Goal: Task Accomplishment & Management: Complete application form

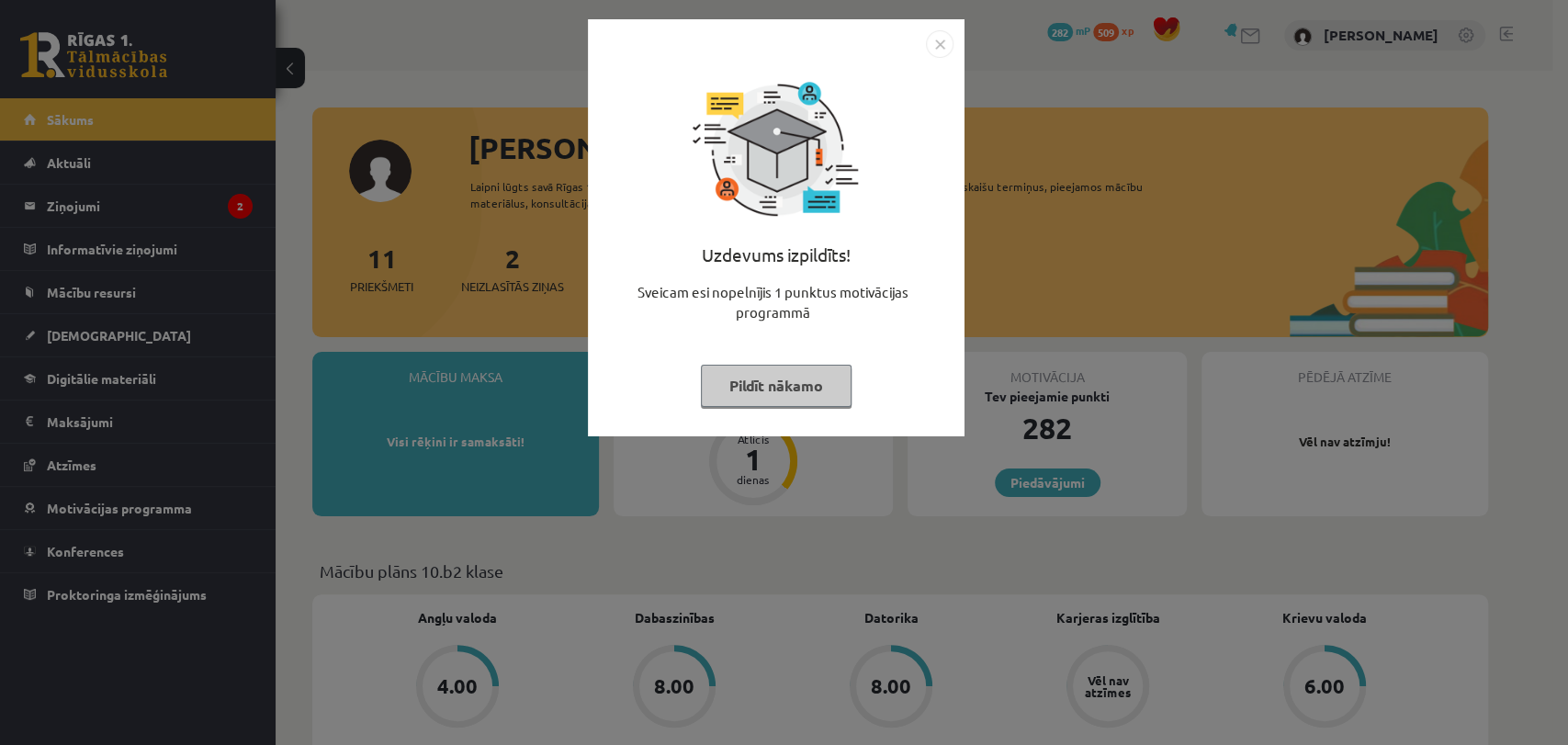
click at [755, 392] on button "Pildīt nākamo" at bounding box center [776, 386] width 150 height 43
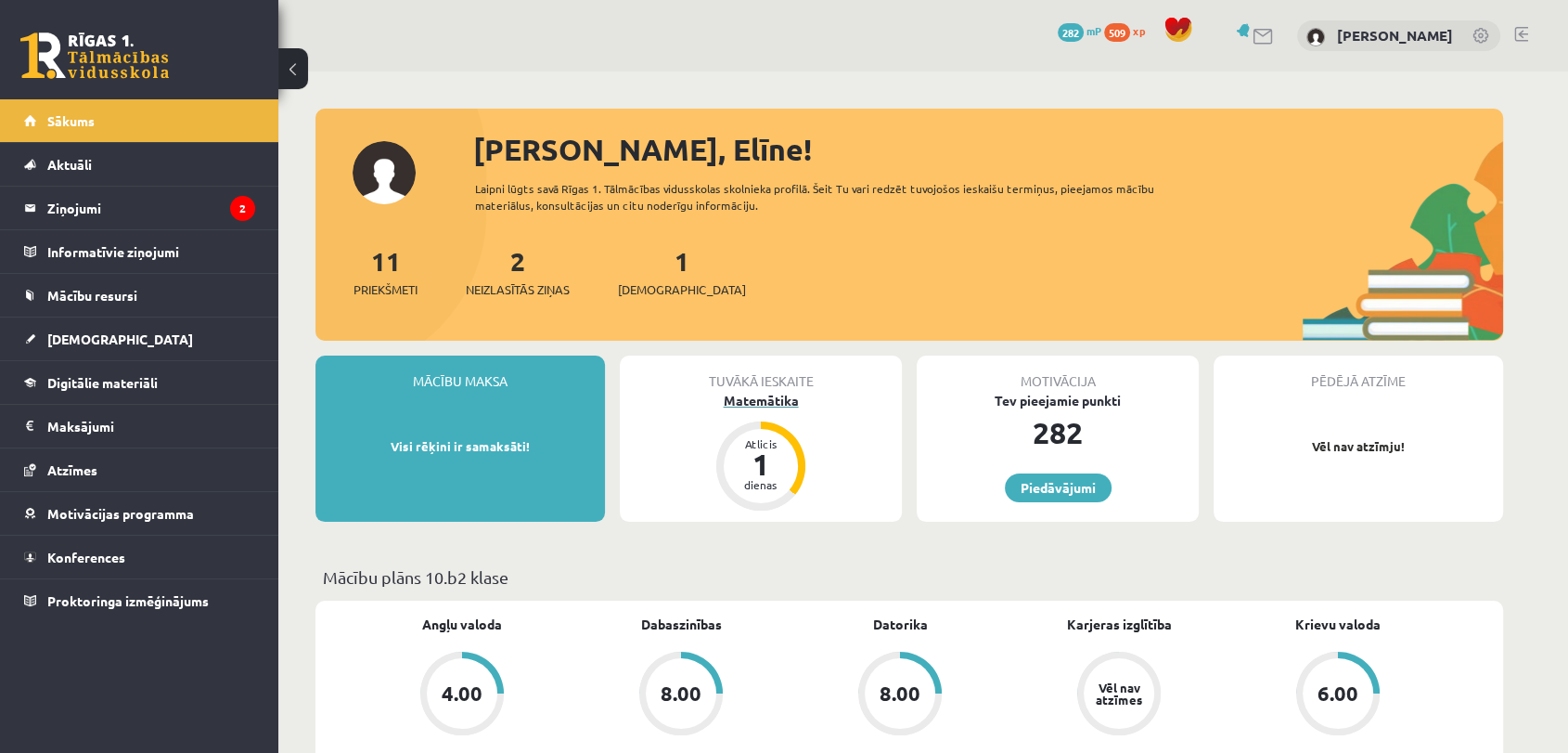
click at [763, 396] on div "Matemātika" at bounding box center [761, 400] width 282 height 20
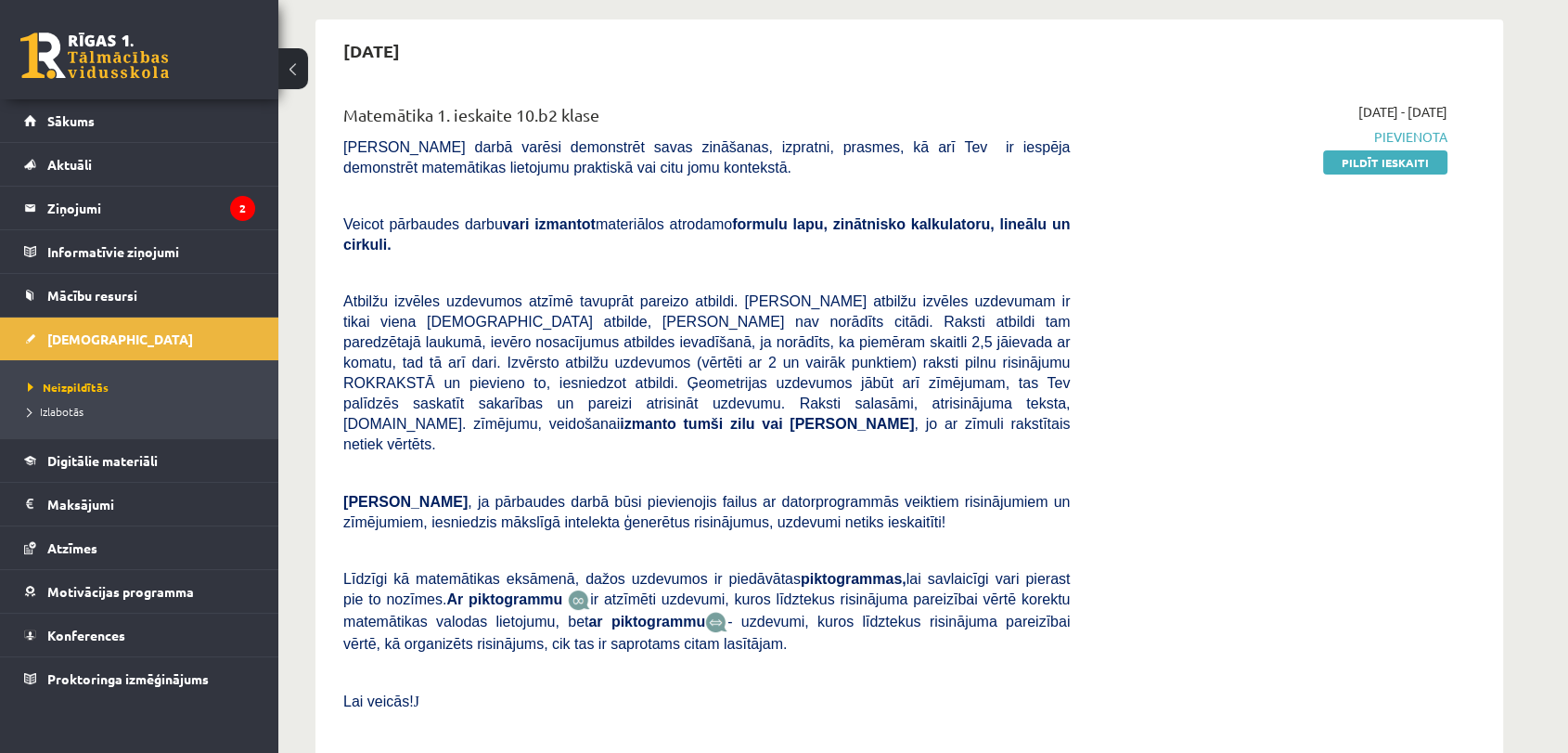
scroll to position [164, 0]
click at [1369, 158] on link "Pildīt ieskaiti" at bounding box center [1385, 161] width 125 height 24
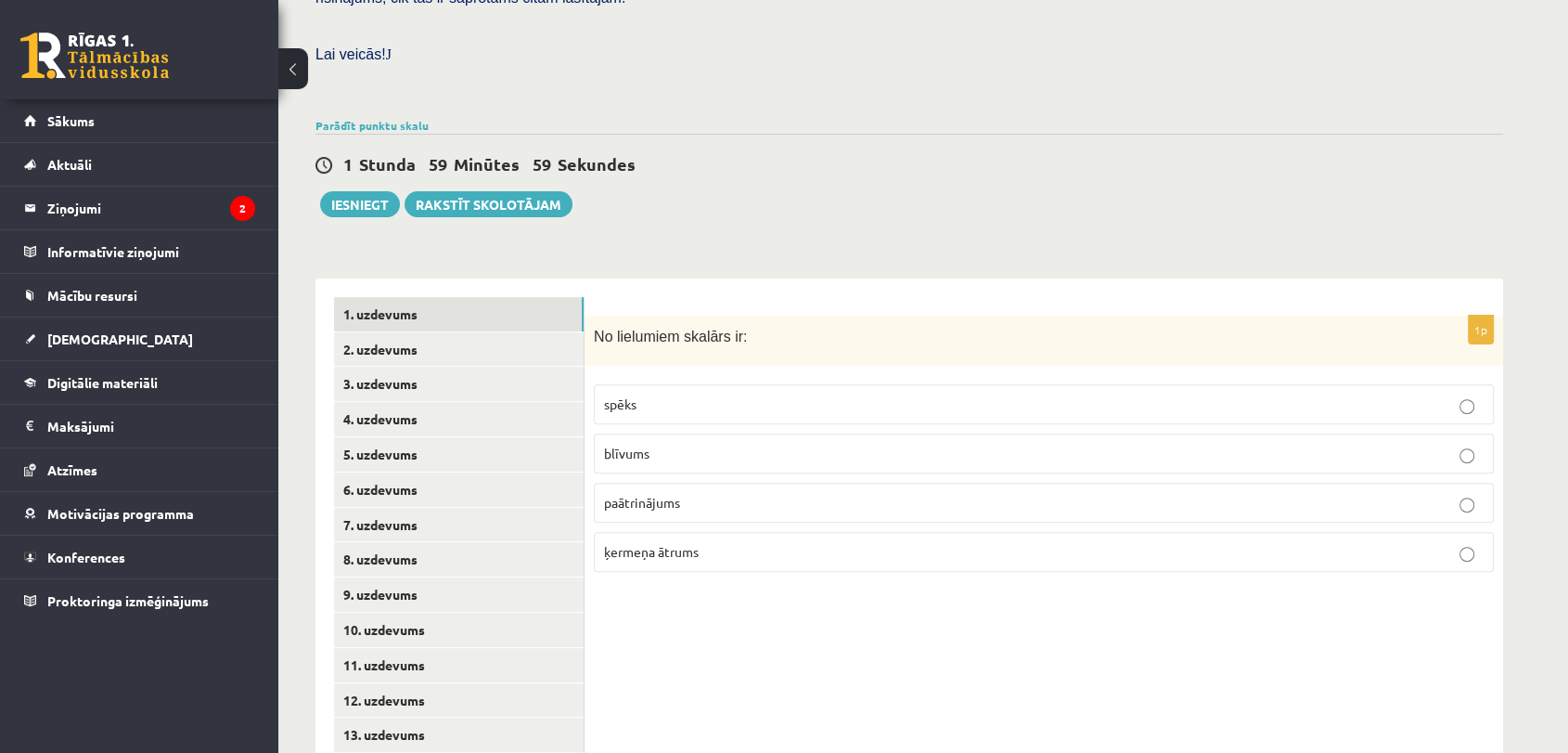
scroll to position [542, 0]
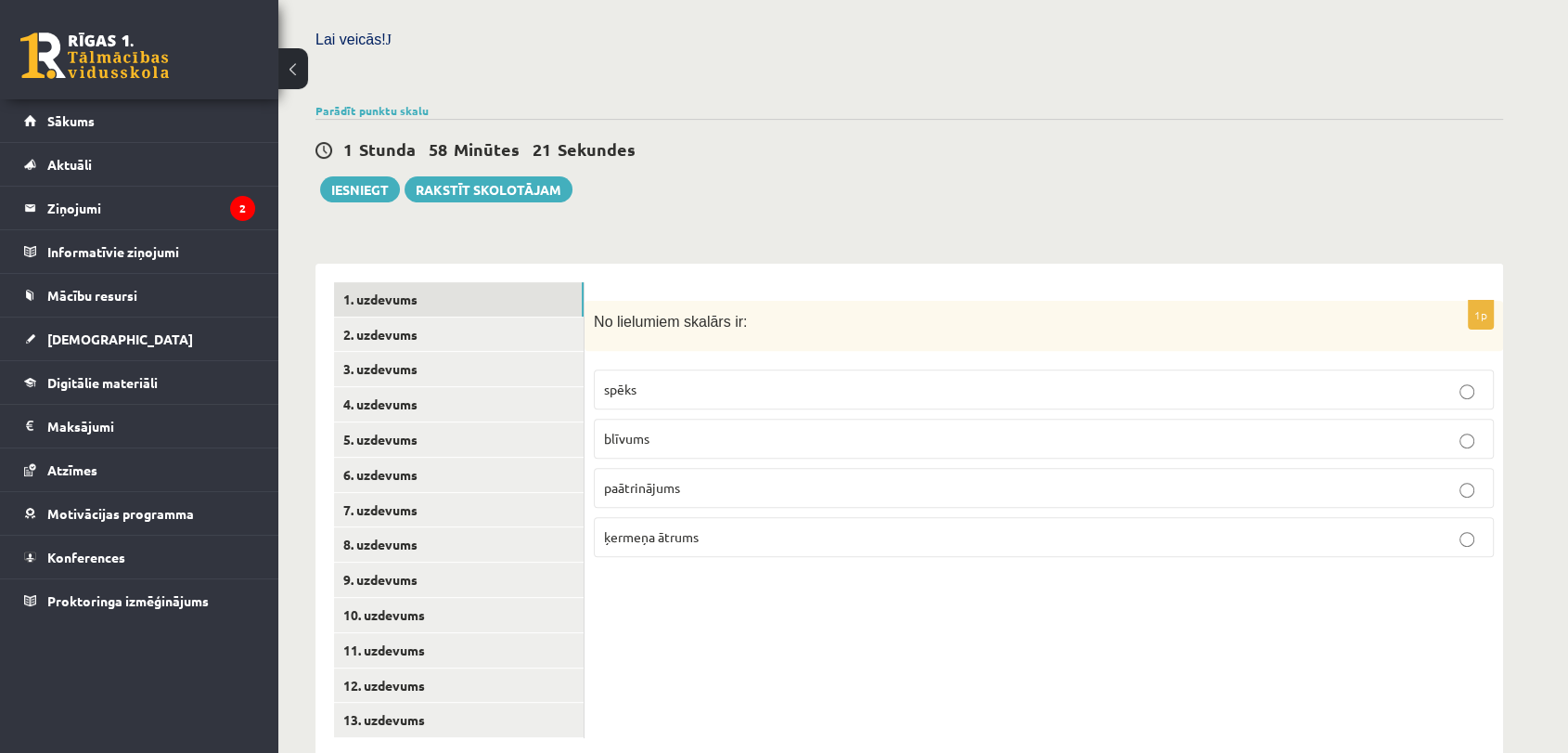
click at [985, 429] on p "blīvums" at bounding box center [1044, 438] width 880 height 20
click at [557, 317] on link "2. uzdevums" at bounding box center [459, 334] width 249 height 35
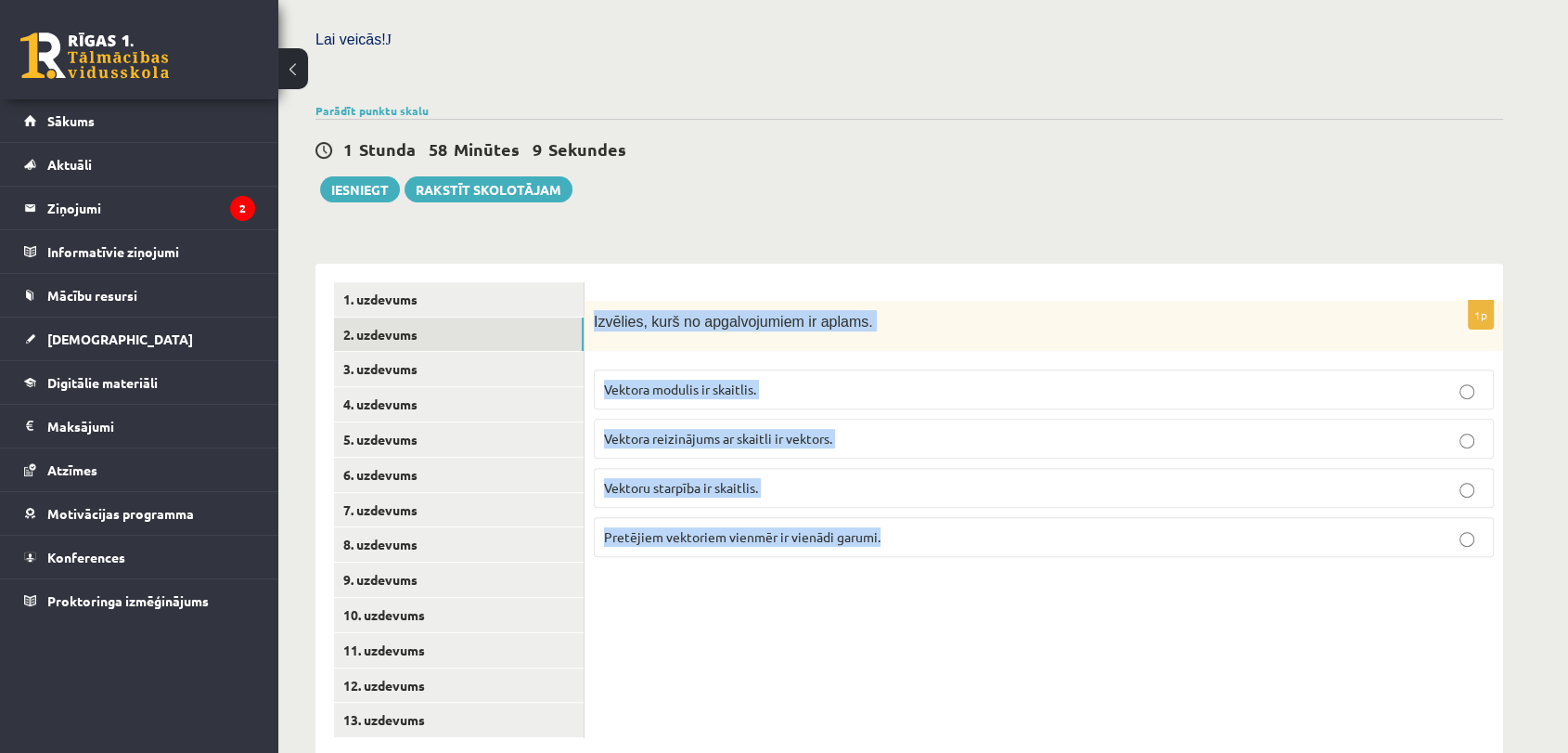
drag, startPoint x: 591, startPoint y: 270, endPoint x: 907, endPoint y: 520, distance: 402.9
click at [907, 520] on div "1p Izvēlies, kurš no apgalvojumiem ir aplams. Vektora modulis ir skaitlis. Vekt…" at bounding box center [1044, 437] width 919 height 272
copy div "Izvēlies, kurš no apgalvojumiem ir aplams. Vektora modulis ir skaitlis. Vektora…"
click at [607, 563] on div "1p Izvēlies, kurš no apgalvojumiem ir aplams. Vektora modulis ir skaitlis. Vekt…" at bounding box center [1044, 509] width 919 height 492
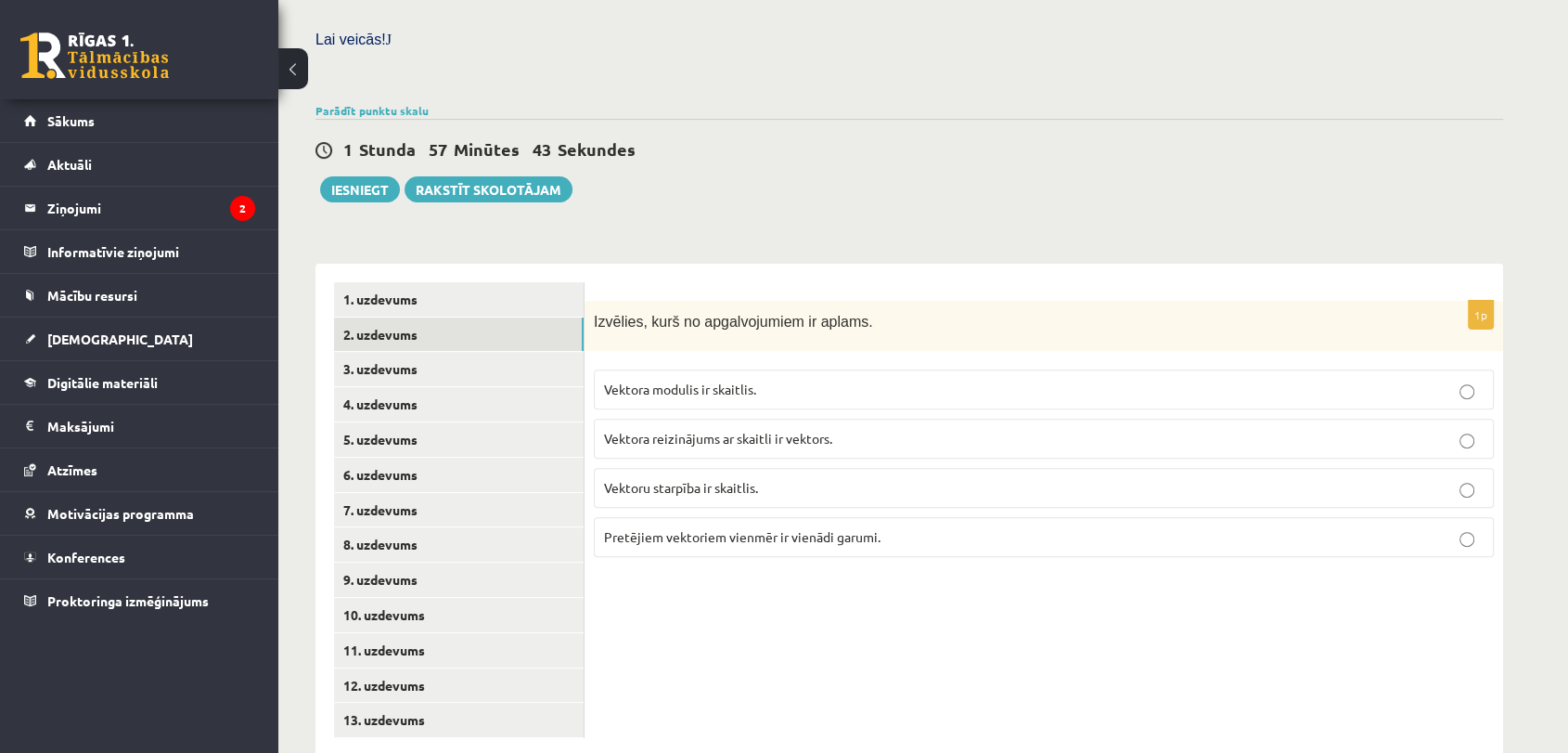
click at [709, 479] on span "Vektoru starpība ir skaitlis." at bounding box center [681, 488] width 154 height 17
click at [538, 352] on link "3. uzdevums" at bounding box center [459, 369] width 249 height 35
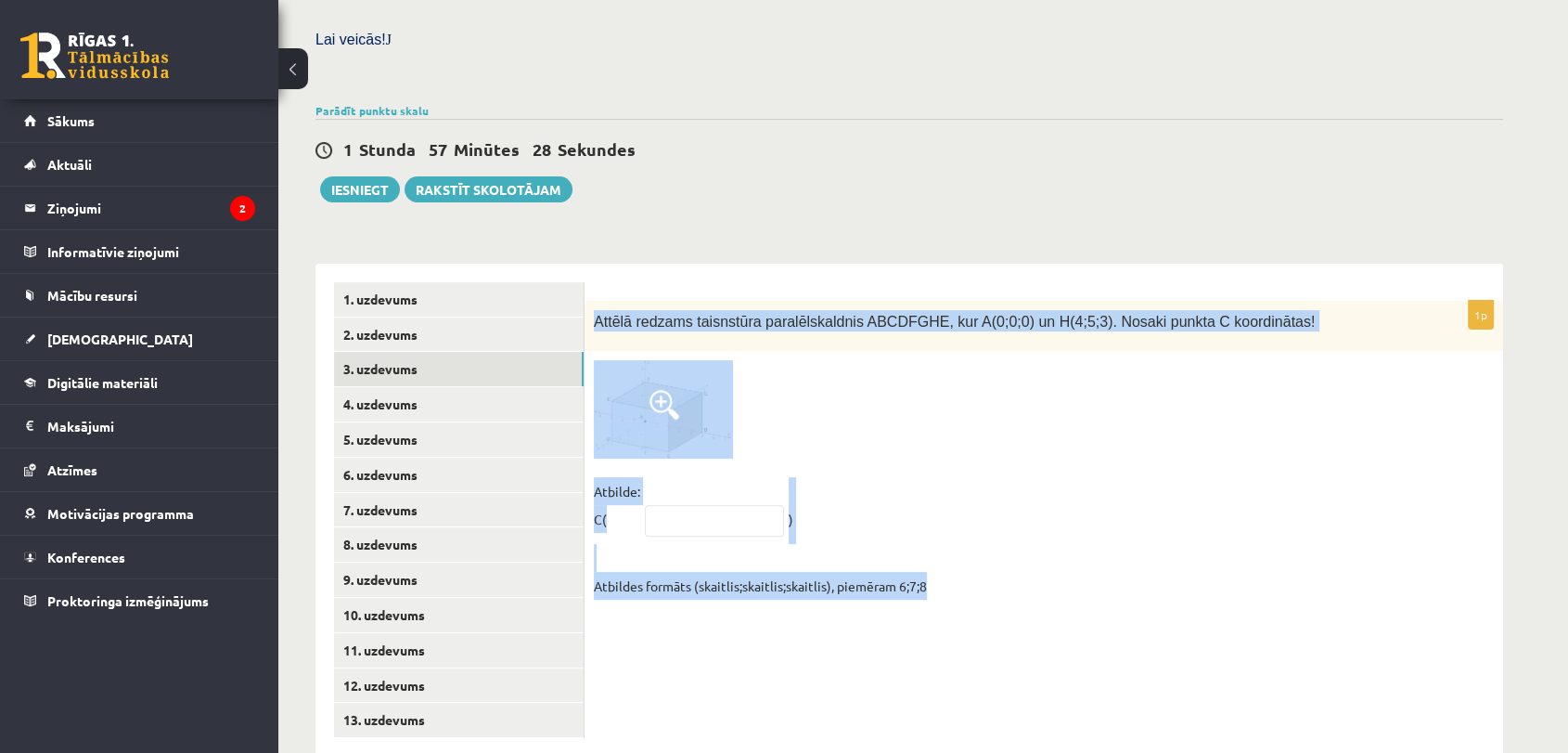
drag, startPoint x: 587, startPoint y: 277, endPoint x: 1083, endPoint y: 604, distance: 594.1
click at [1083, 604] on div "1p Attēlā redzams taisnstūra paralēlskaldnis ABCDFGHE, kur A(0;0;0) un H(4;5;3)…" at bounding box center [1044, 509] width 919 height 492
copy div "Attēlā redzams taisnstūra paralēlskaldnis ABCDFGHE, kur A(0;0;0) un H(4;5;3). N…"
click at [671, 617] on div "1p Attēlā redzams taisnstūra paralēlskaldnis ABCDFGHE, kur A(0;0;0) un H(4;5;3)…" at bounding box center [1044, 509] width 919 height 492
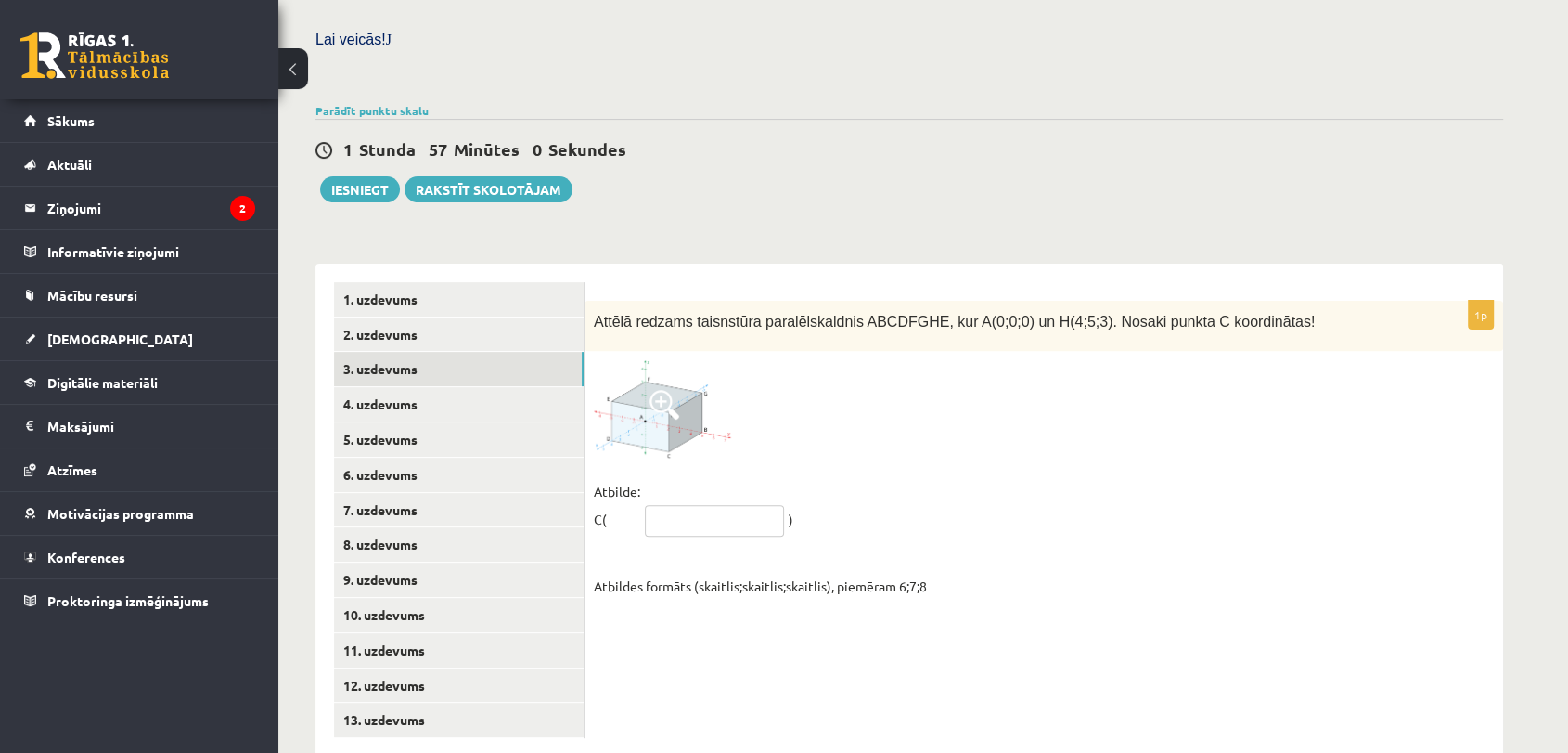
click at [698, 505] on input "text" at bounding box center [715, 520] width 139 height 32
type input "*****"
click at [495, 387] on link "4. uzdevums" at bounding box center [459, 404] width 249 height 35
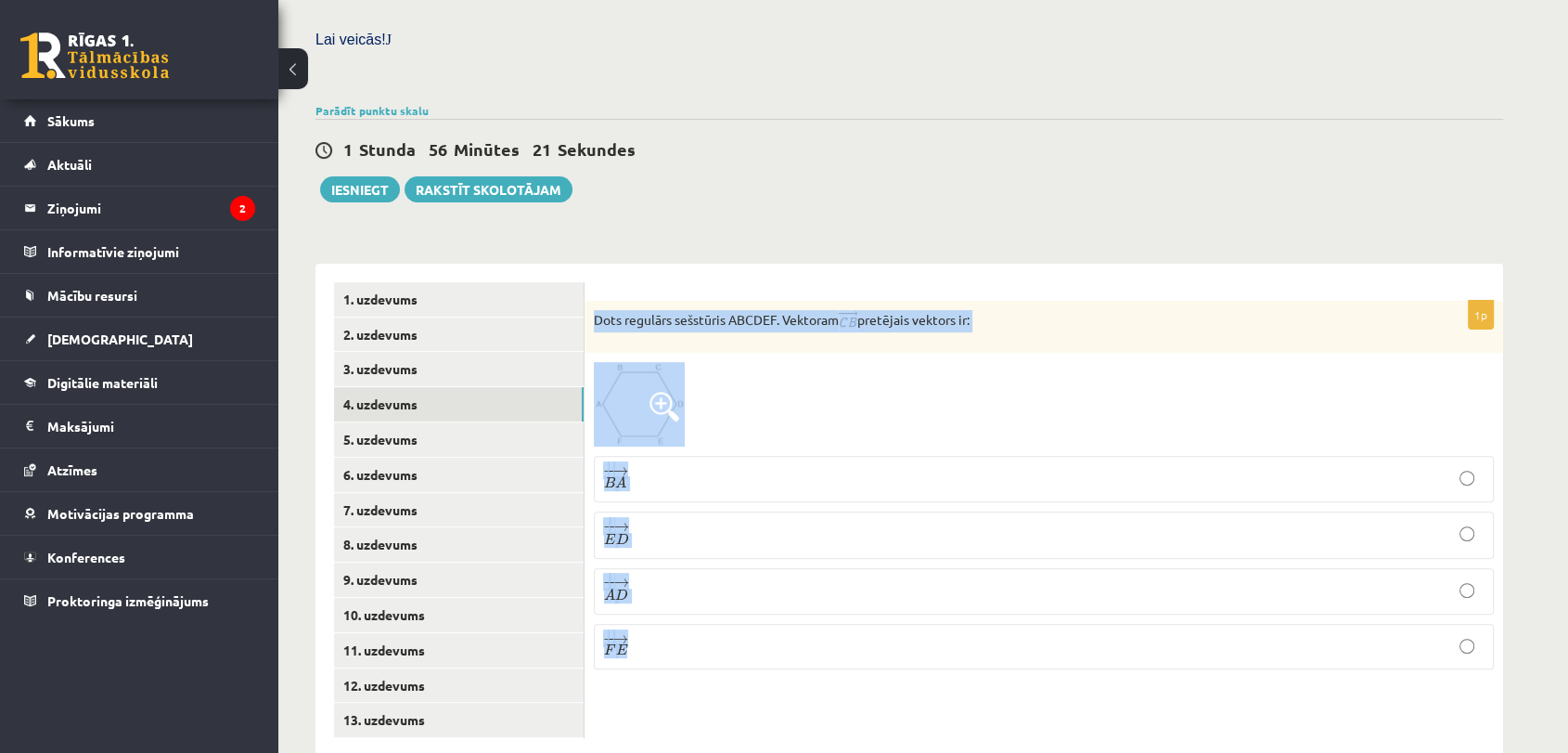
drag, startPoint x: 590, startPoint y: 269, endPoint x: 971, endPoint y: 619, distance: 517.4
click at [971, 619] on div "1p Dots regulārs sešstūris ABCDEF. Vektoram pretējais vektors ir: − − → B A B A…" at bounding box center [1044, 492] width 919 height 384
copy div "Dots regulārs sešstūris ABCDEF. Vektoram pretējais vektors ir: − − → B A B A → …"
click at [785, 173] on div "Matemātika 1. ieskaite 10.b2 klase , Elīne Lilientāle (10.b2 klase) Pārbaudes d…" at bounding box center [910, 161] width 1262 height 1264
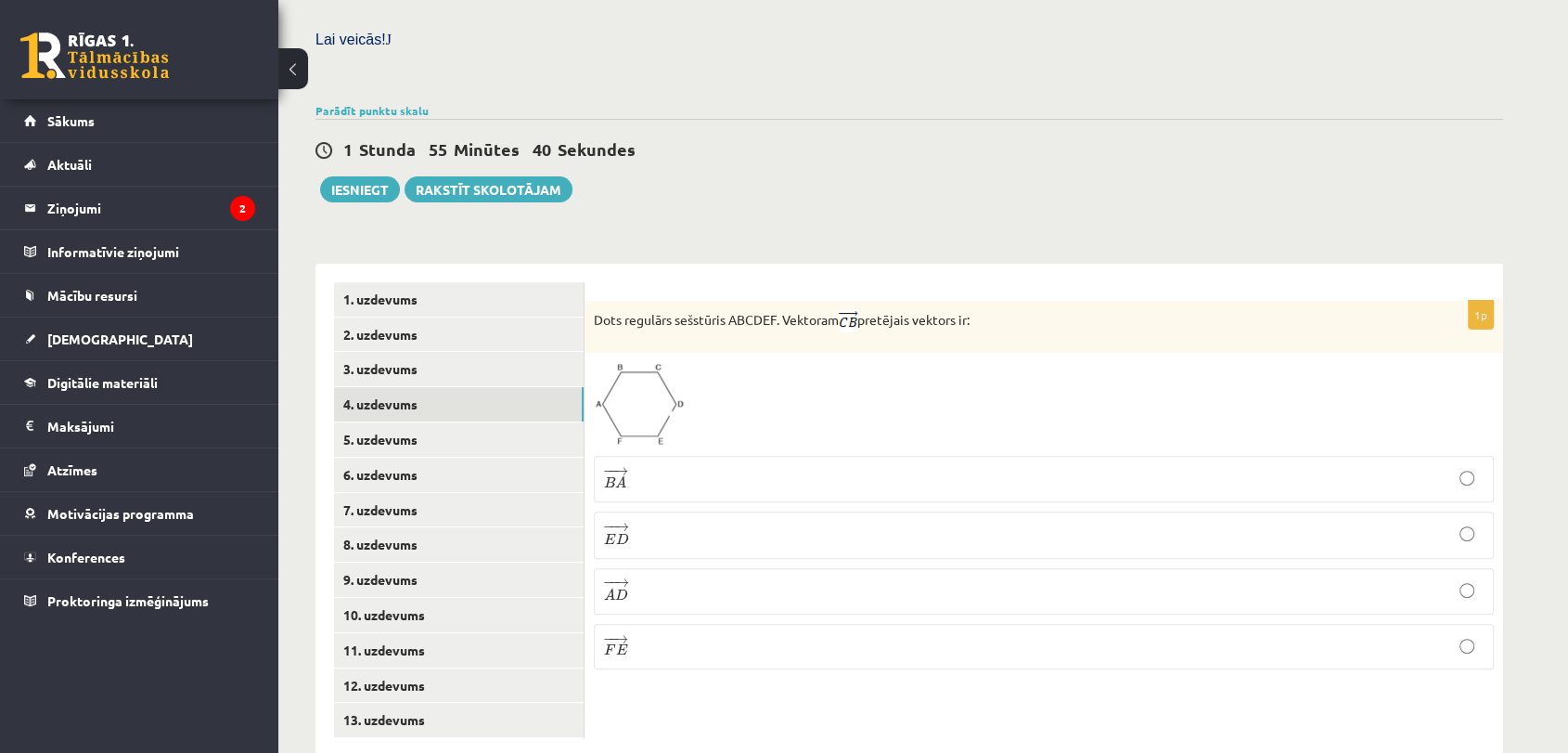
click at [665, 521] on p "− − → E D E D →" at bounding box center [1044, 535] width 880 height 26
click at [485, 422] on link "5. uzdevums" at bounding box center [459, 439] width 249 height 35
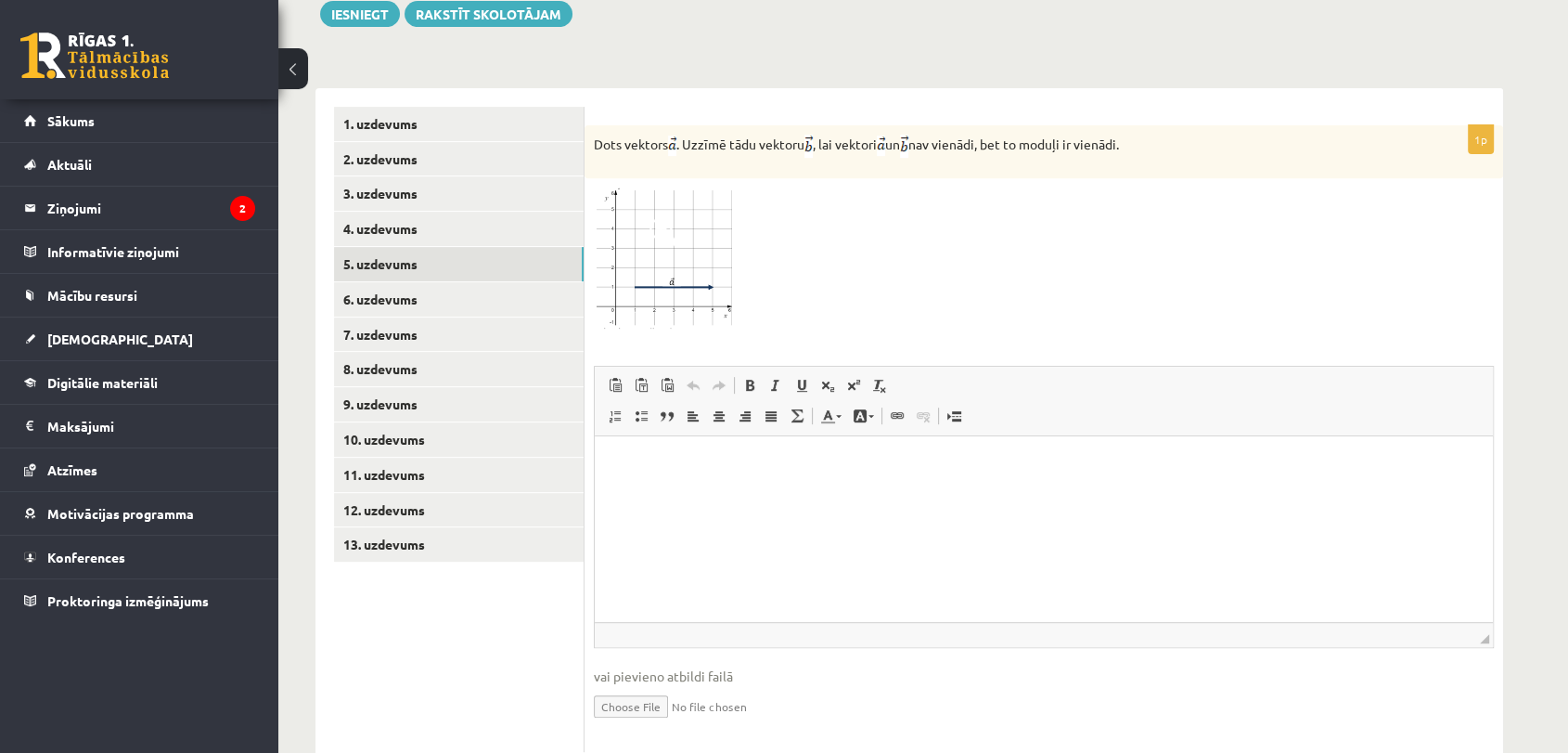
scroll to position [731, 0]
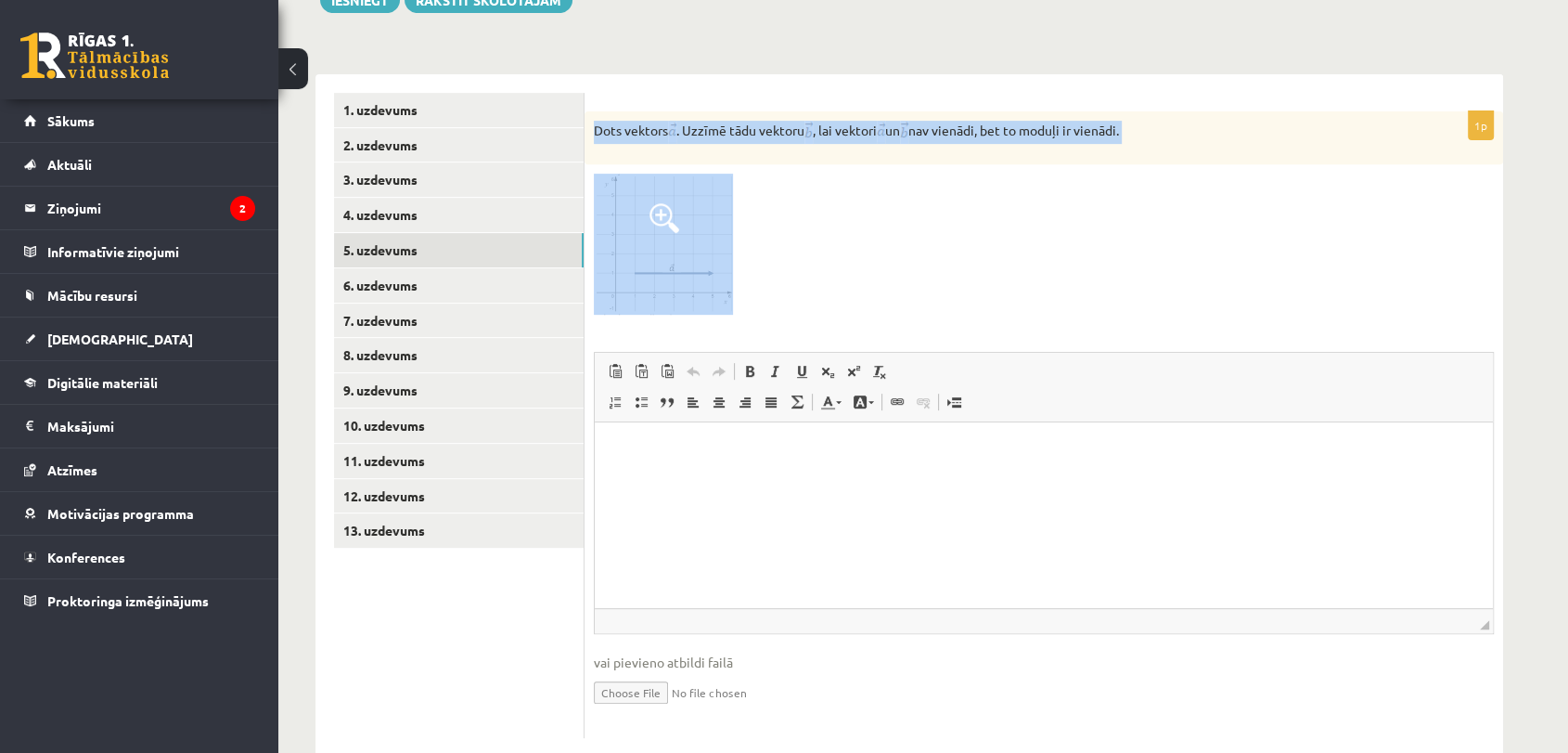
drag, startPoint x: 594, startPoint y: 83, endPoint x: 780, endPoint y: 217, distance: 229.2
click at [780, 217] on div "1p Dots vektors . Uzzīmē tādu vektoru , lai vektori un nav vienādi, bet to modu…" at bounding box center [1044, 425] width 919 height 626
copy div "Dots vektors . Uzzīmē tādu vektoru , lai vektori un nav vienādi, bet to moduļi …"
click at [670, 203] on span at bounding box center [665, 218] width 30 height 30
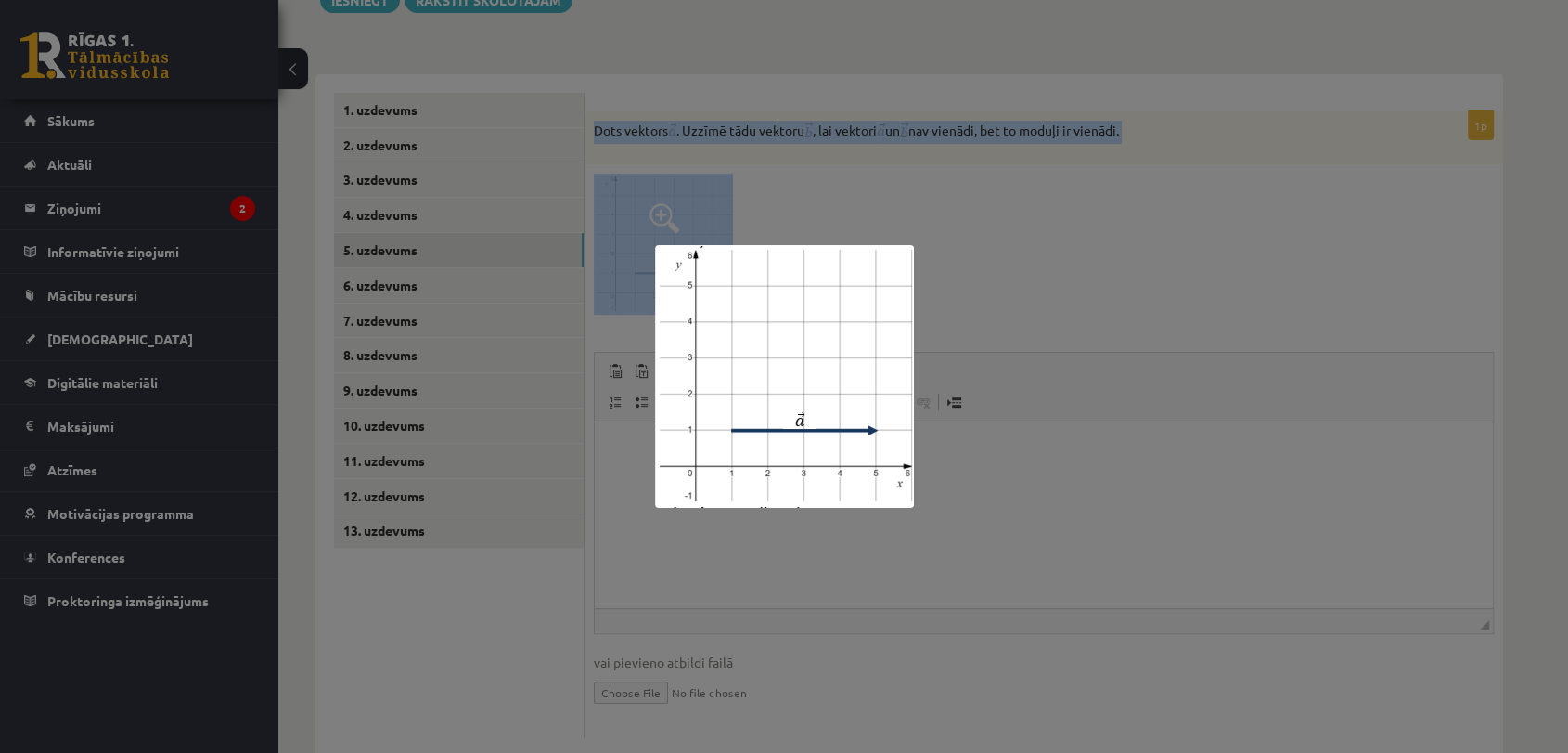
click at [548, 559] on div at bounding box center [784, 376] width 1568 height 753
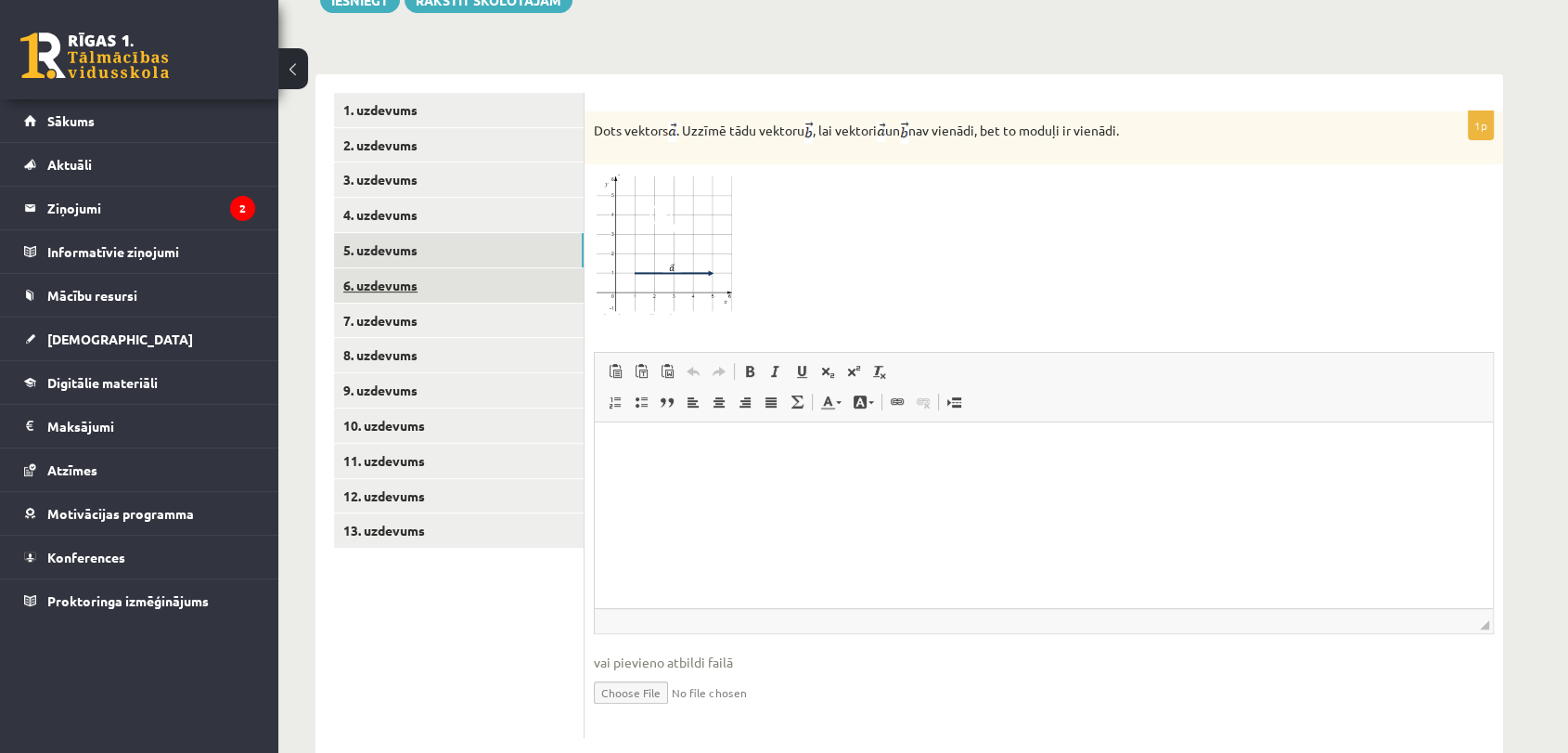
click at [490, 268] on link "6. uzdevums" at bounding box center [459, 285] width 249 height 35
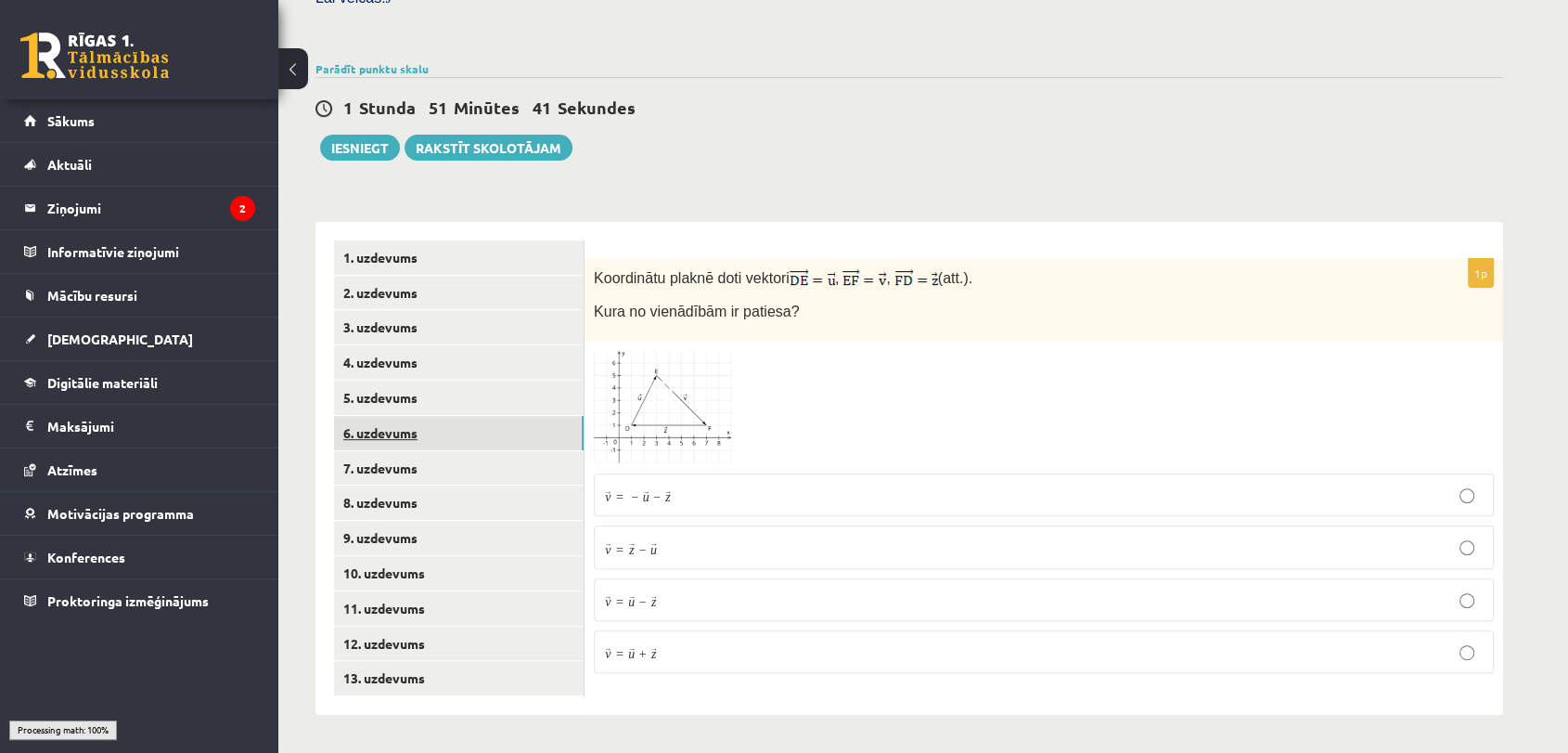
scroll to position [542, 0]
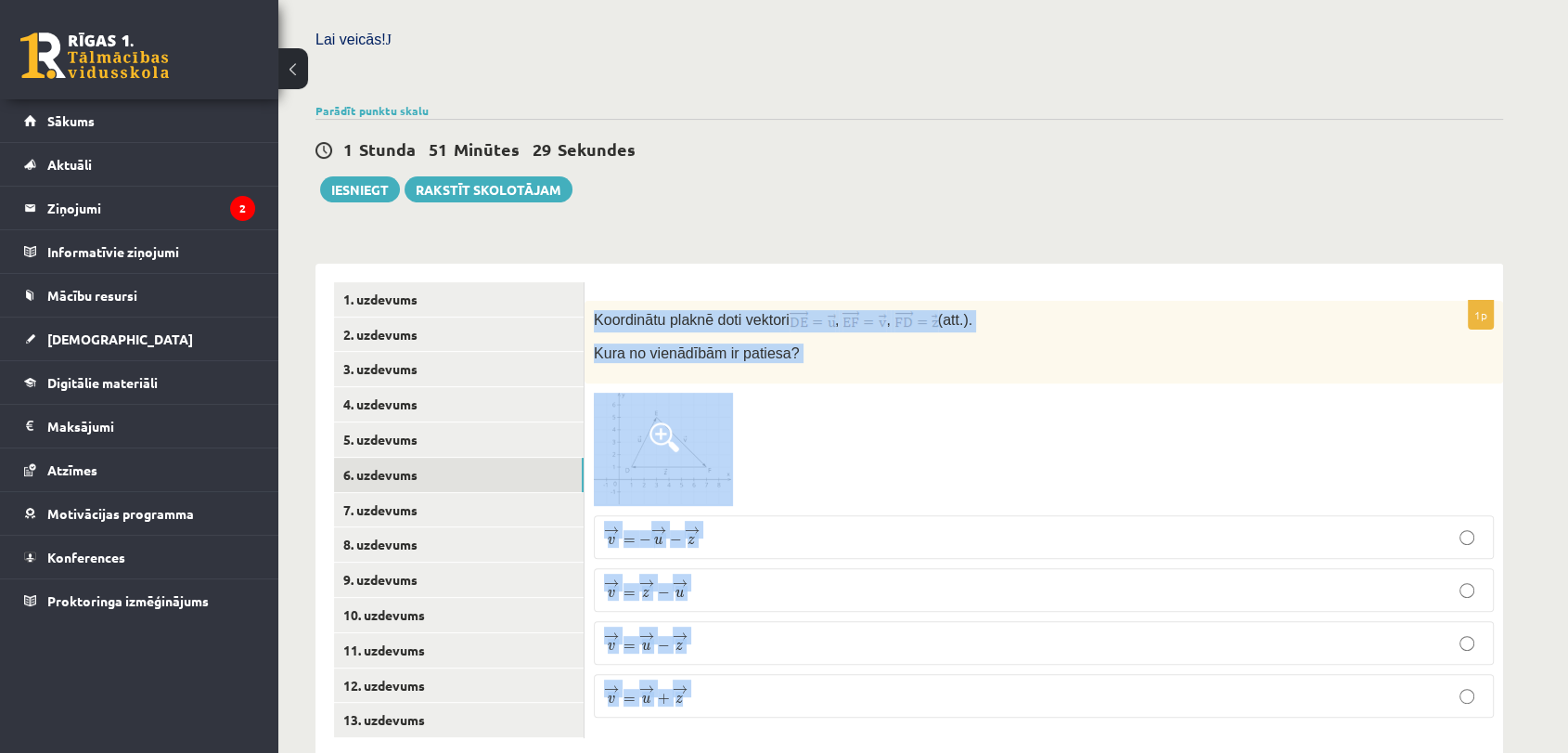
drag, startPoint x: 587, startPoint y: 270, endPoint x: 832, endPoint y: 700, distance: 494.9
click at [832, 700] on div "1p Koordinātu plaknē doti vektori , , (att.). Kura no vienādībām ir patiesa? → …" at bounding box center [1044, 509] width 919 height 492
copy div "Koordinātu plaknē doti vektori , , (att.). Kura no vienādībām ir patiesa? → v =…"
click at [652, 410] on img at bounding box center [663, 450] width 139 height 114
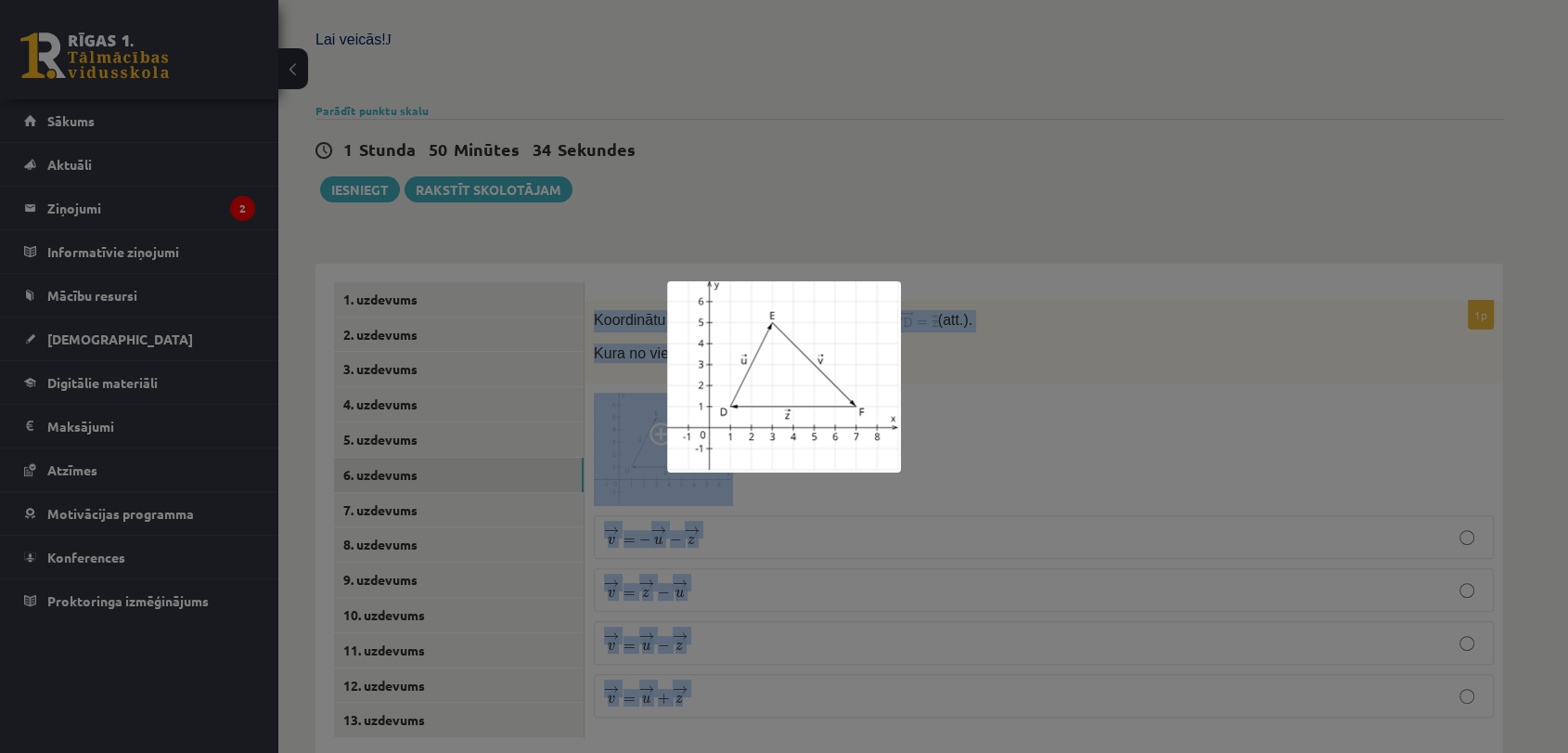
click at [850, 571] on div at bounding box center [784, 376] width 1568 height 753
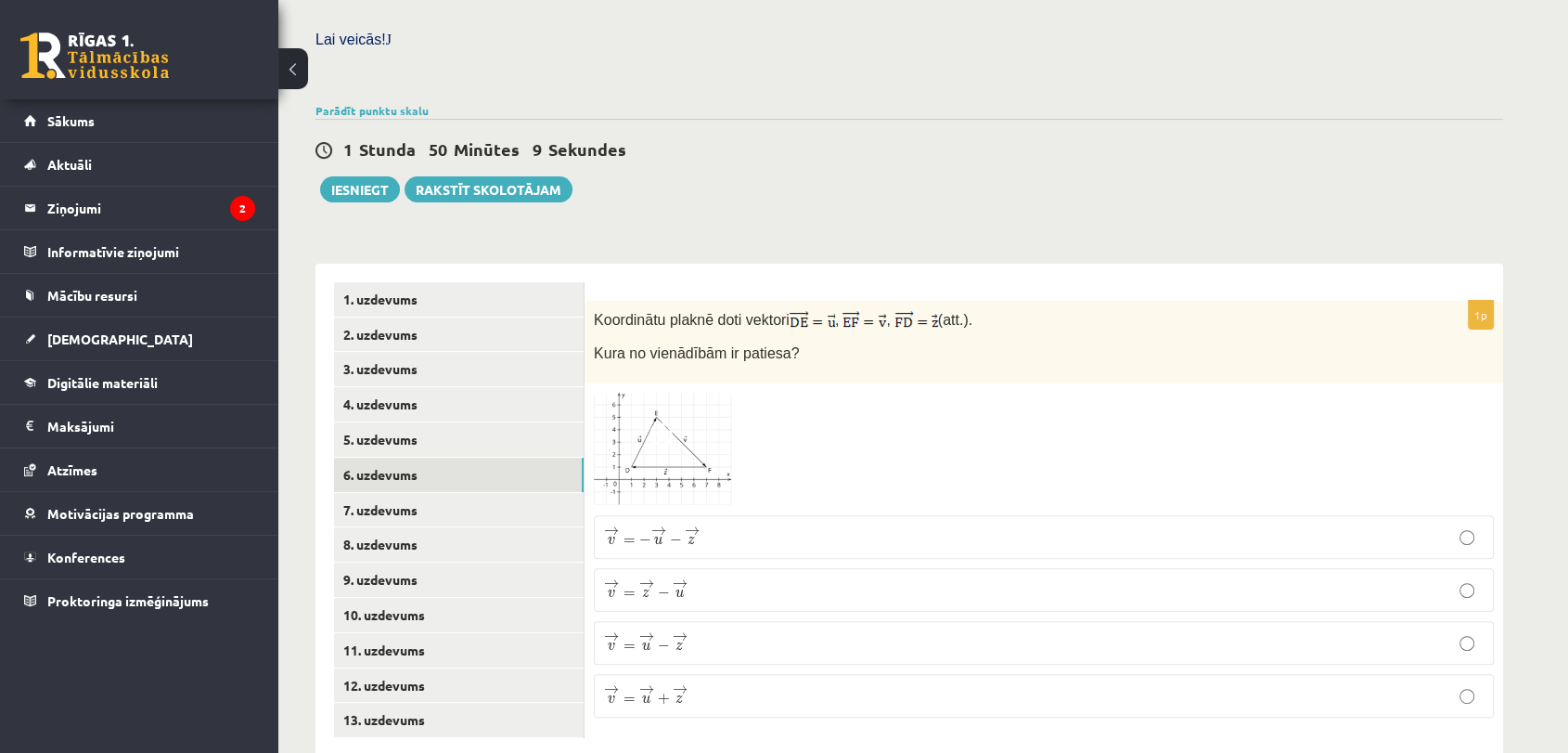
click at [704, 631] on p "→ v = → u − → z v → = u → − z →" at bounding box center [1044, 642] width 880 height 23
click at [790, 684] on p "→ v = → u + → z v → = u → + z →" at bounding box center [1044, 695] width 880 height 23
click at [472, 492] on link "7. uzdevums" at bounding box center [459, 509] width 249 height 35
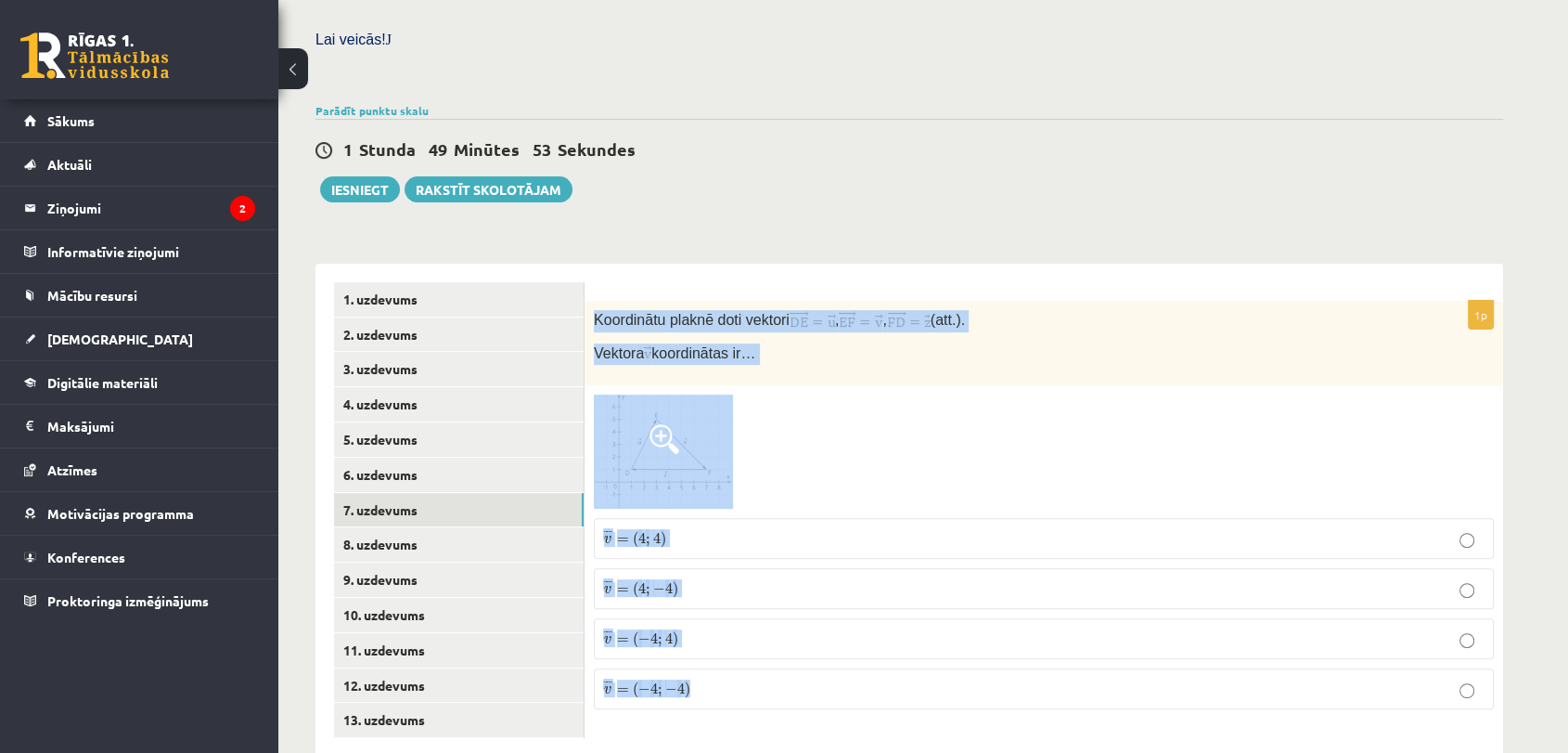
drag, startPoint x: 588, startPoint y: 262, endPoint x: 761, endPoint y: 659, distance: 433.1
click at [761, 659] on div "1p Koordinātu plaknē doti vektori , , (att.). Vektora koordinātas ir… ¯ ¯ ¯ v =…" at bounding box center [1044, 512] width 919 height 423
copy div "Koordinātu plaknē doti vektori , , (att.). Vektora koordinātas ir… ¯ ¯ ¯ v = ( …"
click at [680, 406] on img at bounding box center [663, 452] width 139 height 114
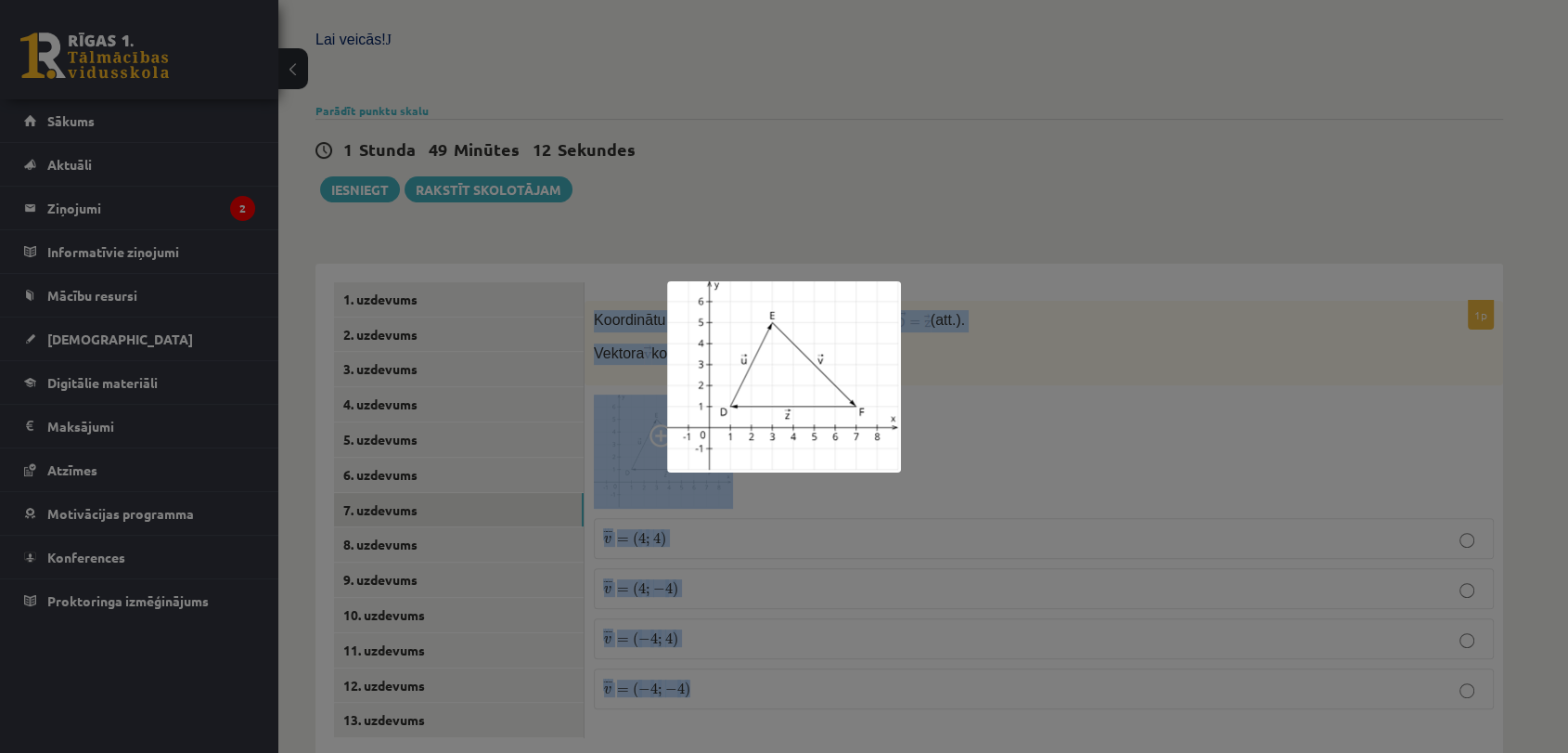
click at [853, 538] on div at bounding box center [784, 376] width 1568 height 753
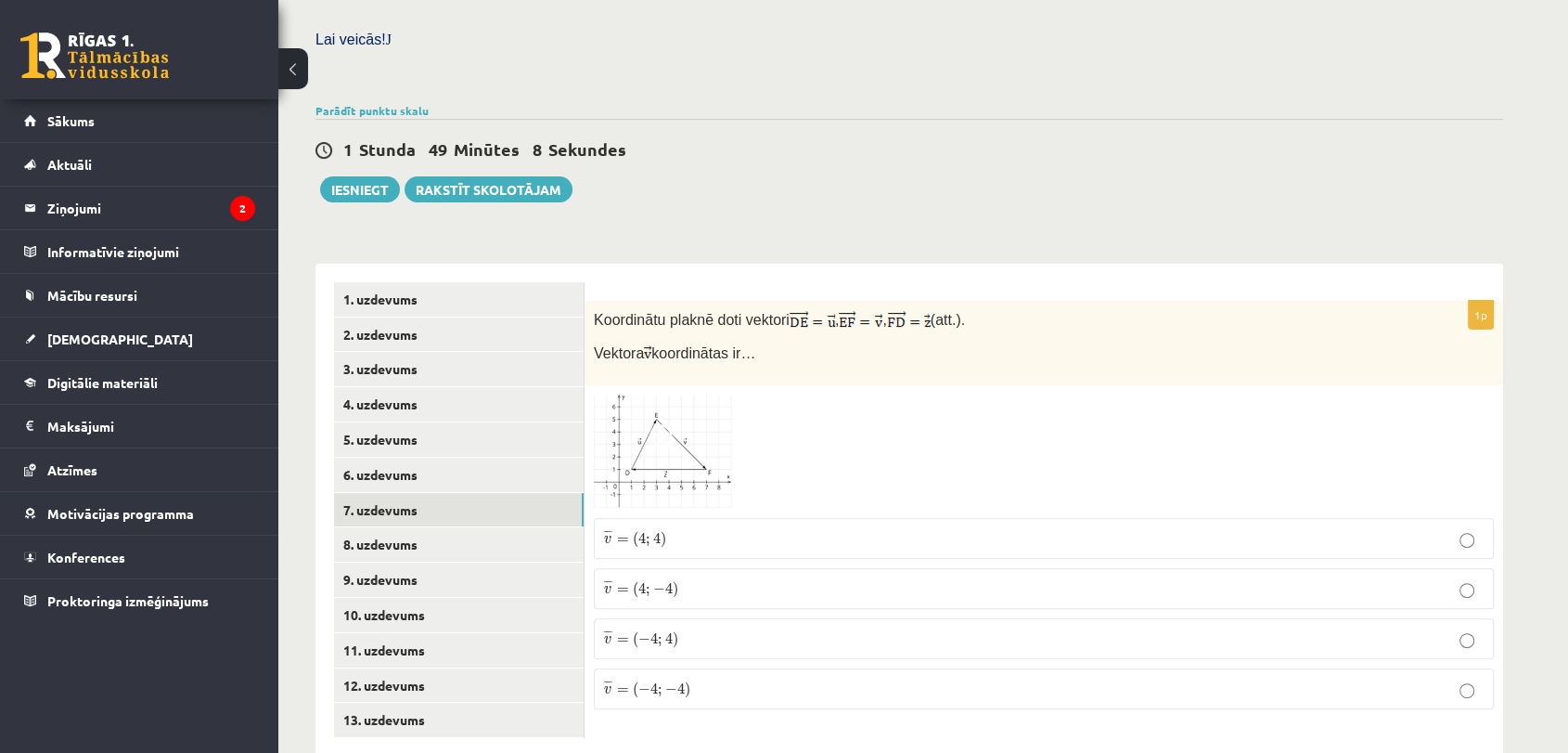
click at [688, 578] on p "¯ ¯ ¯ v = ( 4 ; − 4 ) v ¯ = ( 4 ; − 4 )" at bounding box center [1044, 588] width 880 height 21
click at [521, 527] on link "8. uzdevums" at bounding box center [459, 544] width 249 height 35
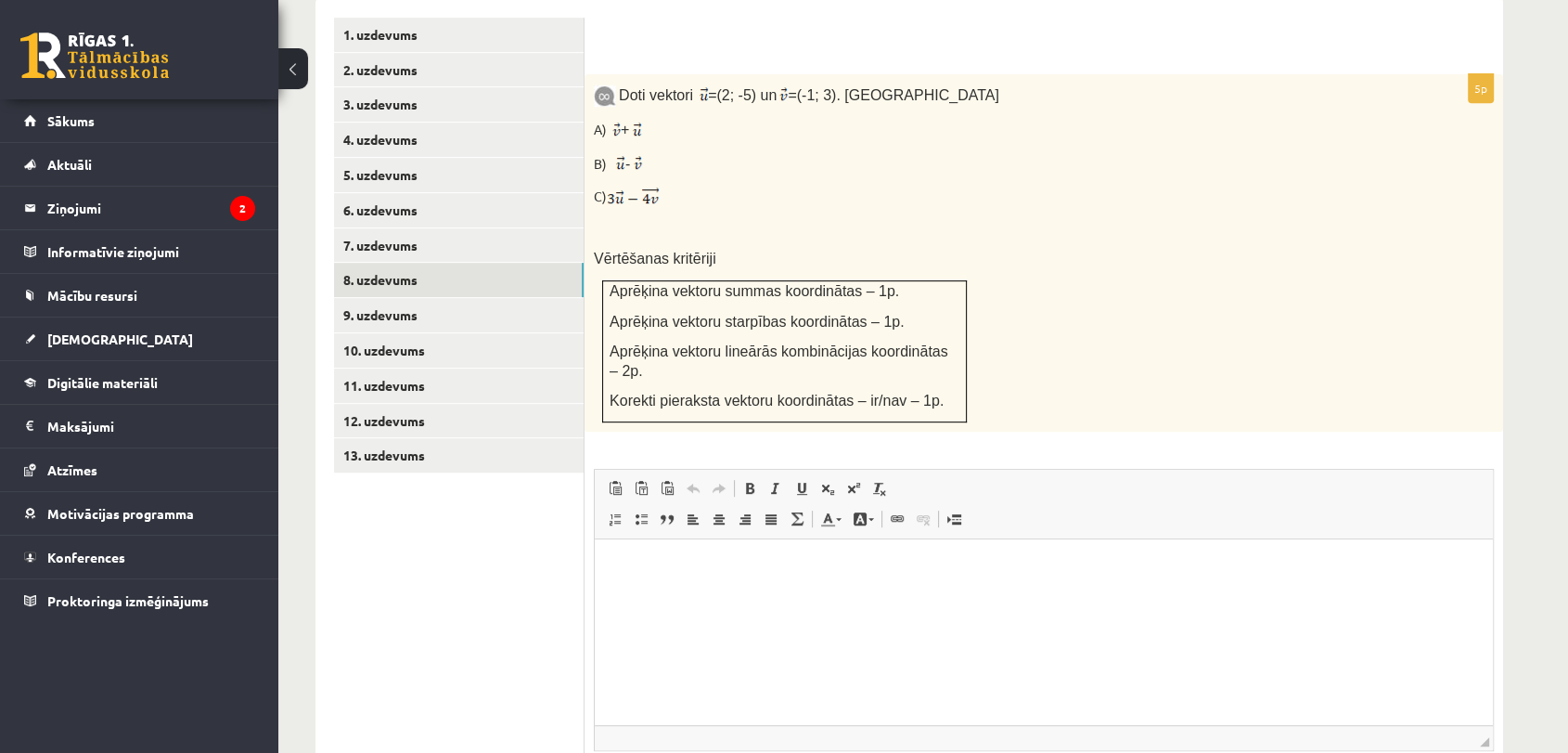
scroll to position [799, 0]
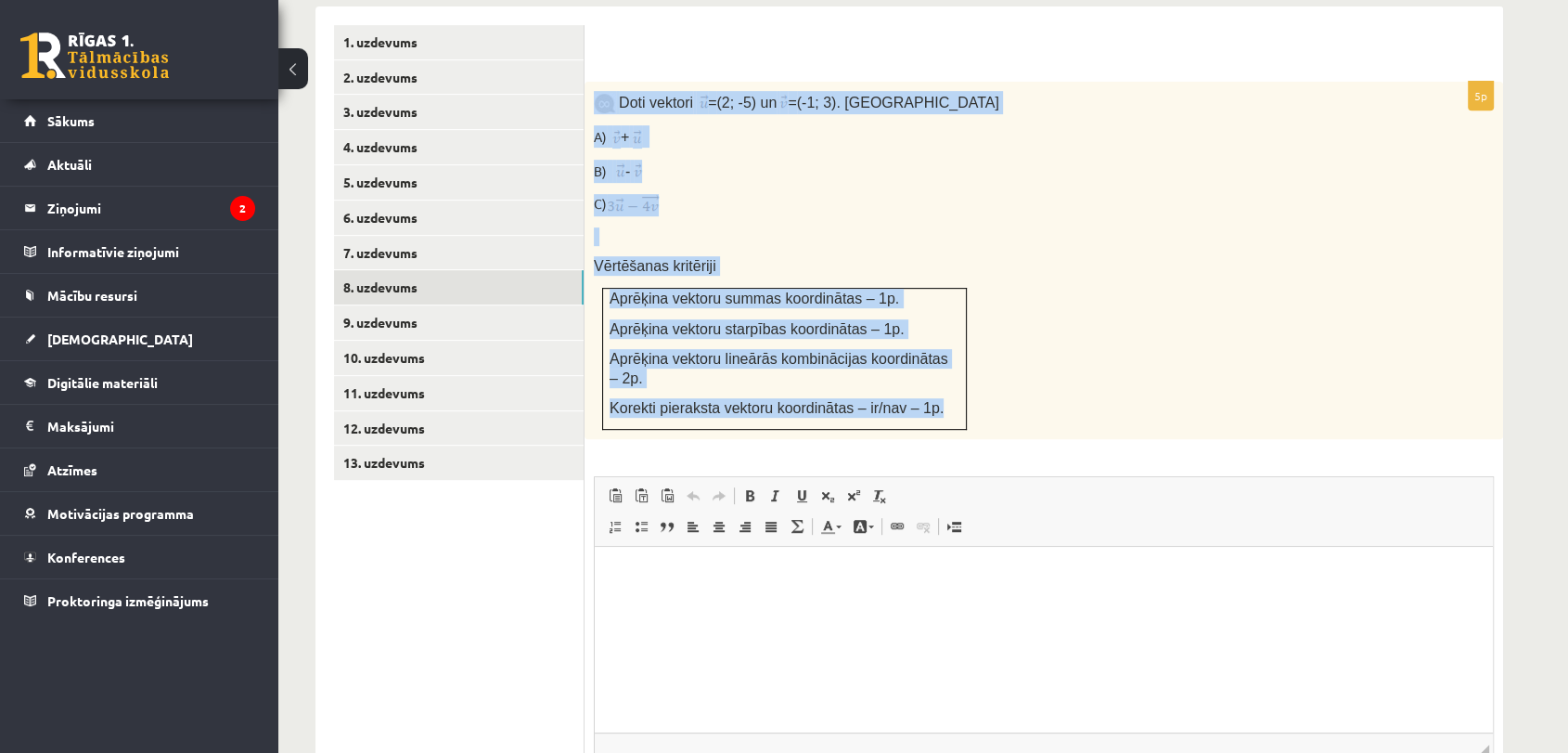
drag, startPoint x: 590, startPoint y: 52, endPoint x: 920, endPoint y: 358, distance: 450.0
click at [920, 358] on div "Doti vektori = (2; -5) un = (-1; 3). Aprēķini A) + B) - C) Vērtēšanas kritēriji…" at bounding box center [1044, 260] width 919 height 357
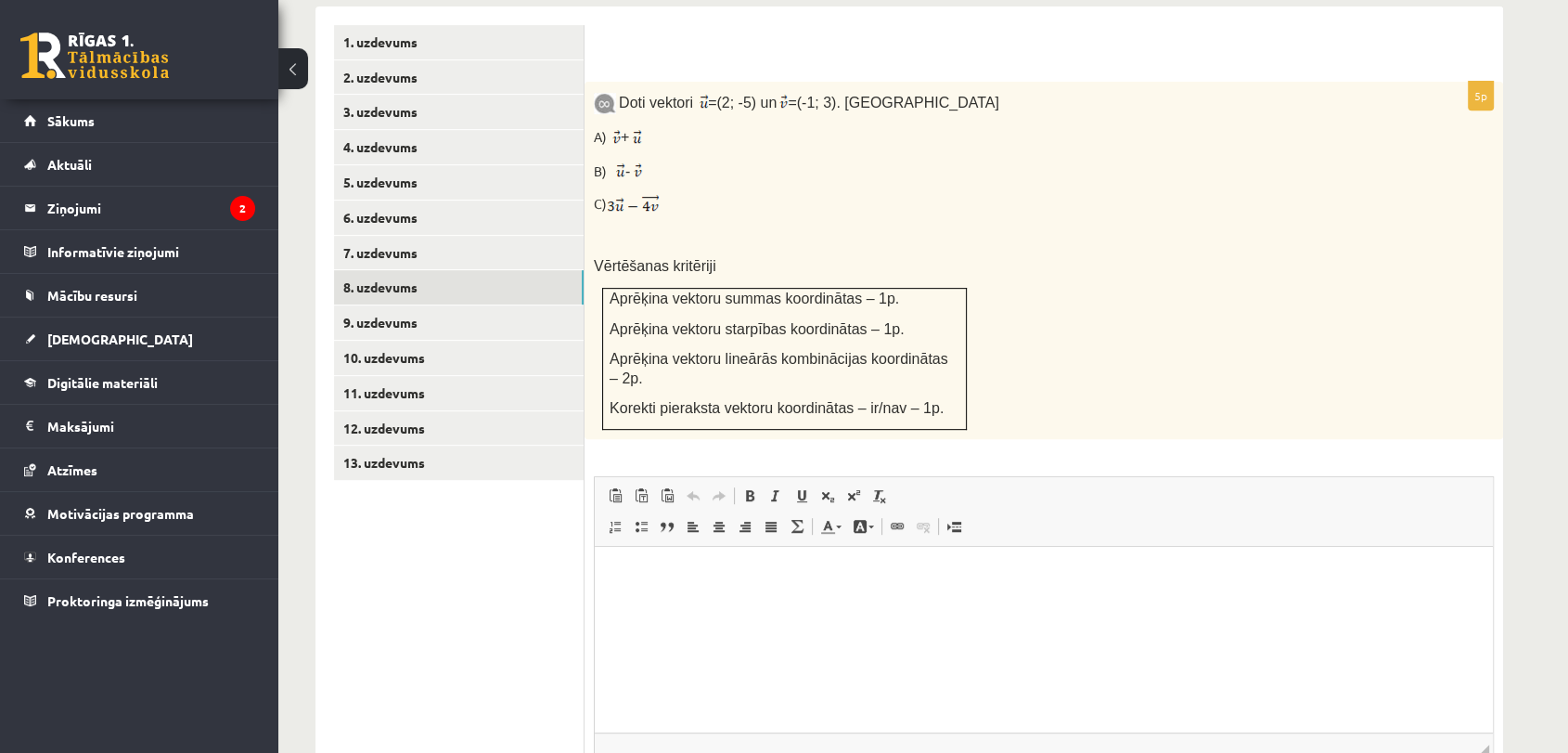
click at [520, 589] on ul "1. uzdevums 2. uzdevums 3. uzdevums 4. uzdevums 5. uzdevums 6. uzdevums 7. uzde…" at bounding box center [459, 444] width 250 height 837
click at [506, 306] on link "9. uzdevums" at bounding box center [459, 323] width 249 height 35
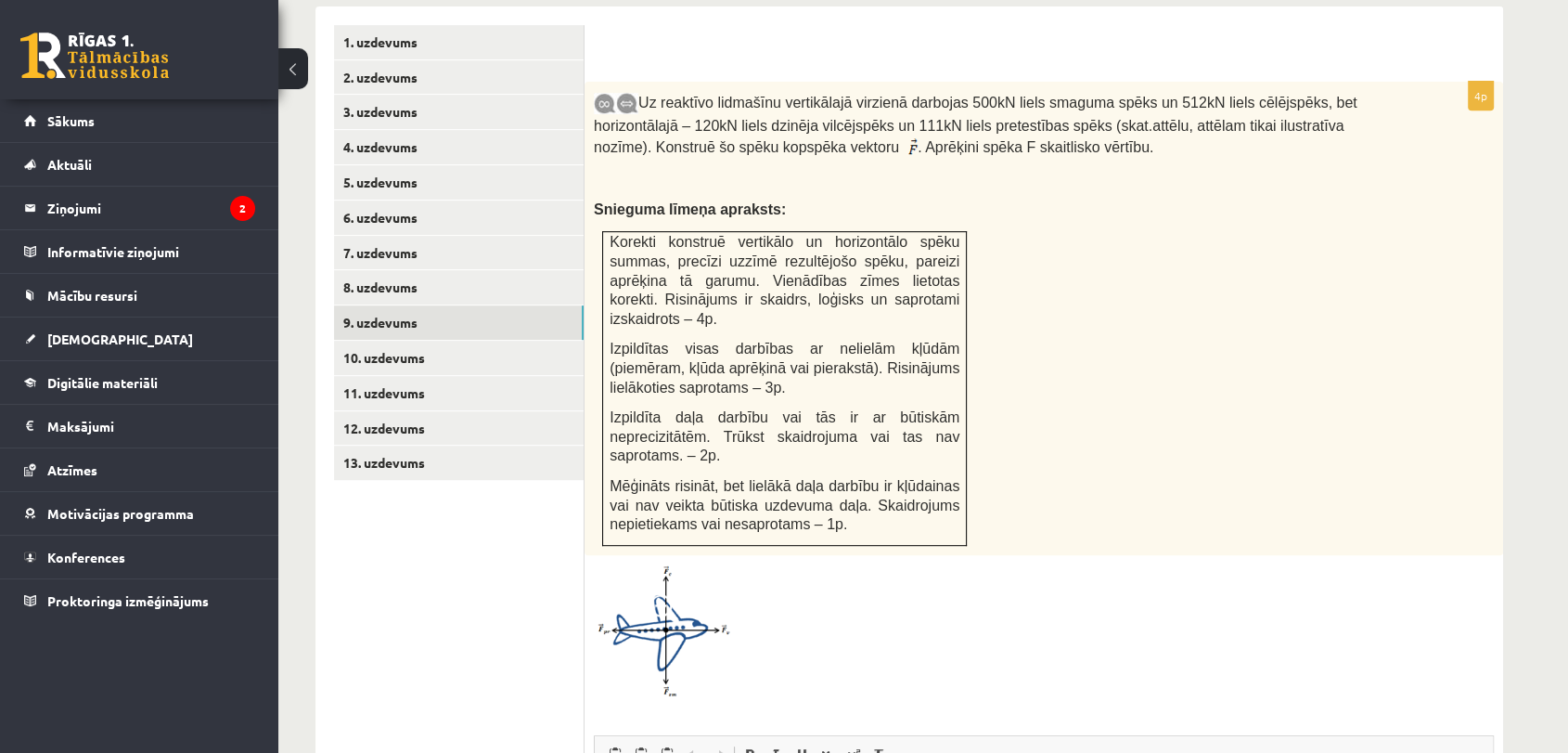
scroll to position [0, 0]
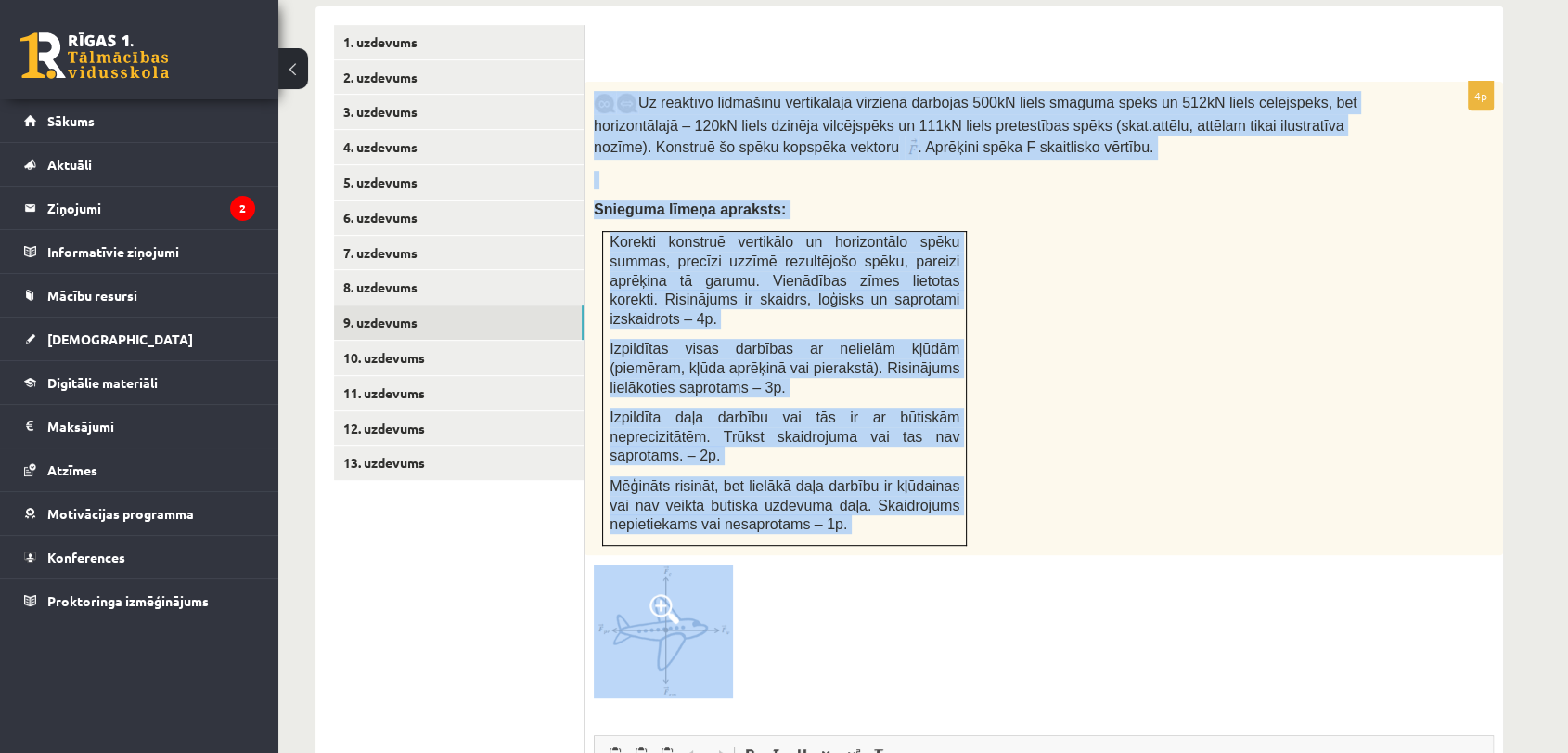
drag, startPoint x: 591, startPoint y: 56, endPoint x: 1023, endPoint y: 642, distance: 728.0
click at [1023, 642] on div "4p Uz reaktīvo lidmašīnu vertikālajā virzienā darbojas 500kN liels smaguma spēk…" at bounding box center [1044, 601] width 919 height 1039
copy div "Uz reaktīvo lidmašīnu vertikālajā virzienā darbojas 500kN liels smaguma spēks u…"
click at [451, 502] on ul "1. uzdevums 2. uzdevums 3. uzdevums 4. uzdevums 5. uzdevums 6. uzdevums 7. uzde…" at bounding box center [459, 573] width 250 height 1096
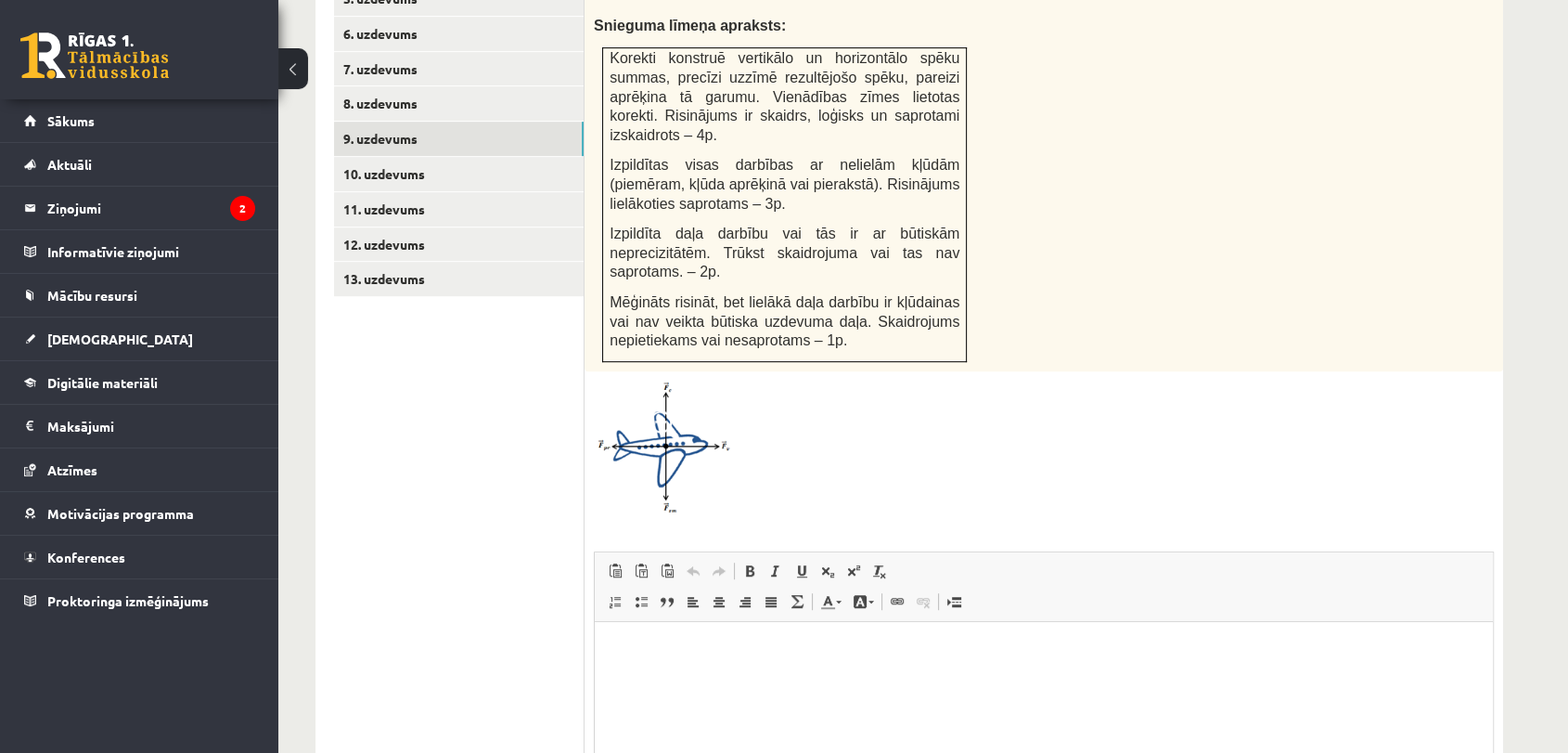
scroll to position [987, 0]
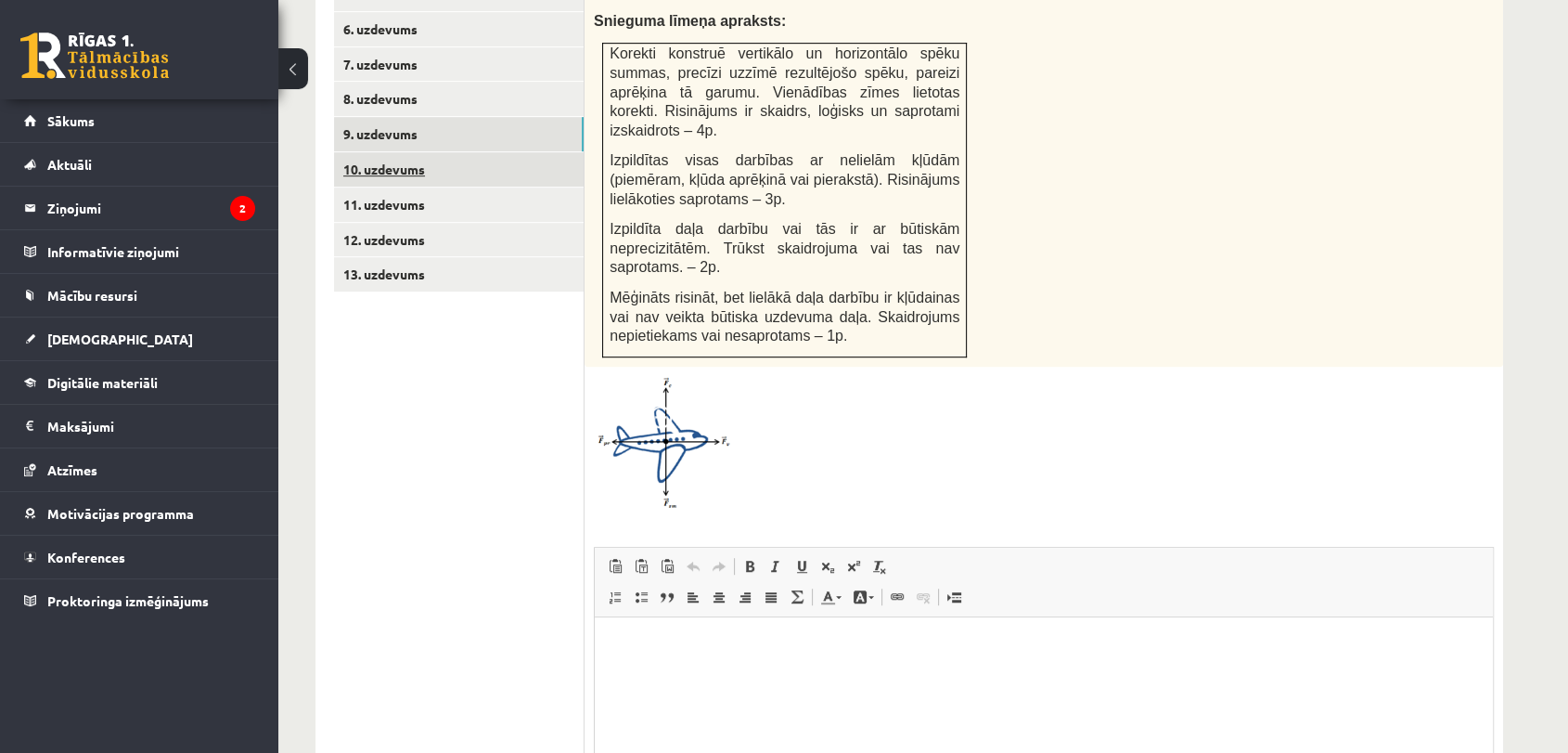
click at [568, 152] on link "10. uzdevums" at bounding box center [459, 169] width 249 height 35
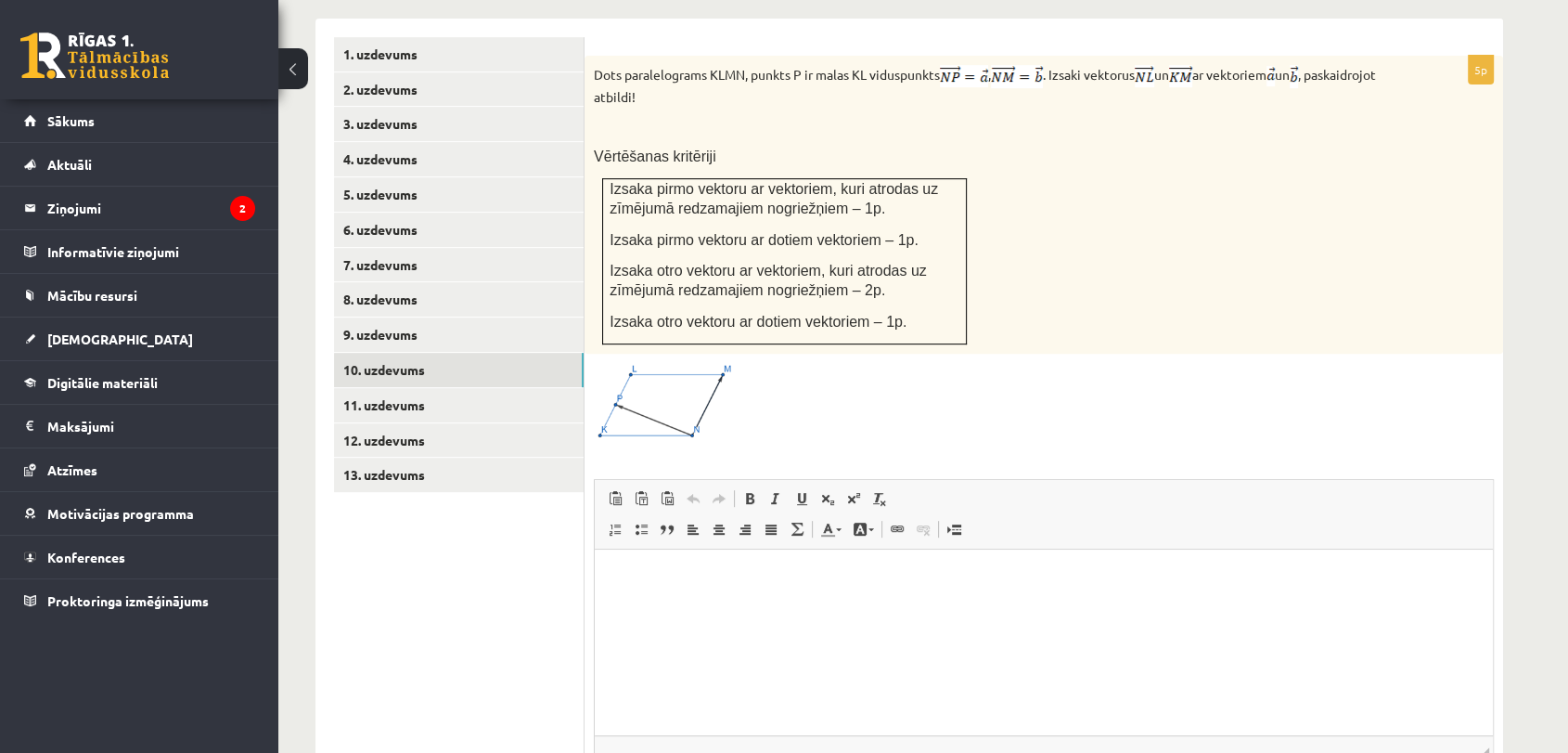
scroll to position [783, 0]
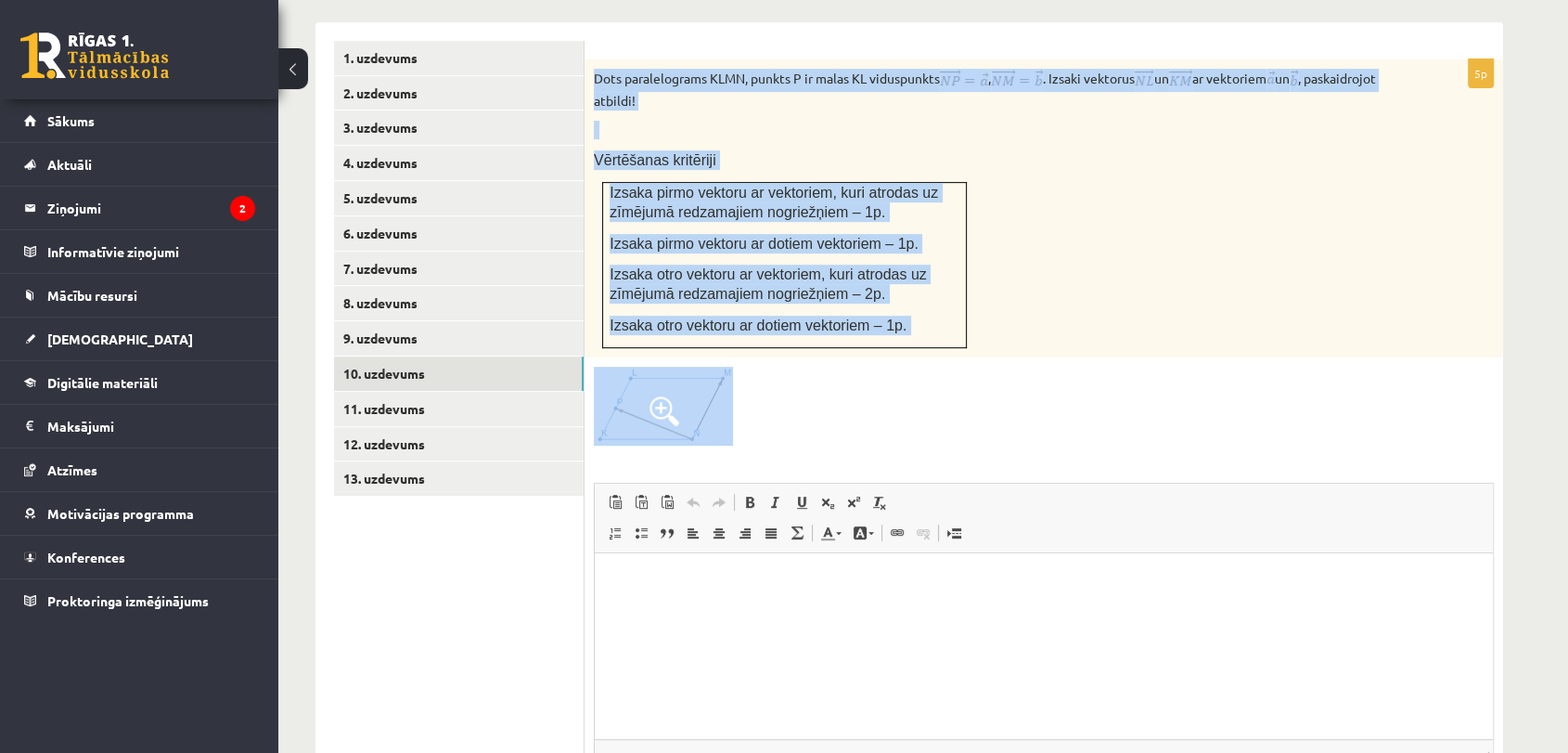
drag, startPoint x: 587, startPoint y: 38, endPoint x: 918, endPoint y: 342, distance: 449.4
click at [918, 342] on div "5p Dots paralelograms KLMN, punkts P ir malas KL viduspunkts , . Izsaki vektoru…" at bounding box center [1044, 463] width 919 height 809
copy div "Dots paralelograms KLMN, punkts P ir malas KL viduspunkts , . Izsaki vektorus u…"
click at [802, 369] on div at bounding box center [1044, 406] width 900 height 79
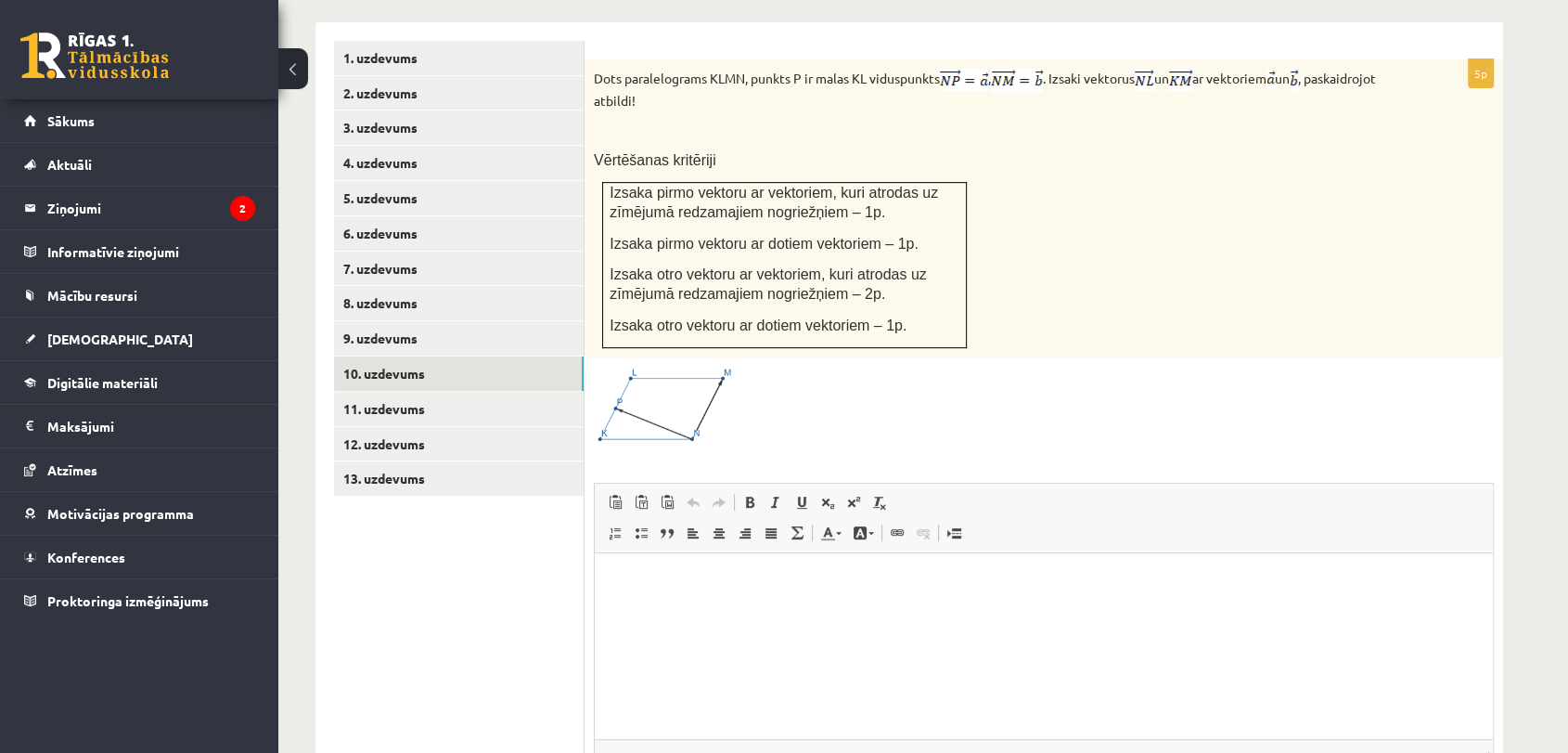
click at [677, 397] on span at bounding box center [665, 412] width 30 height 30
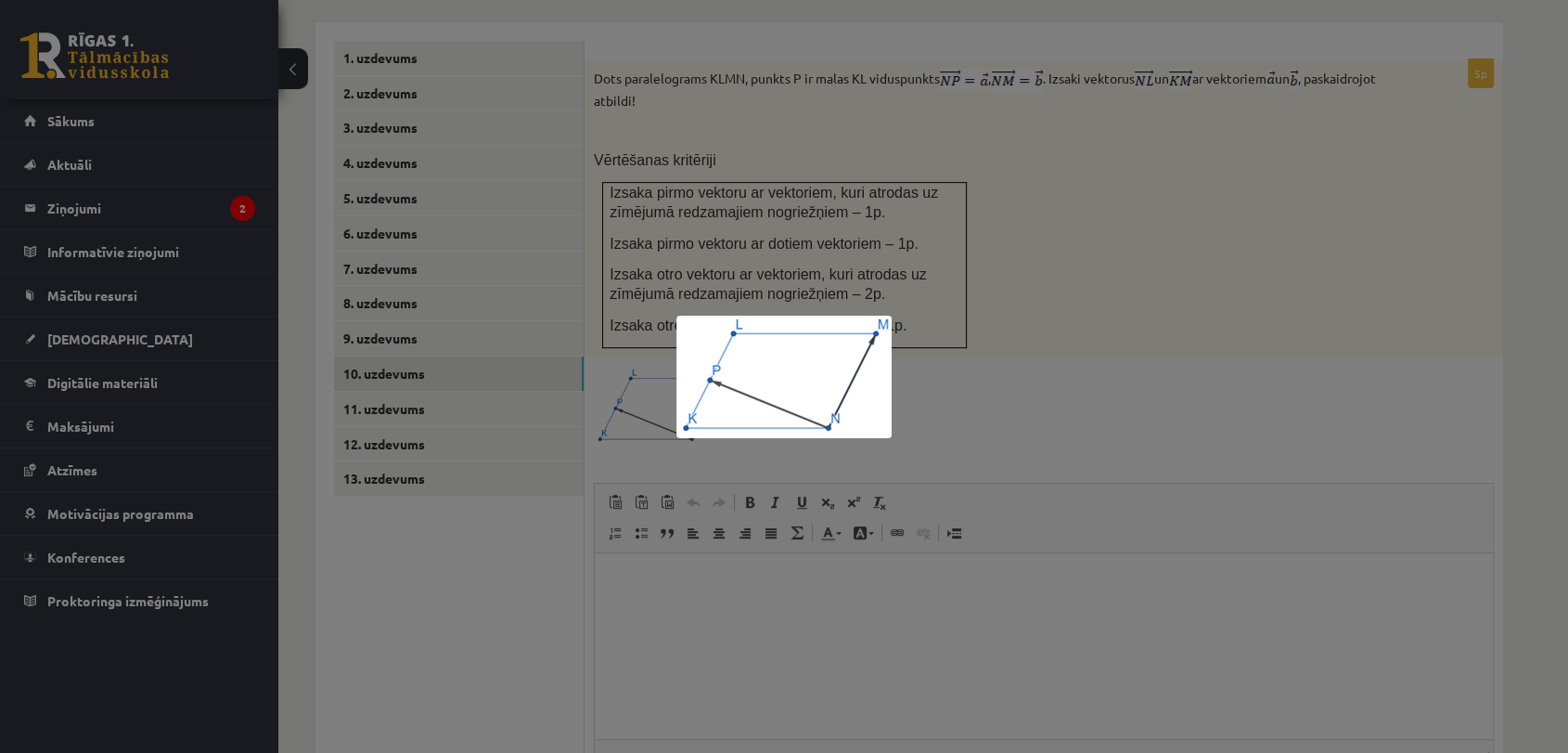
click at [475, 574] on div at bounding box center [784, 376] width 1568 height 753
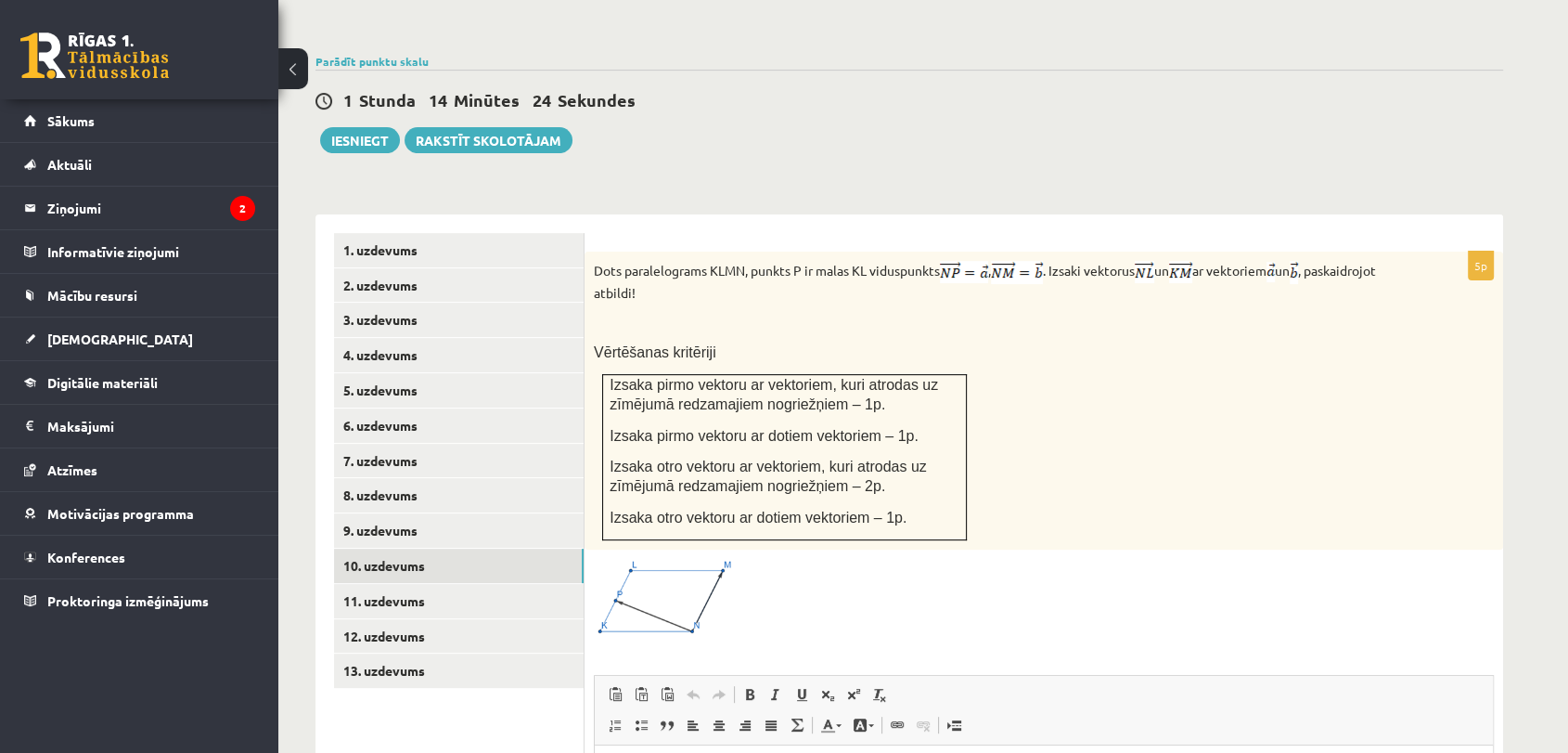
scroll to position [590, 0]
click at [523, 584] on link "11. uzdevums" at bounding box center [459, 601] width 249 height 35
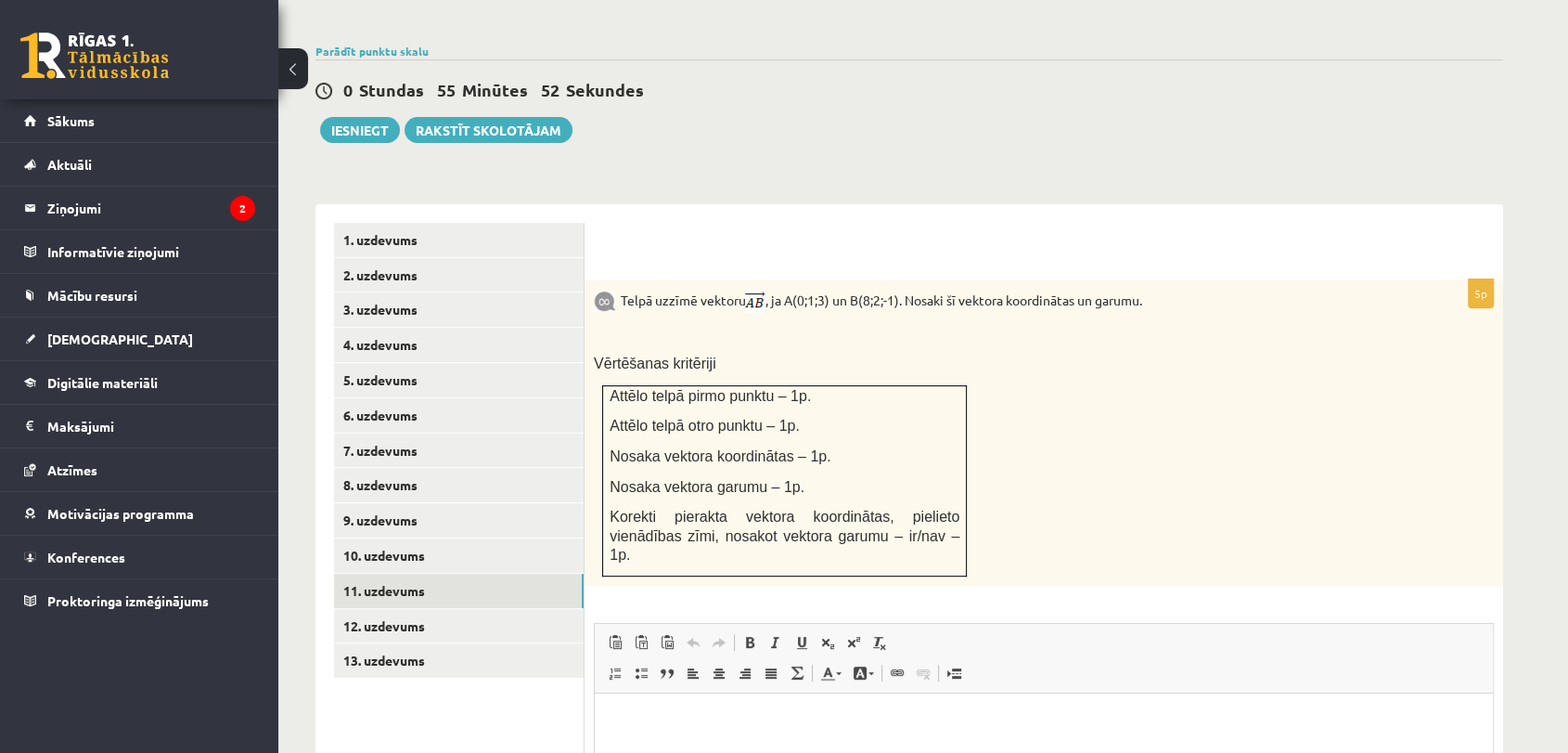
scroll to position [603, 0]
click at [458, 607] on link "12. uzdevums" at bounding box center [459, 624] width 249 height 35
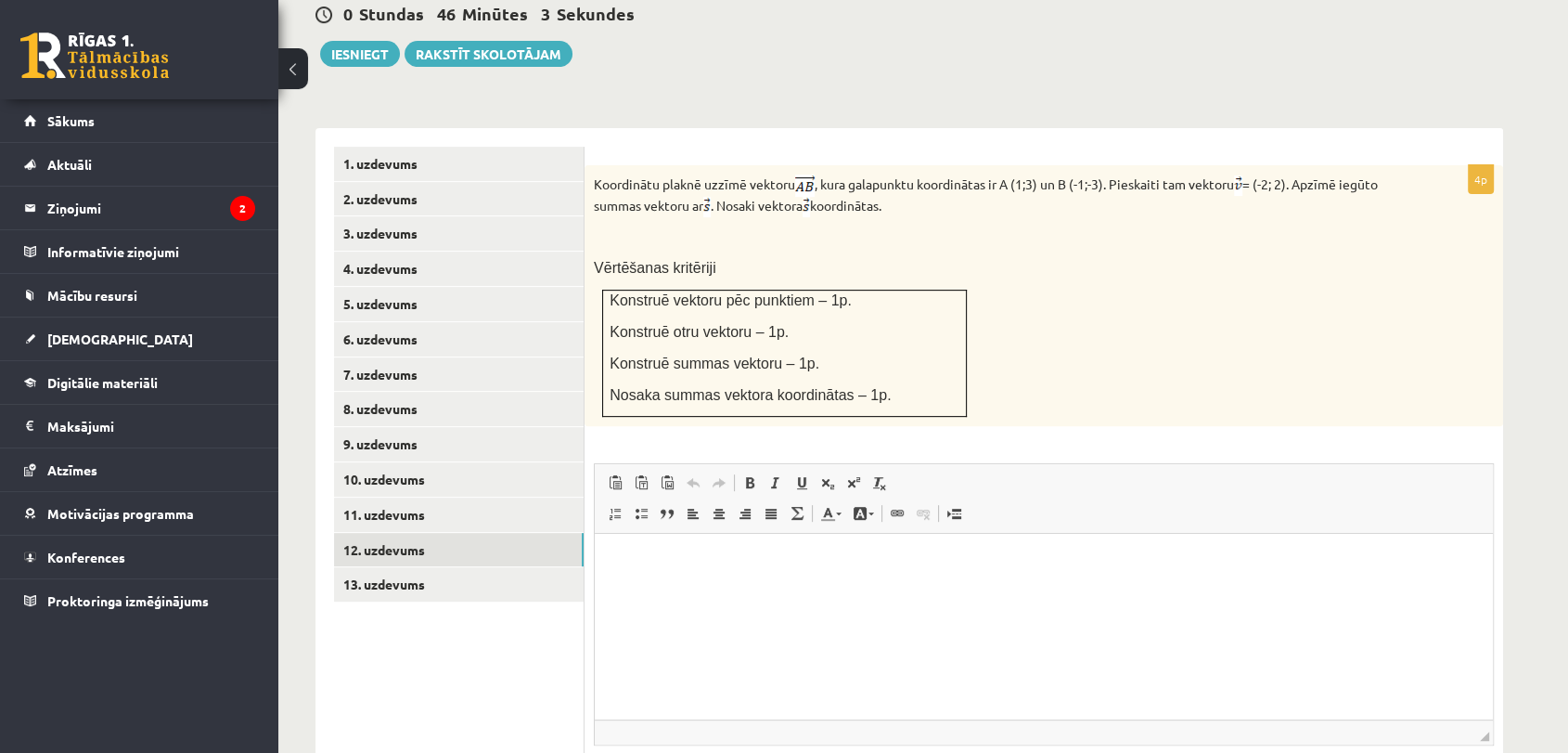
scroll to position [678, 0]
click at [541, 566] on link "13. uzdevums" at bounding box center [459, 583] width 249 height 35
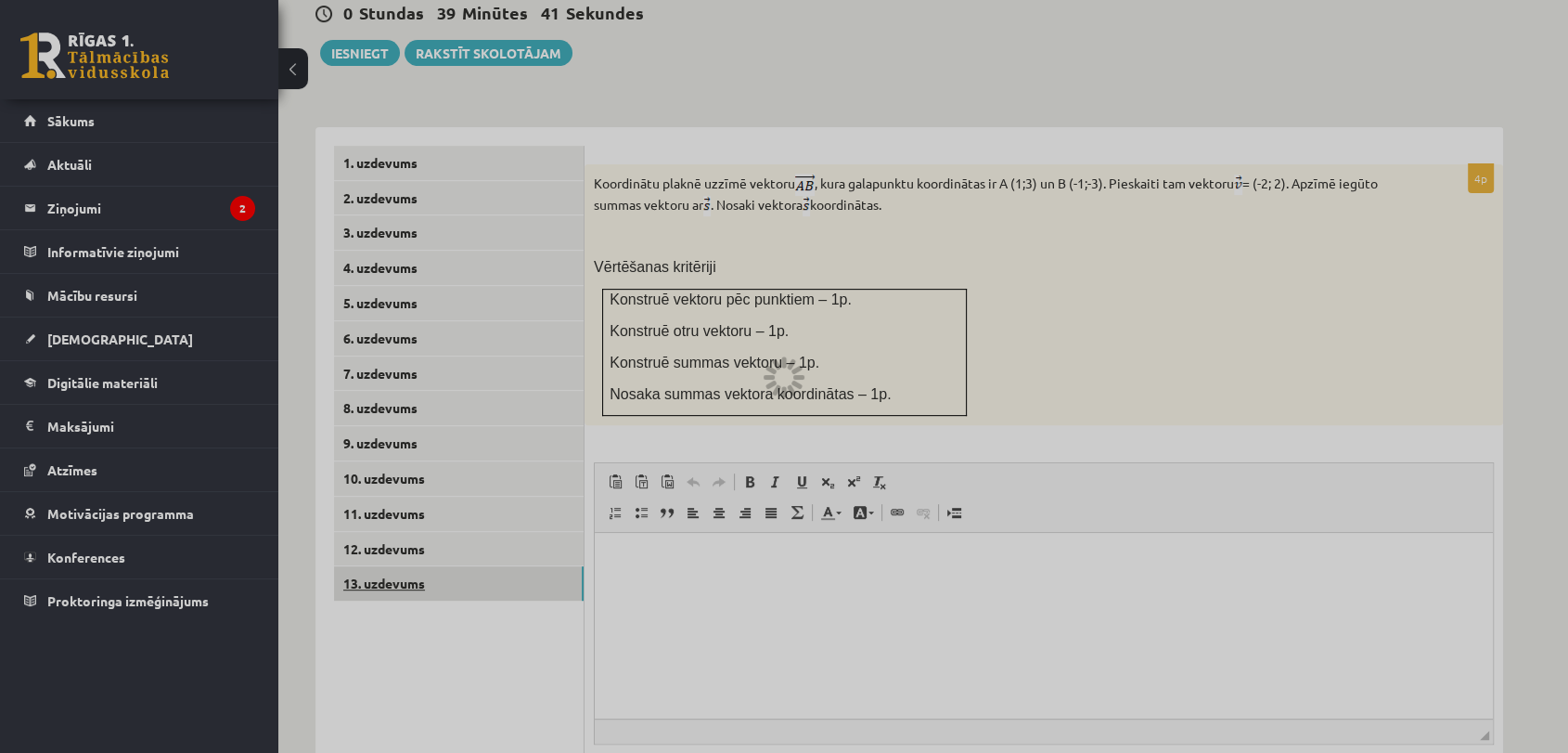
click at [541, 556] on div at bounding box center [784, 376] width 1568 height 753
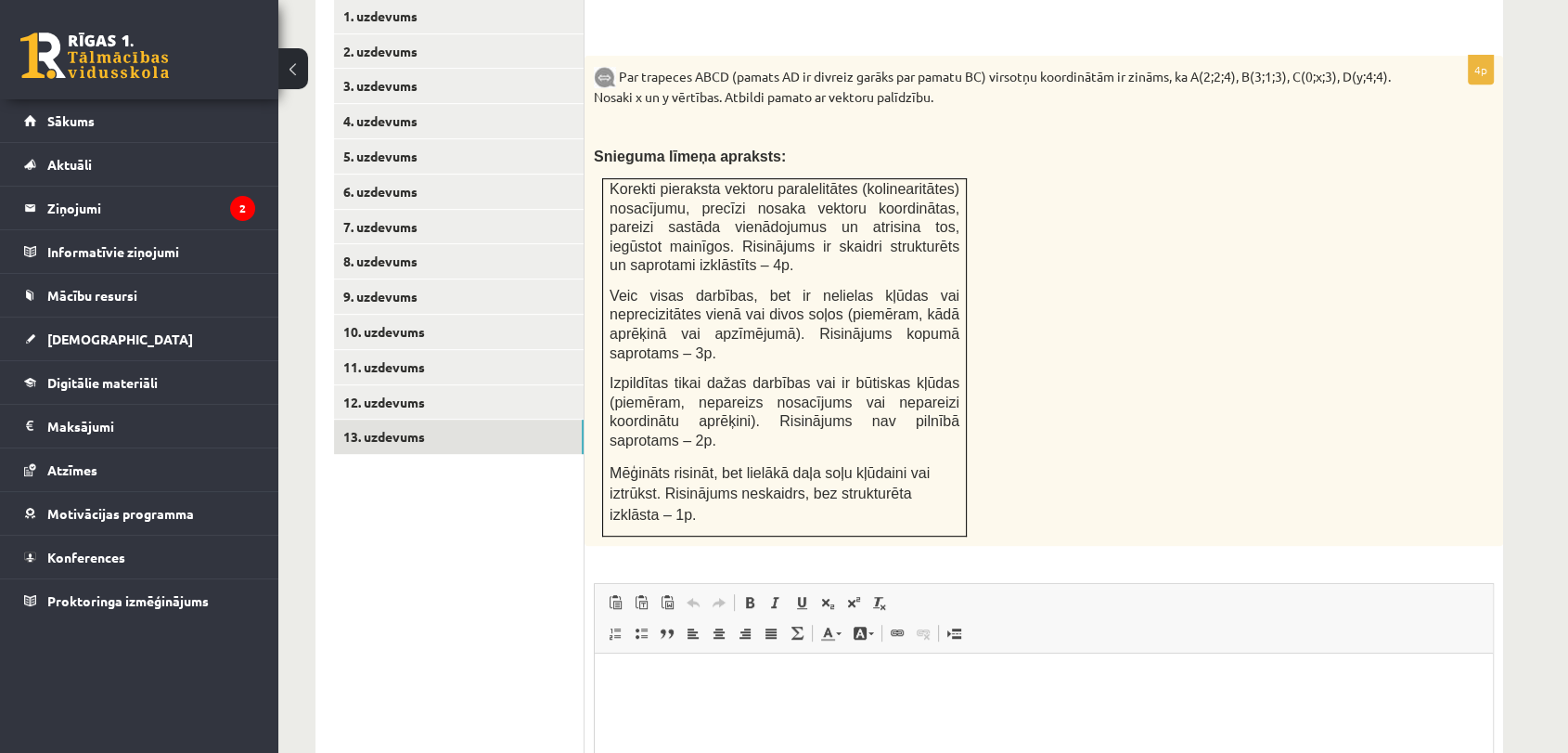
scroll to position [827, 0]
click at [488, 242] on link "8. uzdevums" at bounding box center [459, 259] width 249 height 35
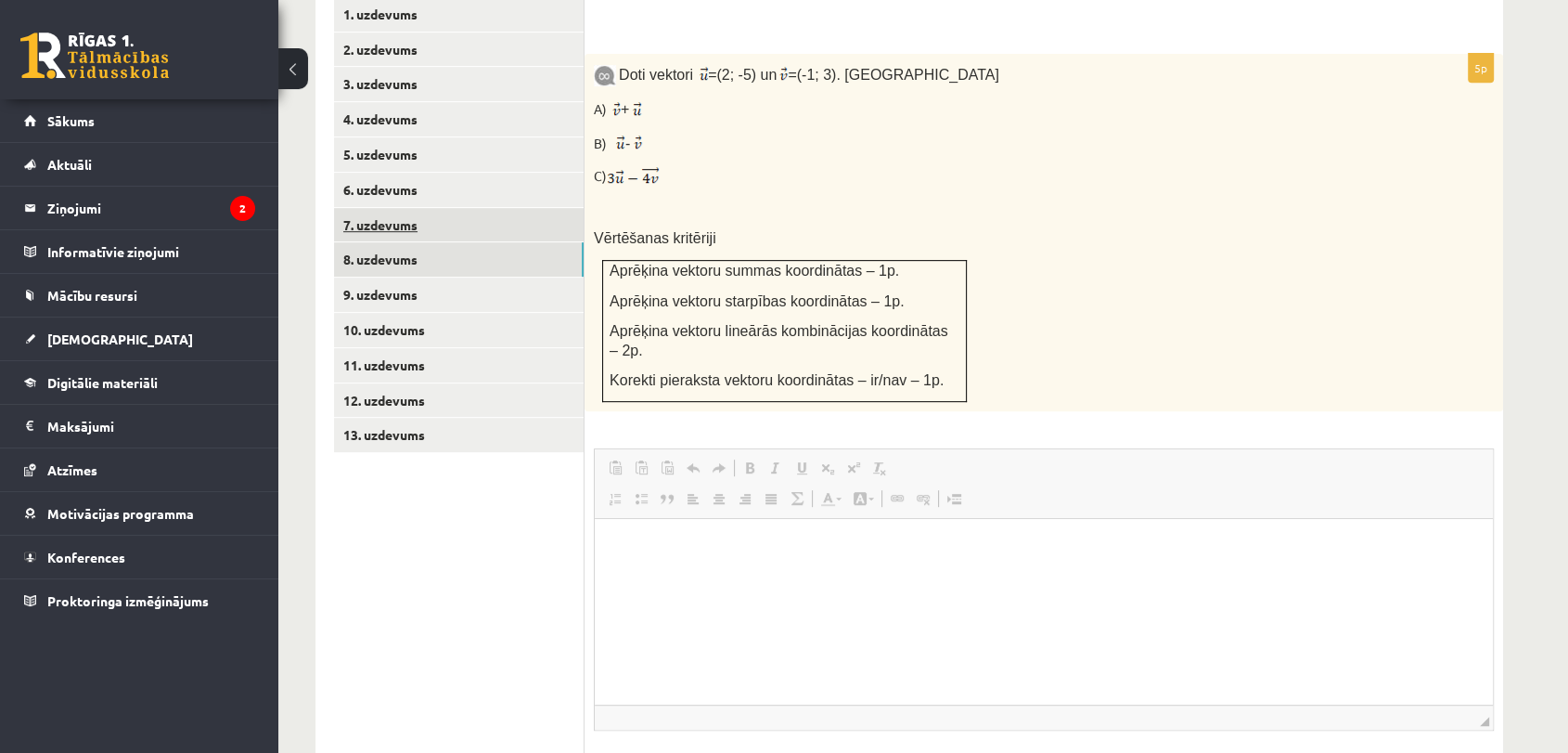
scroll to position [0, 0]
click at [455, 312] on link "10. uzdevums" at bounding box center [459, 329] width 249 height 35
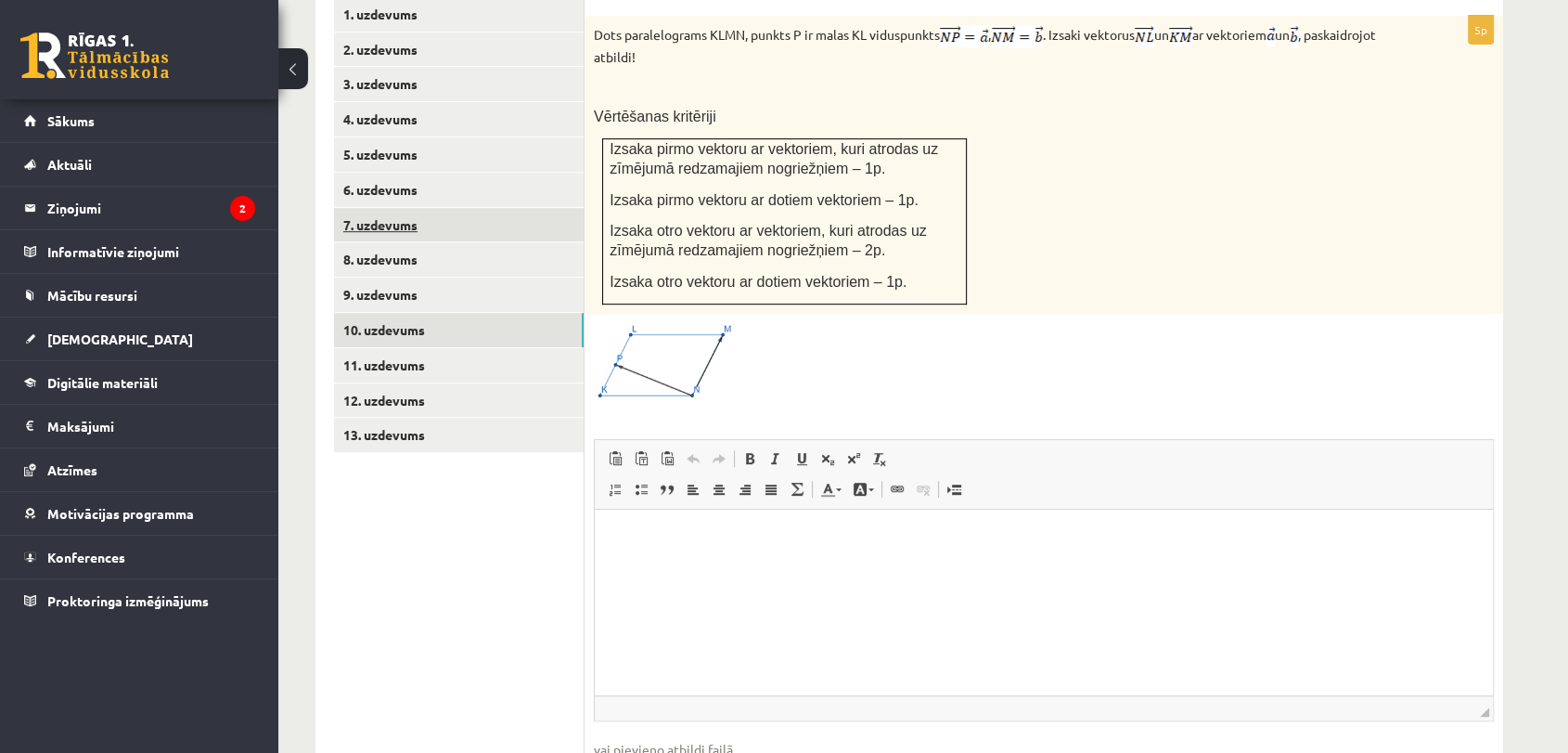
click at [408, 208] on link "7. uzdevums" at bounding box center [459, 225] width 249 height 35
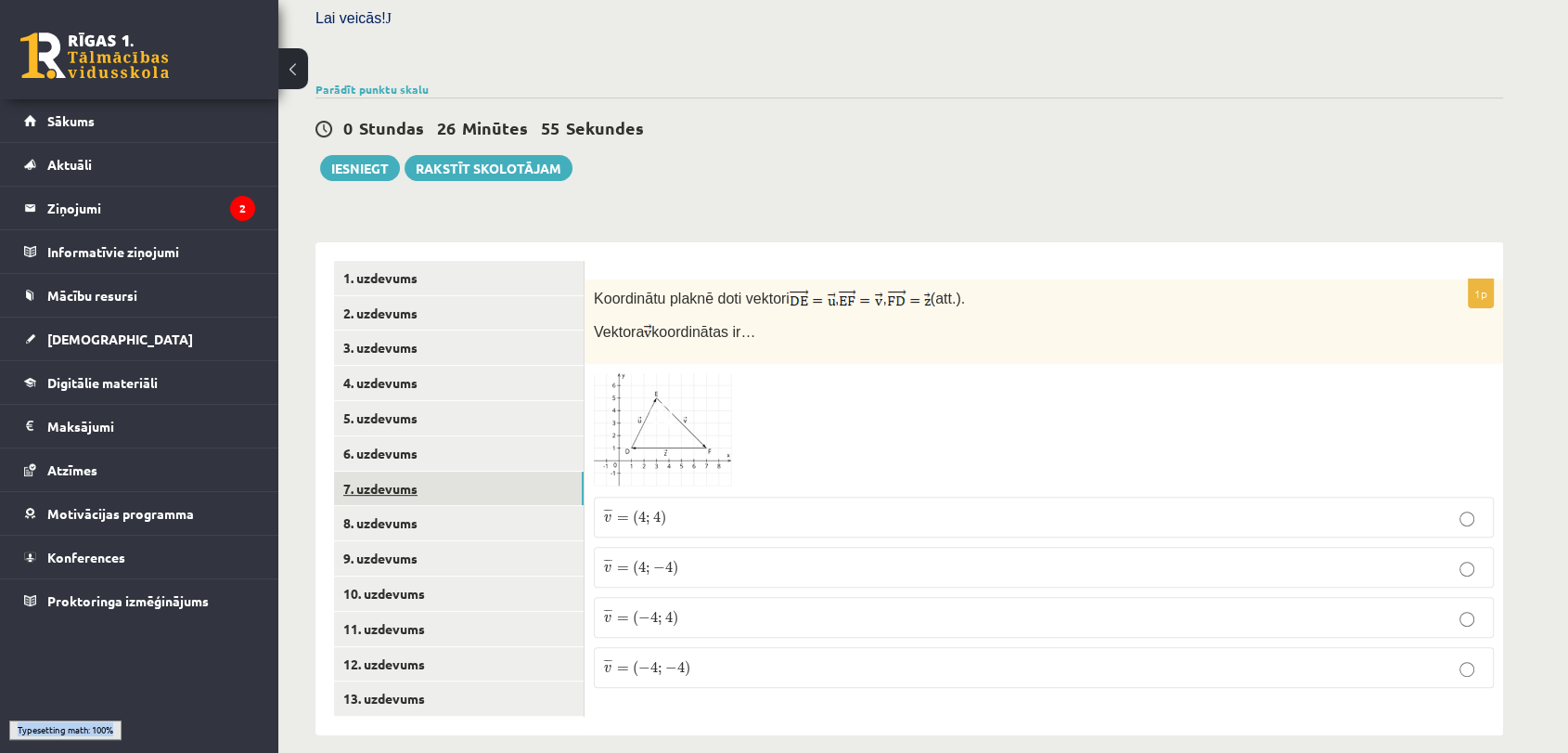
scroll to position [542, 0]
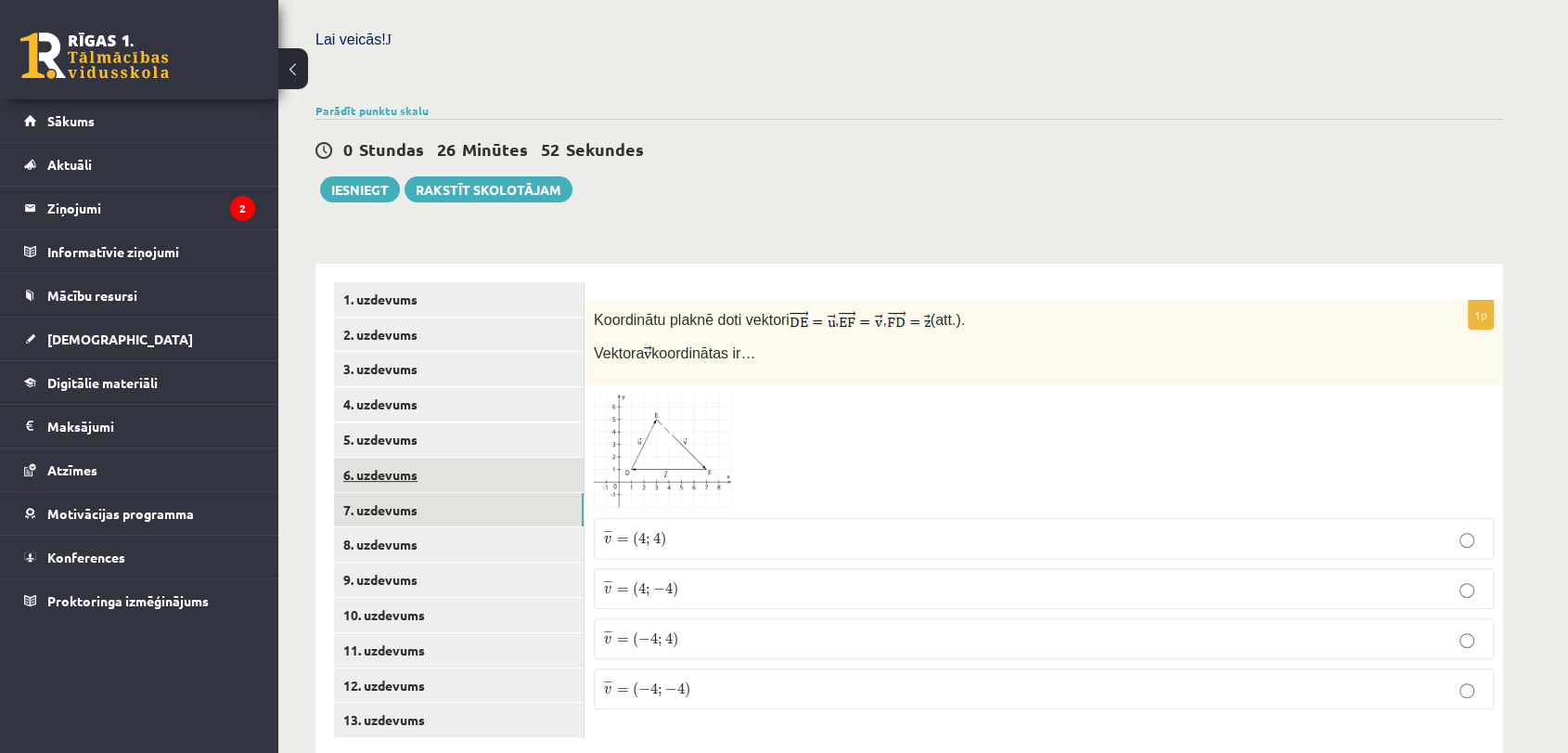
click at [506, 458] on link "6. uzdevums" at bounding box center [459, 474] width 249 height 35
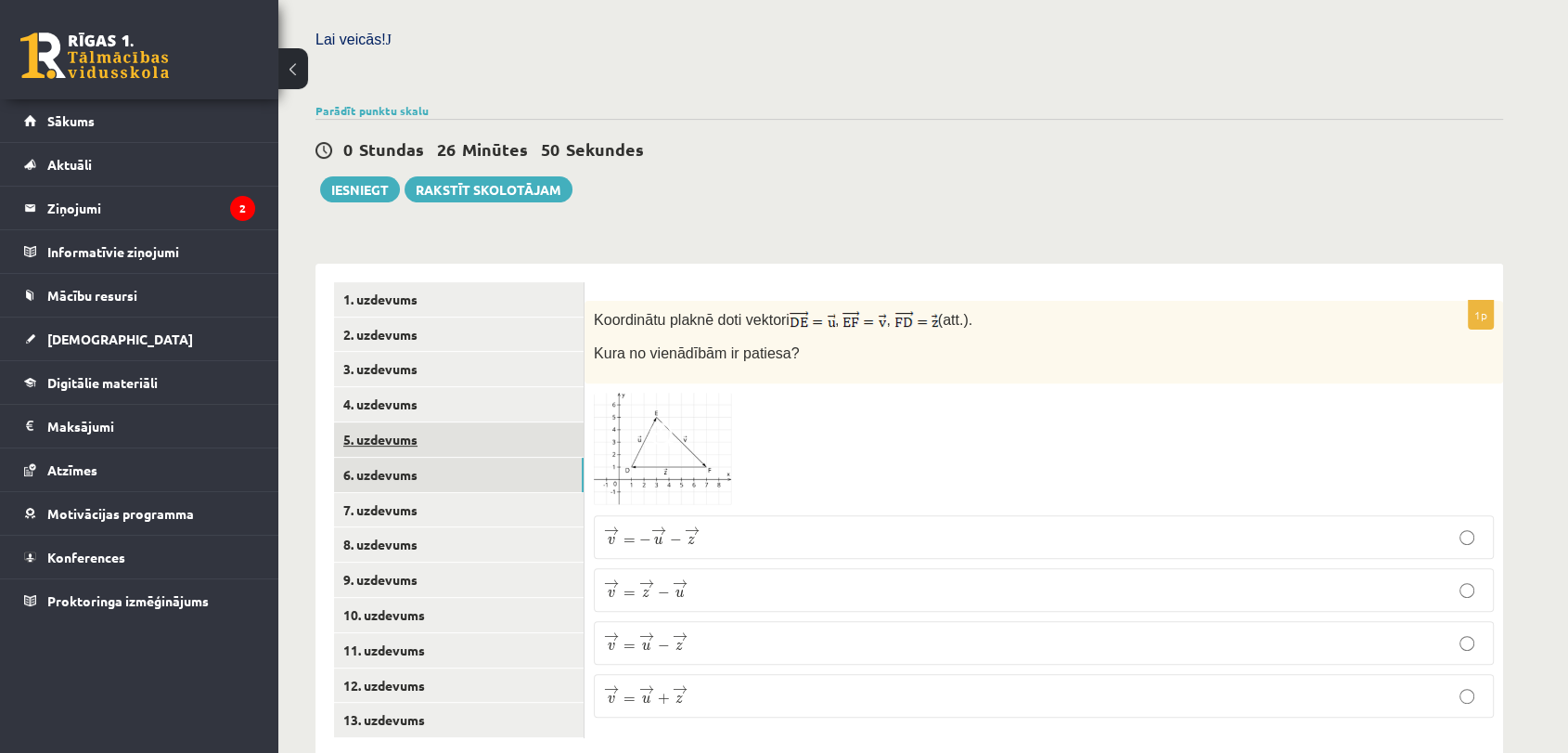
click at [499, 422] on link "5. uzdevums" at bounding box center [459, 439] width 249 height 35
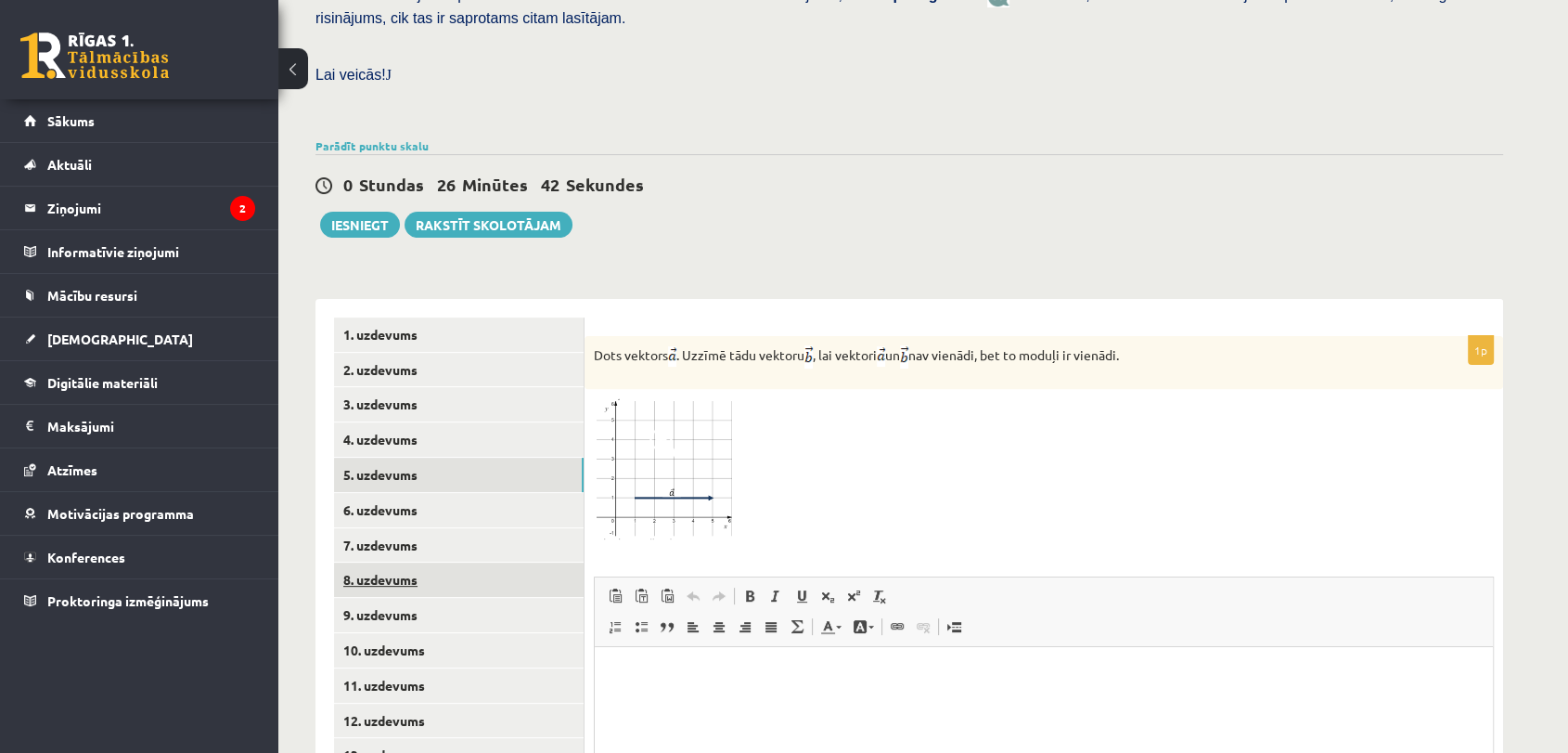
scroll to position [495, 0]
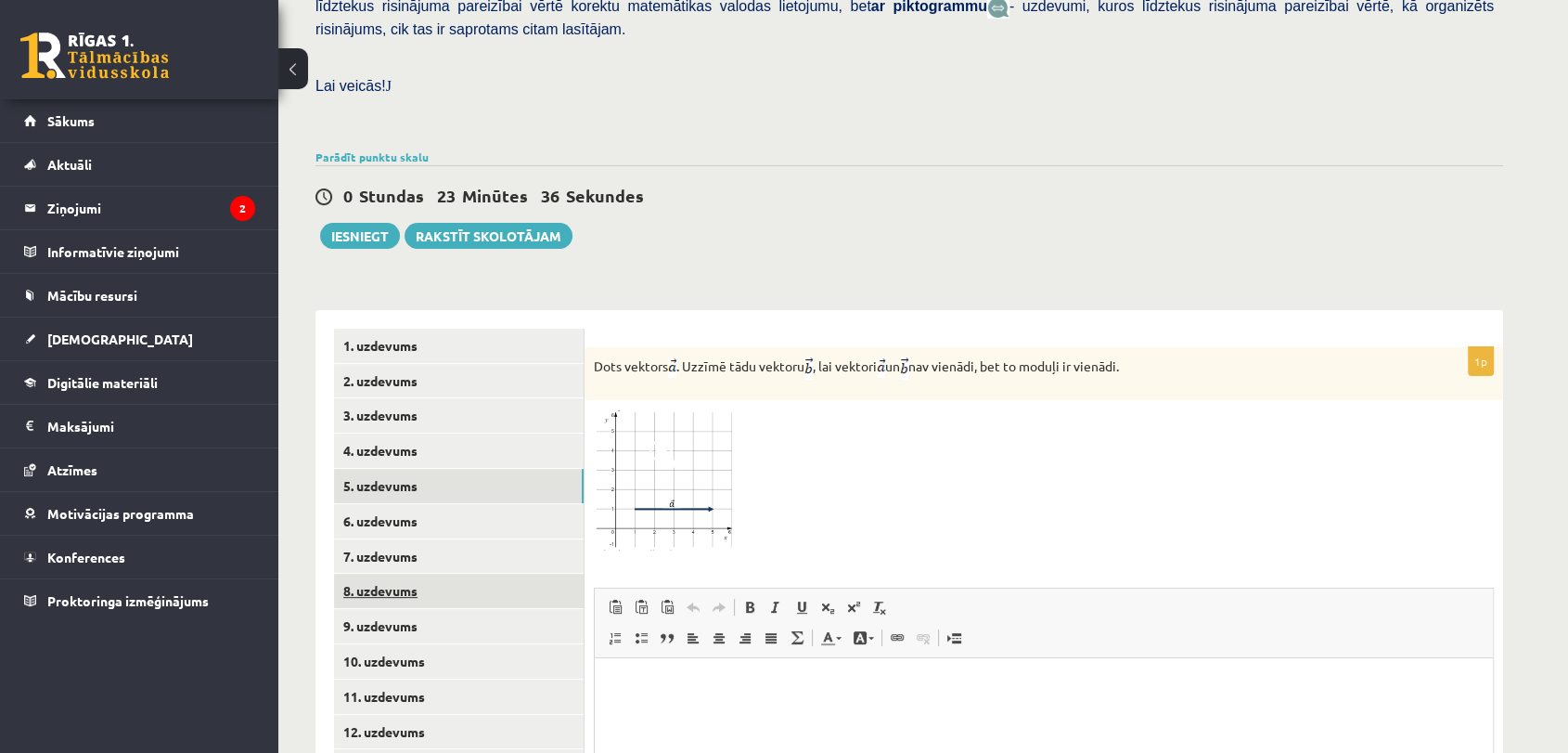
click at [418, 574] on link "8. uzdevums" at bounding box center [459, 591] width 249 height 35
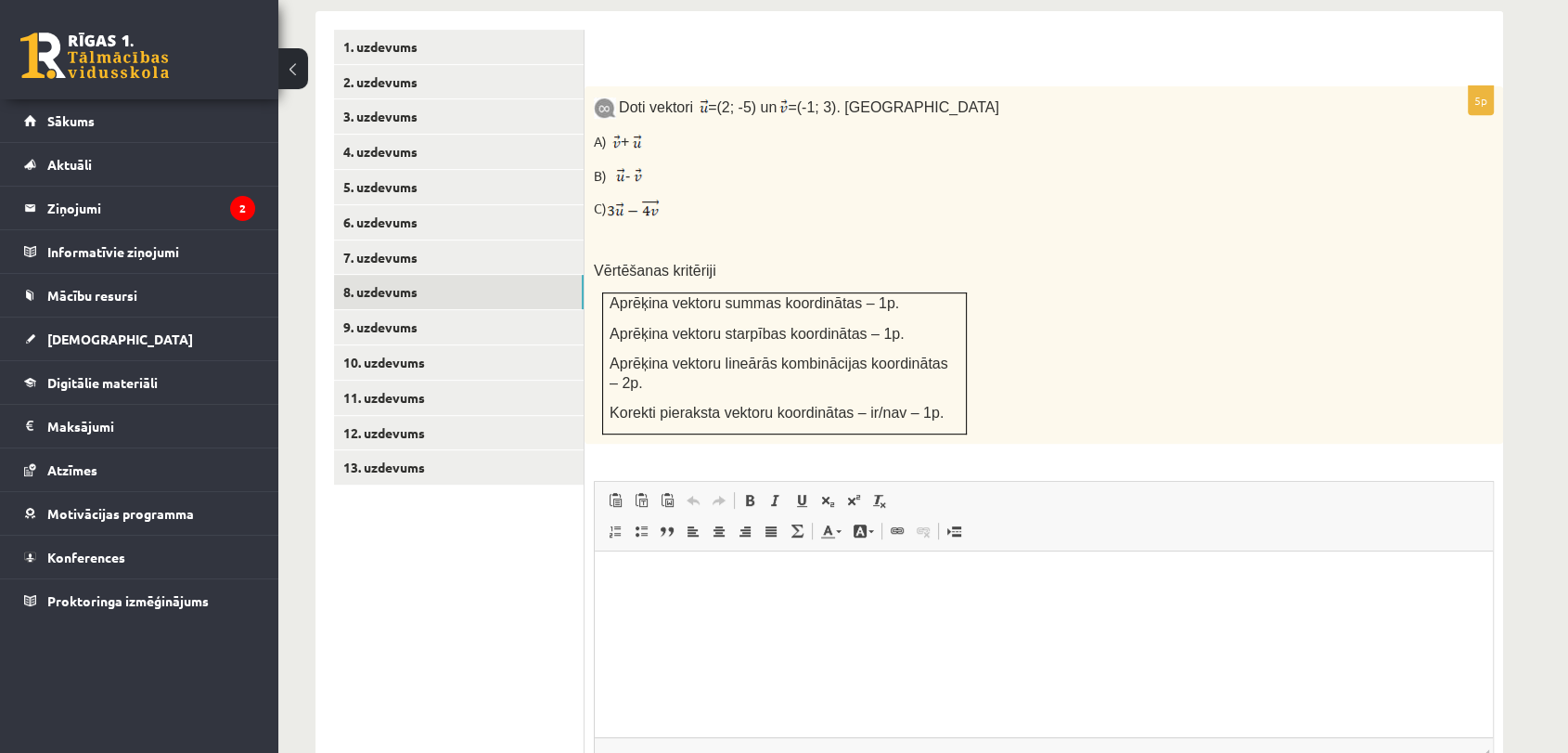
scroll to position [902, 0]
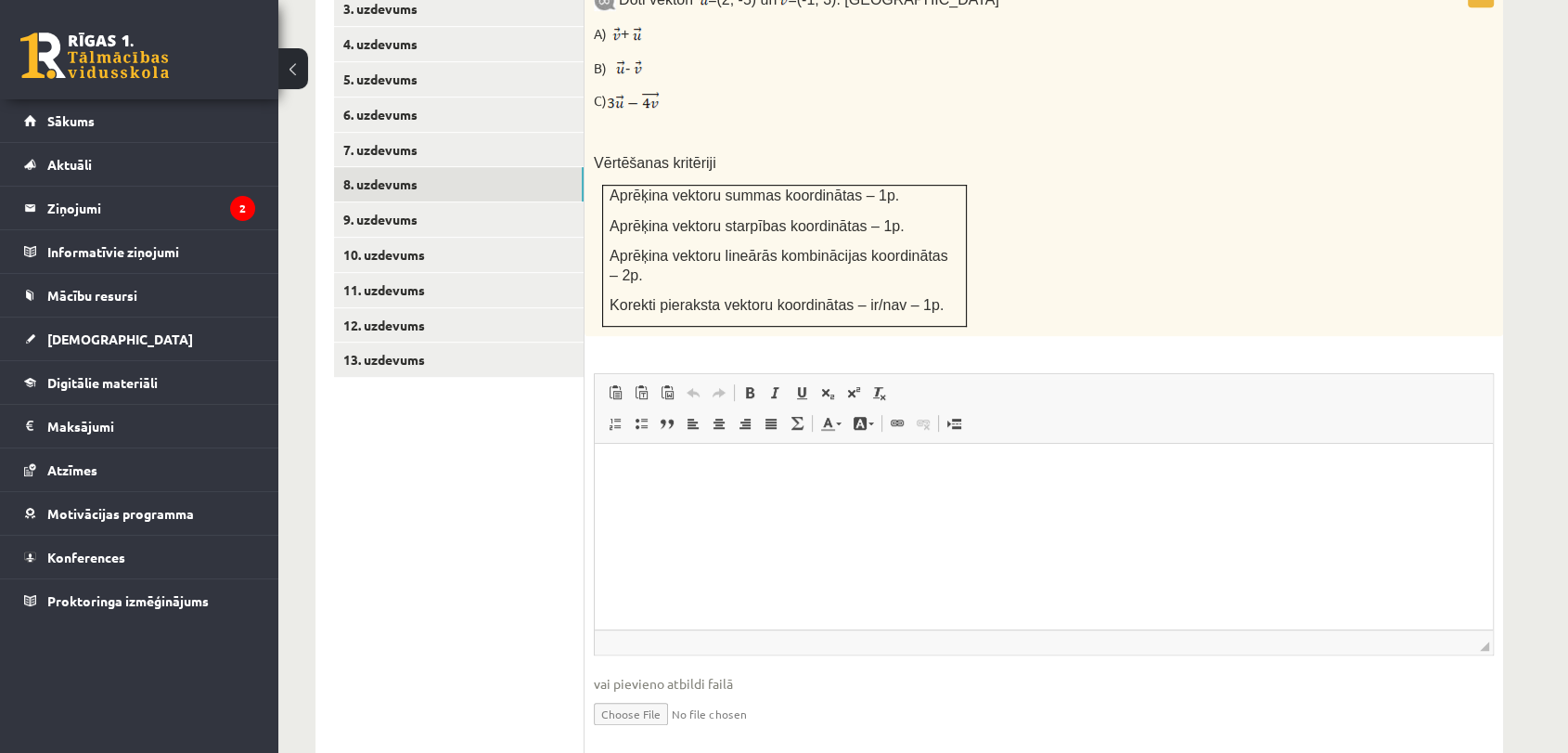
click at [631, 693] on input "file" at bounding box center [1044, 712] width 900 height 38
type input "**********"
click at [654, 731] on link "Iesniegtā atbilde" at bounding box center [643, 741] width 99 height 20
click at [437, 203] on link "9. uzdevums" at bounding box center [459, 219] width 249 height 35
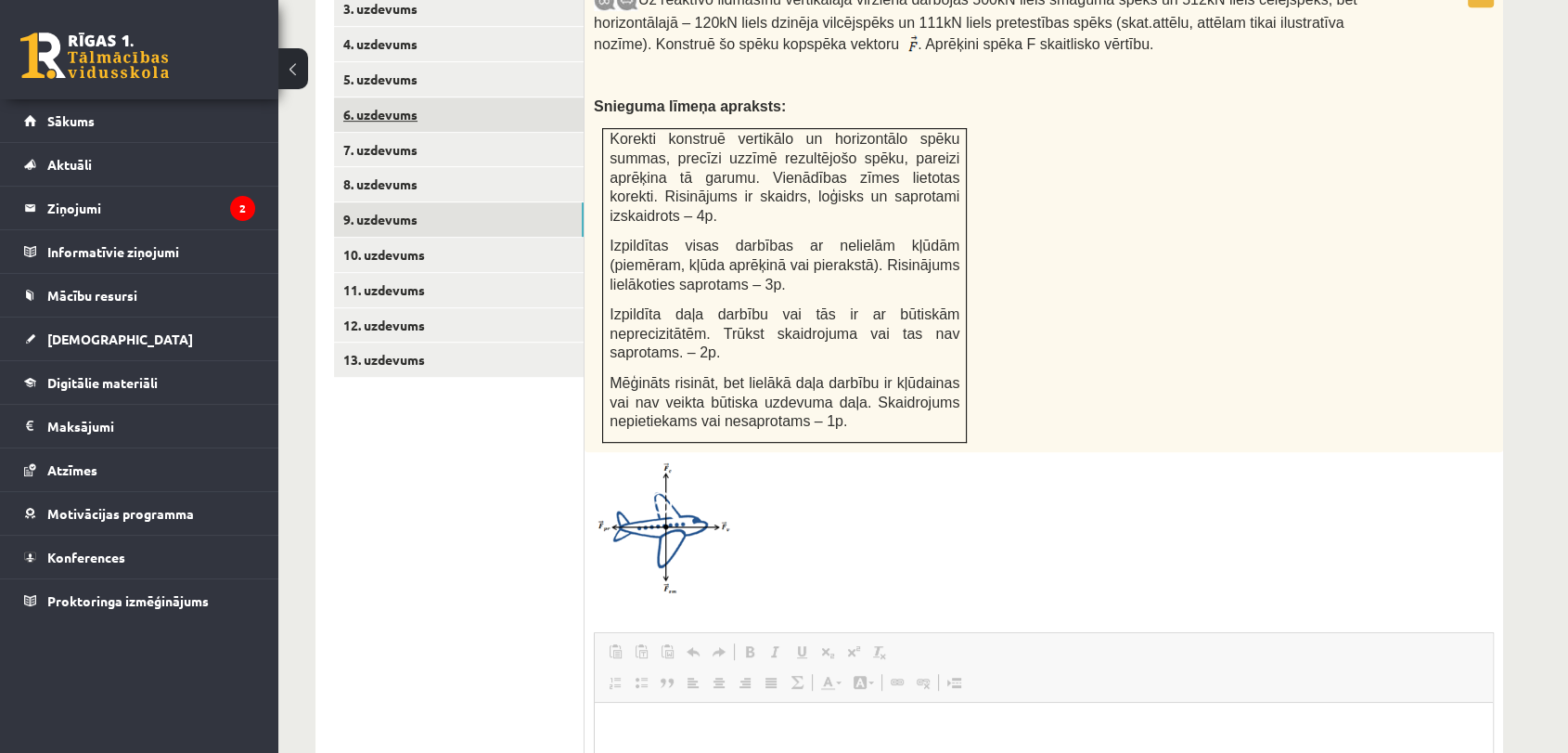
scroll to position [0, 0]
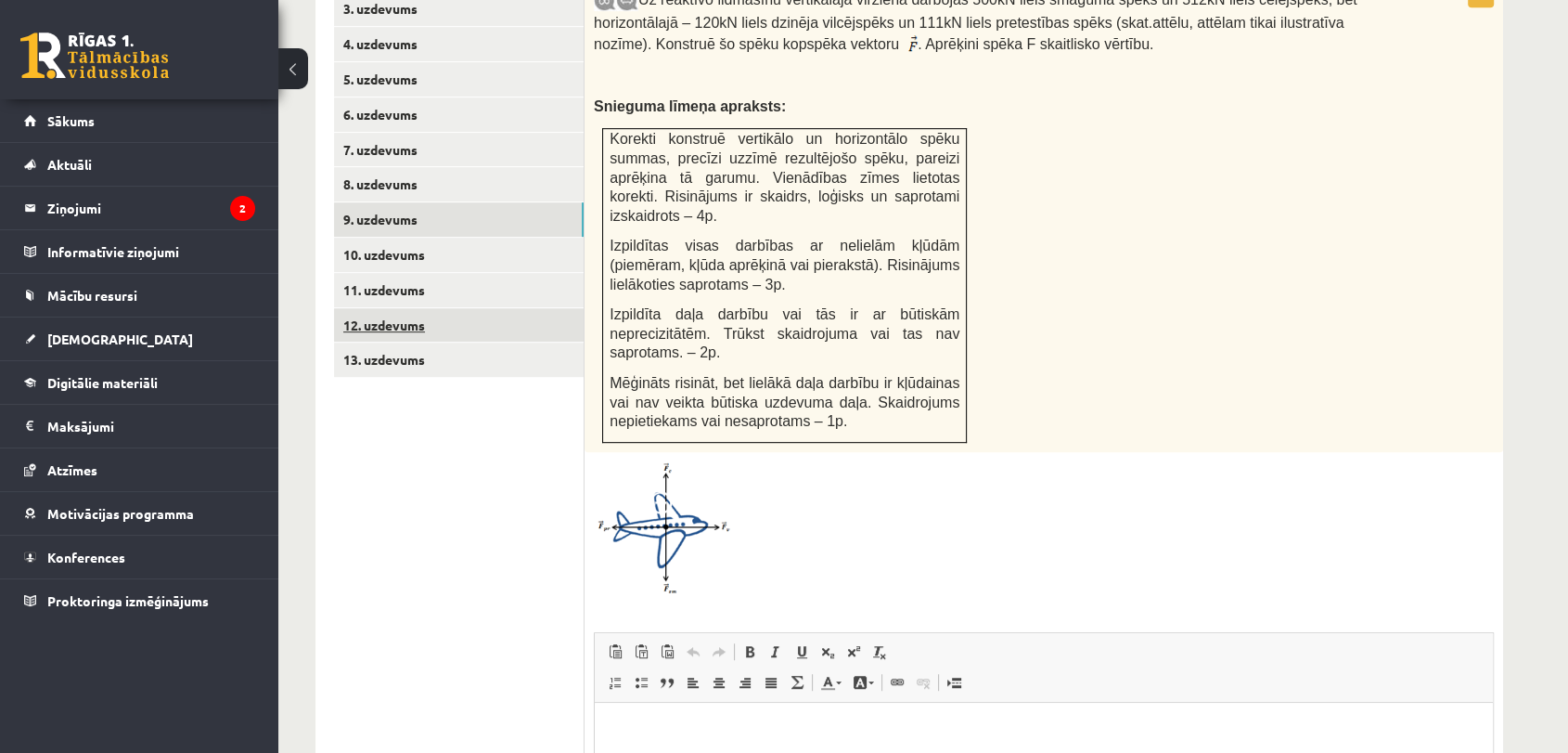
click at [527, 309] on link "12. uzdevums" at bounding box center [459, 325] width 249 height 35
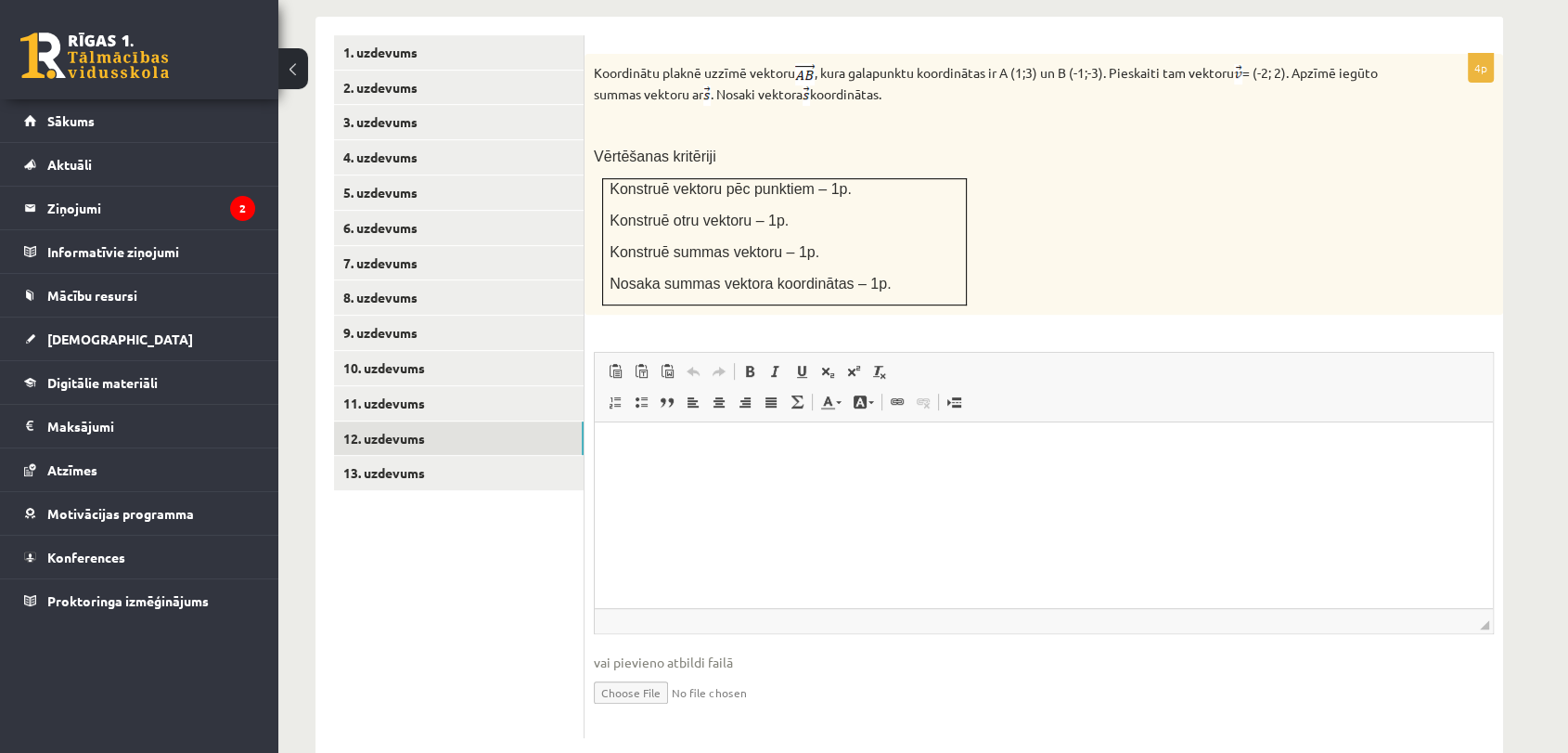
click at [646, 671] on input "file" at bounding box center [1044, 690] width 900 height 38
type input "**********"
click at [666, 710] on link "Iesniegtā atbilde" at bounding box center [643, 719] width 99 height 20
click at [419, 315] on link "9. uzdevums" at bounding box center [459, 332] width 249 height 35
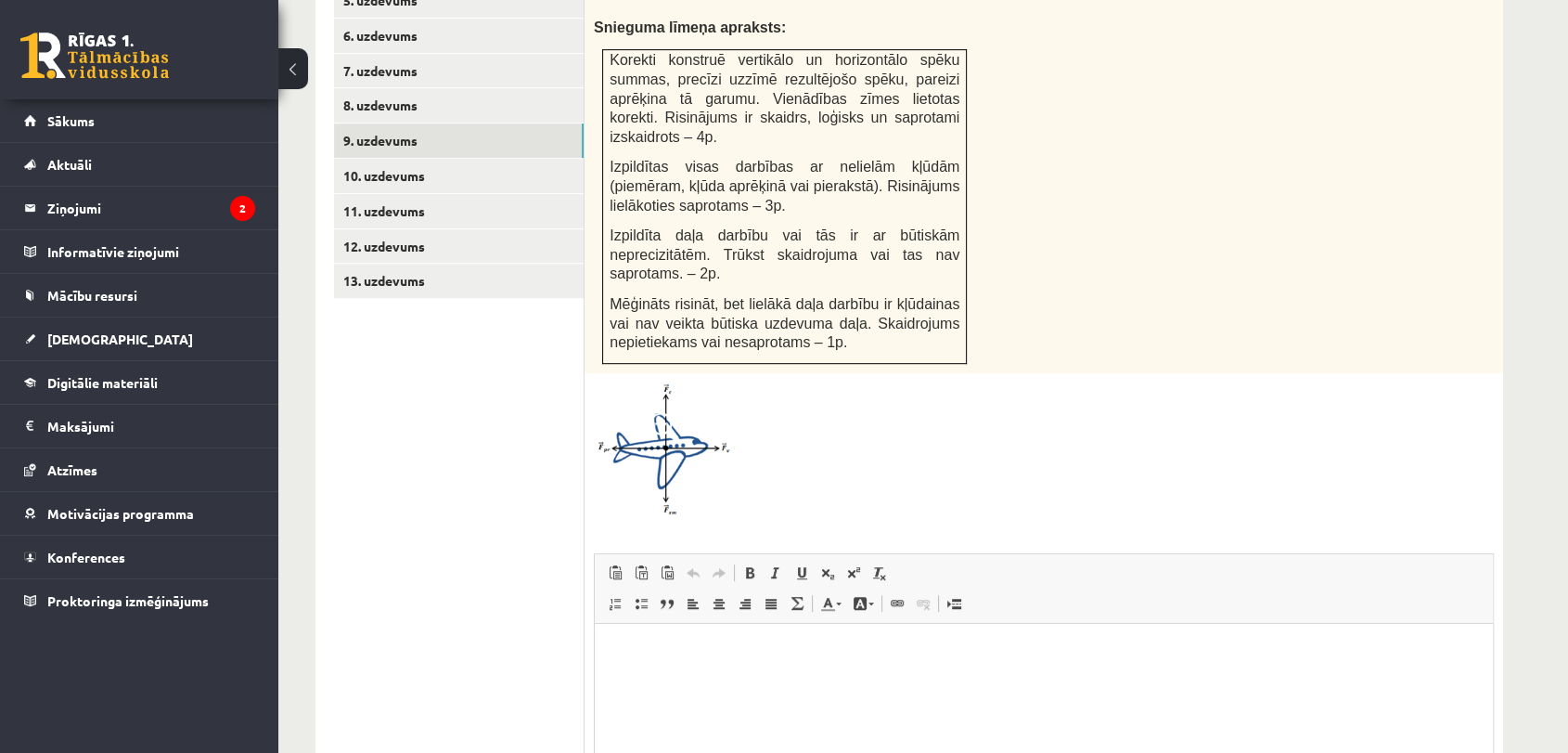
scroll to position [1160, 0]
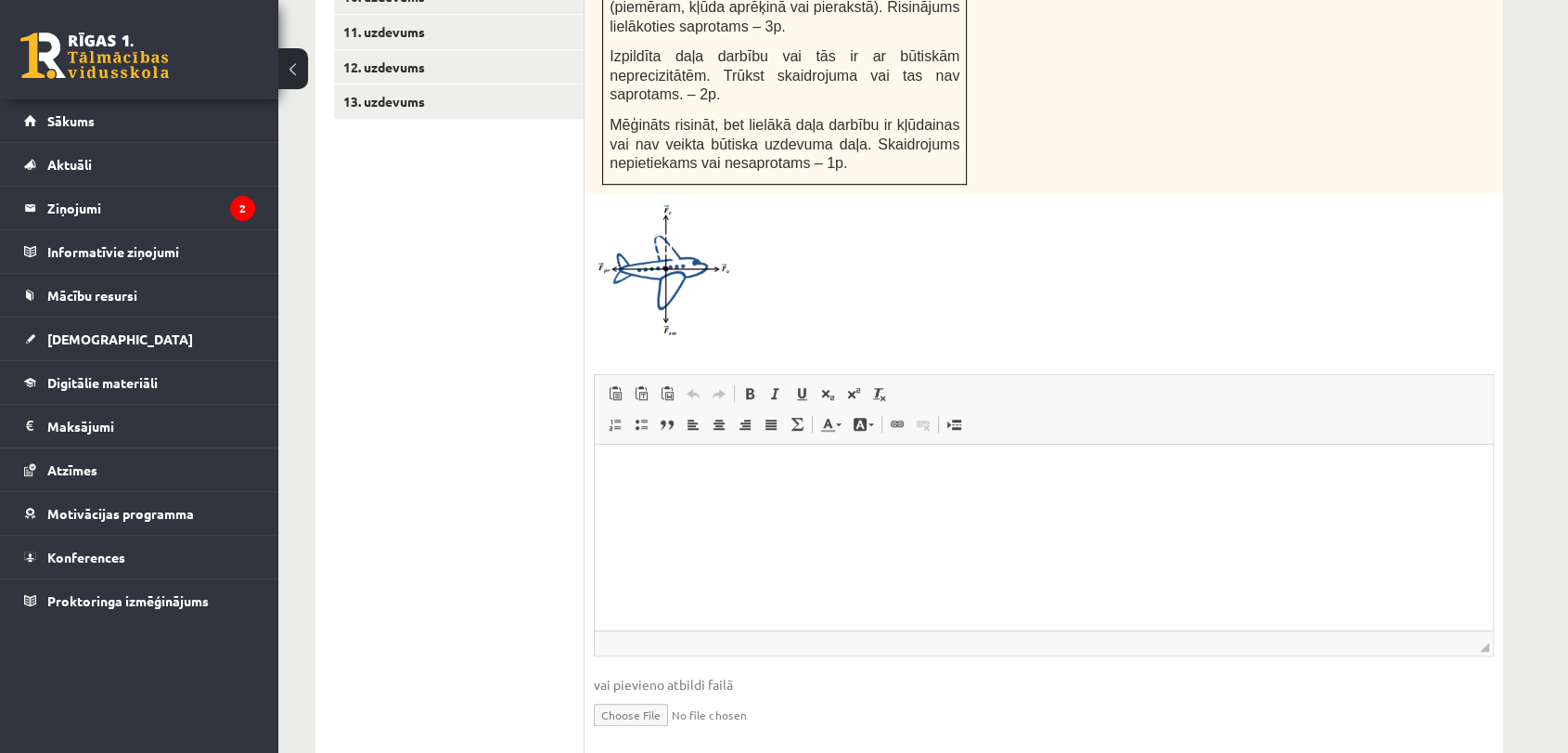
click at [1241, 203] on div at bounding box center [1044, 270] width 900 height 133
click at [651, 694] on input "file" at bounding box center [1044, 713] width 900 height 38
type input "**********"
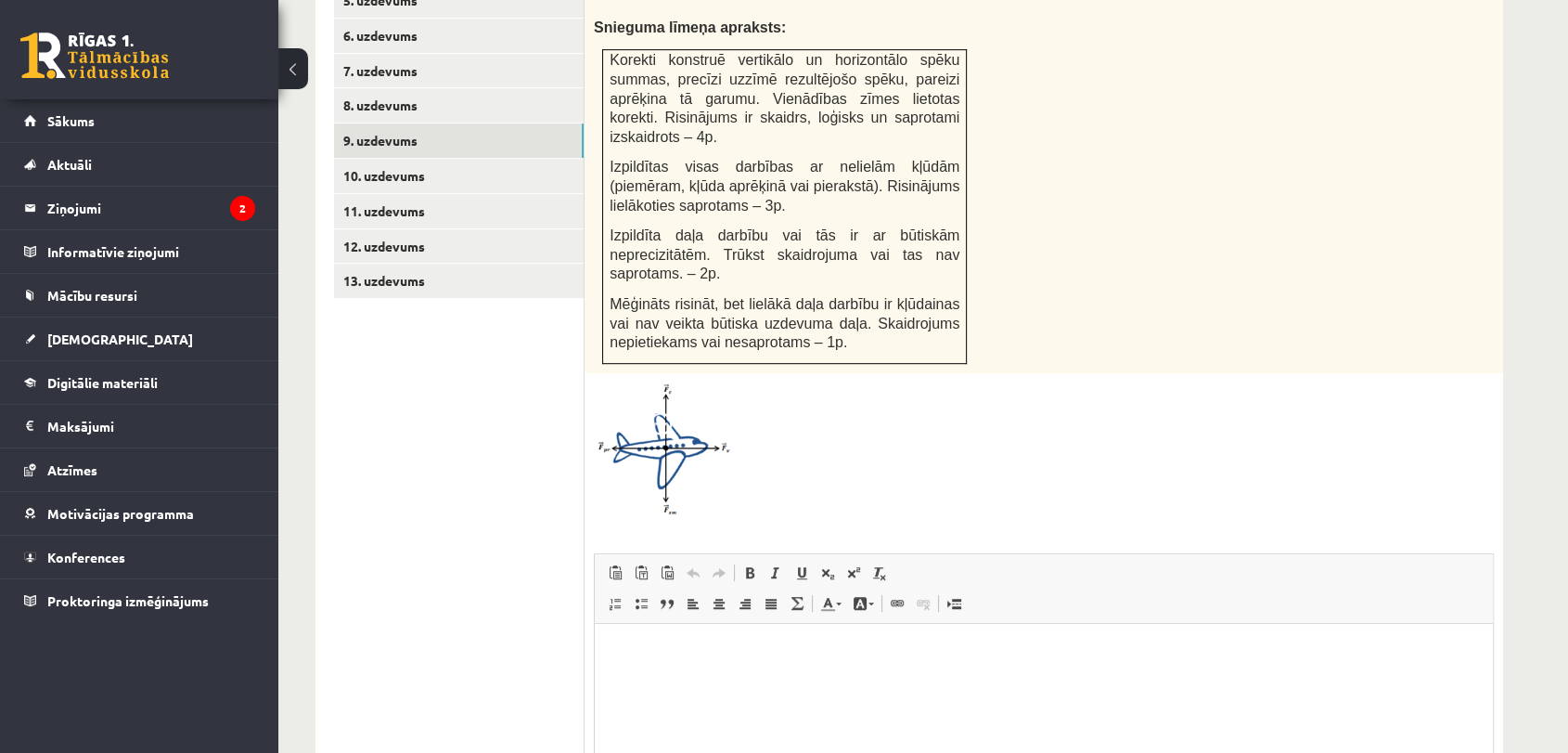
scroll to position [872, 0]
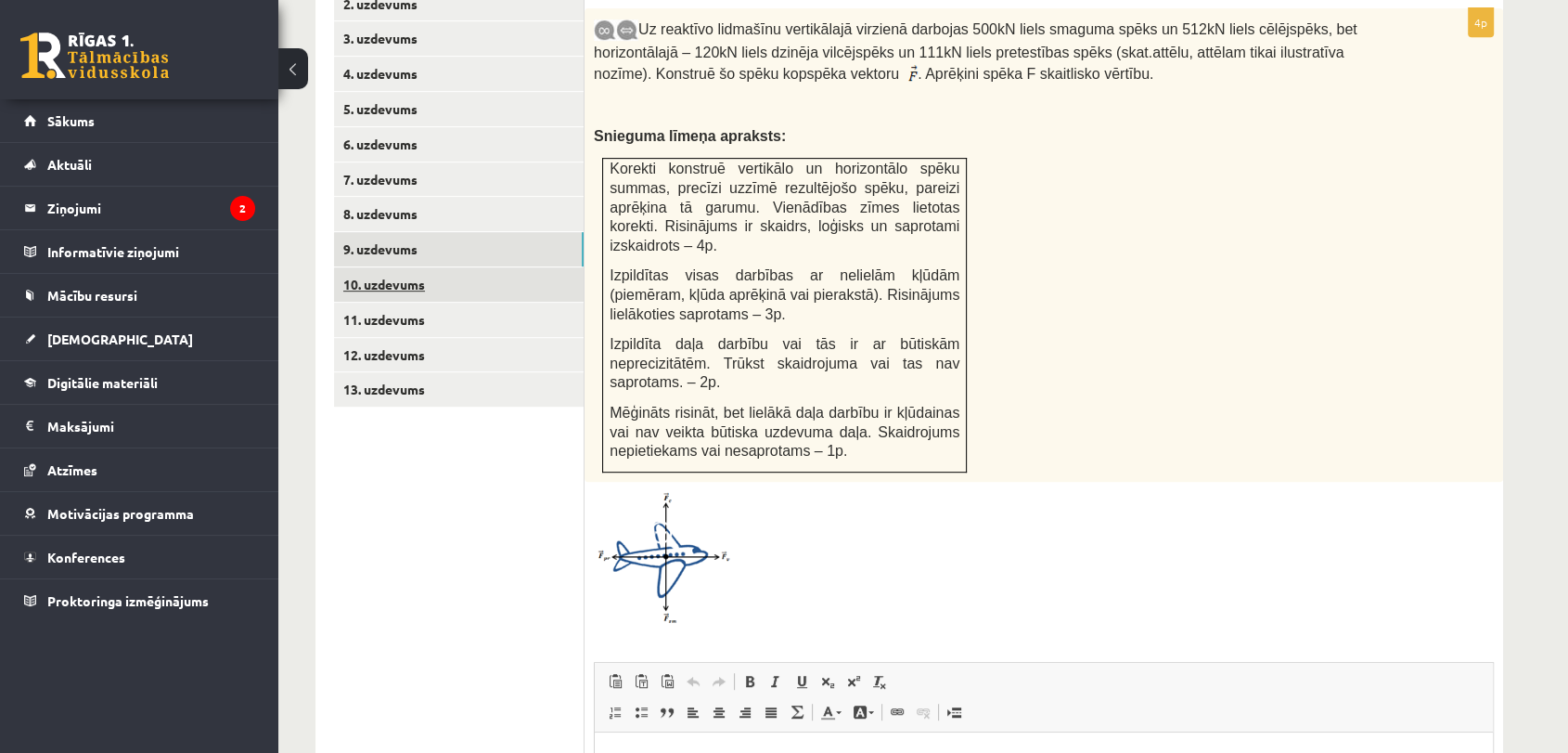
click at [430, 267] on link "10. uzdevums" at bounding box center [459, 284] width 249 height 35
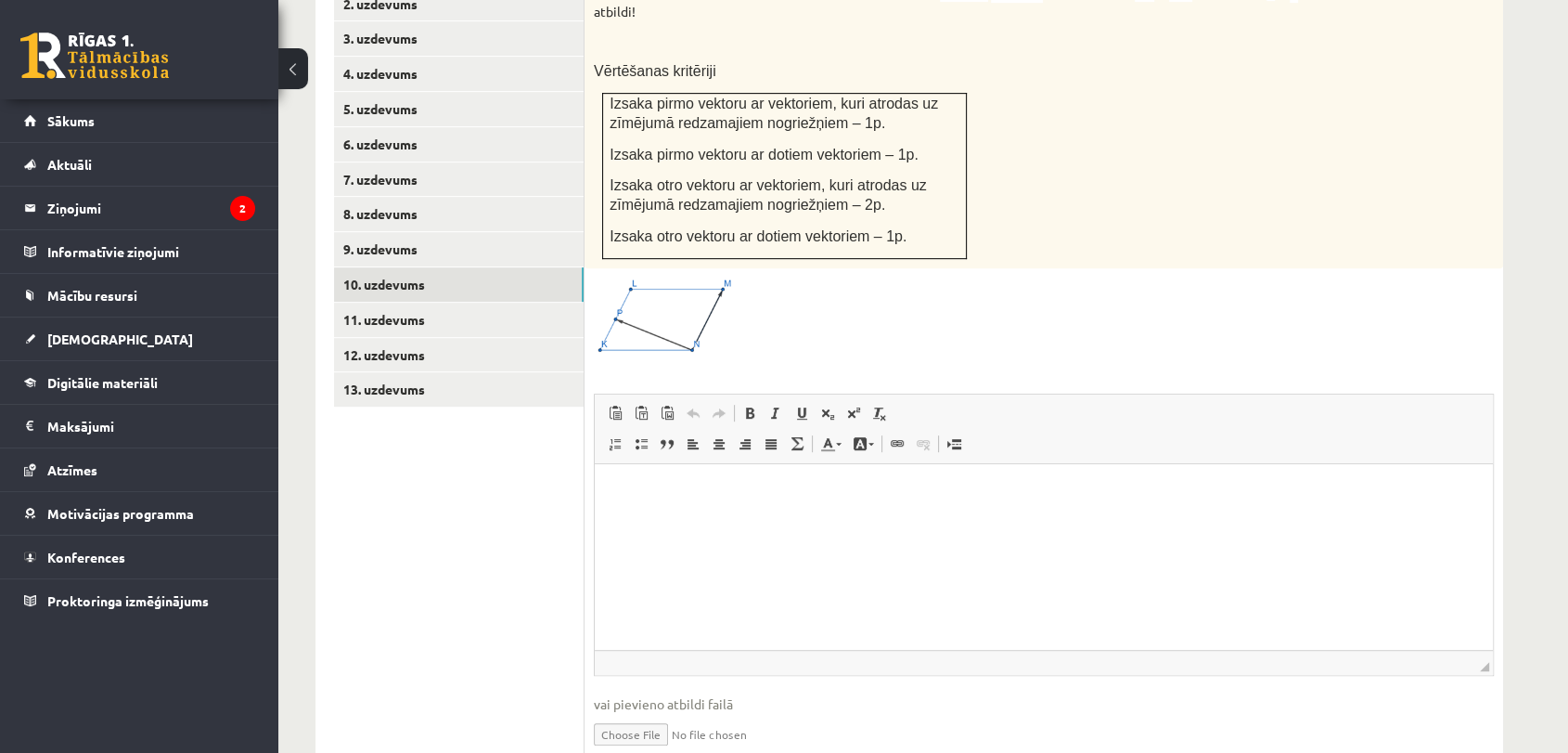
scroll to position [0, 0]
click at [1322, 399] on span "Paste Keyboard shortcut Ctrl+V Paste as plain text Keyboard shortcut Ctrl+Shift…" at bounding box center [1044, 414] width 883 height 31
click at [505, 372] on link "13. uzdevums" at bounding box center [459, 389] width 249 height 35
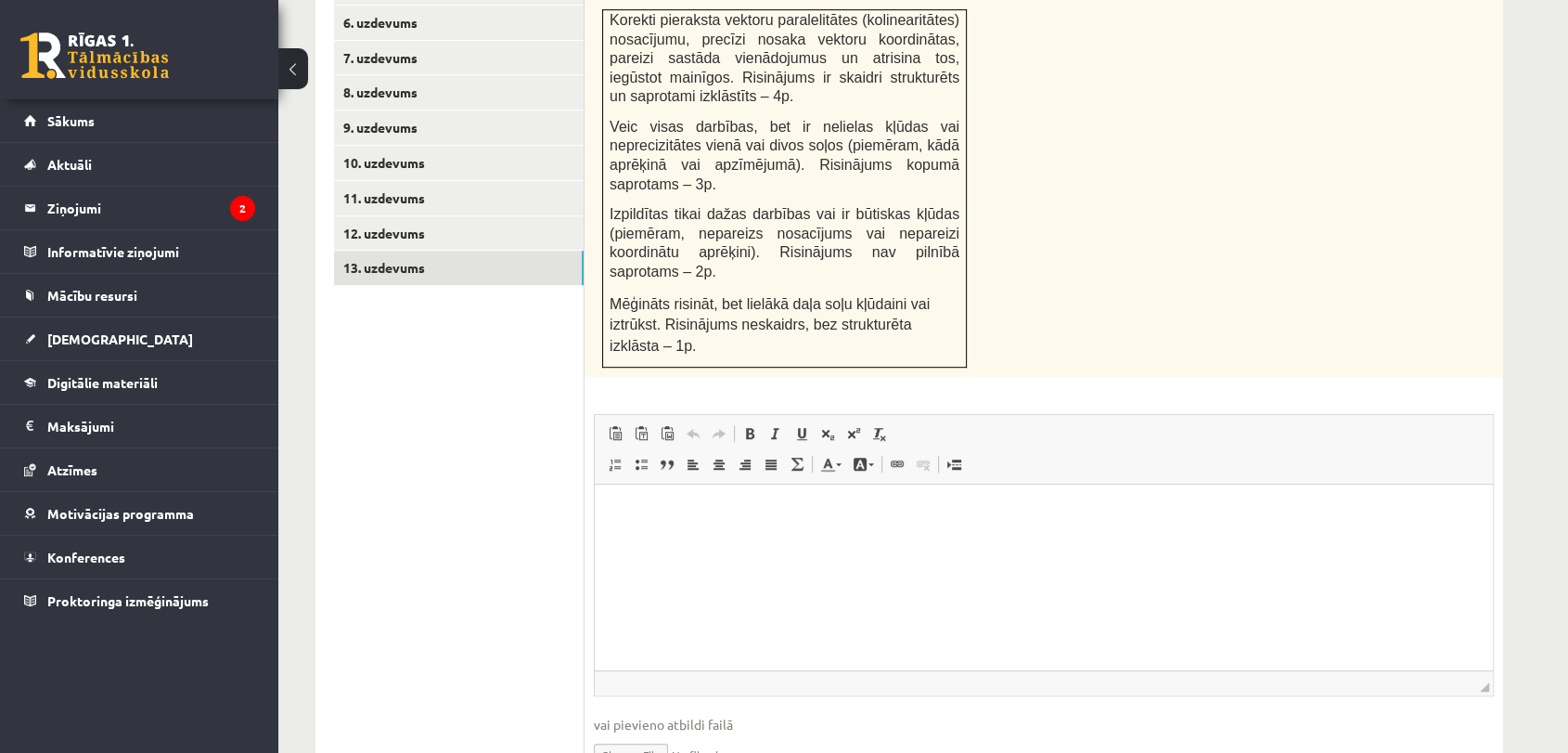
scroll to position [1015, 0]
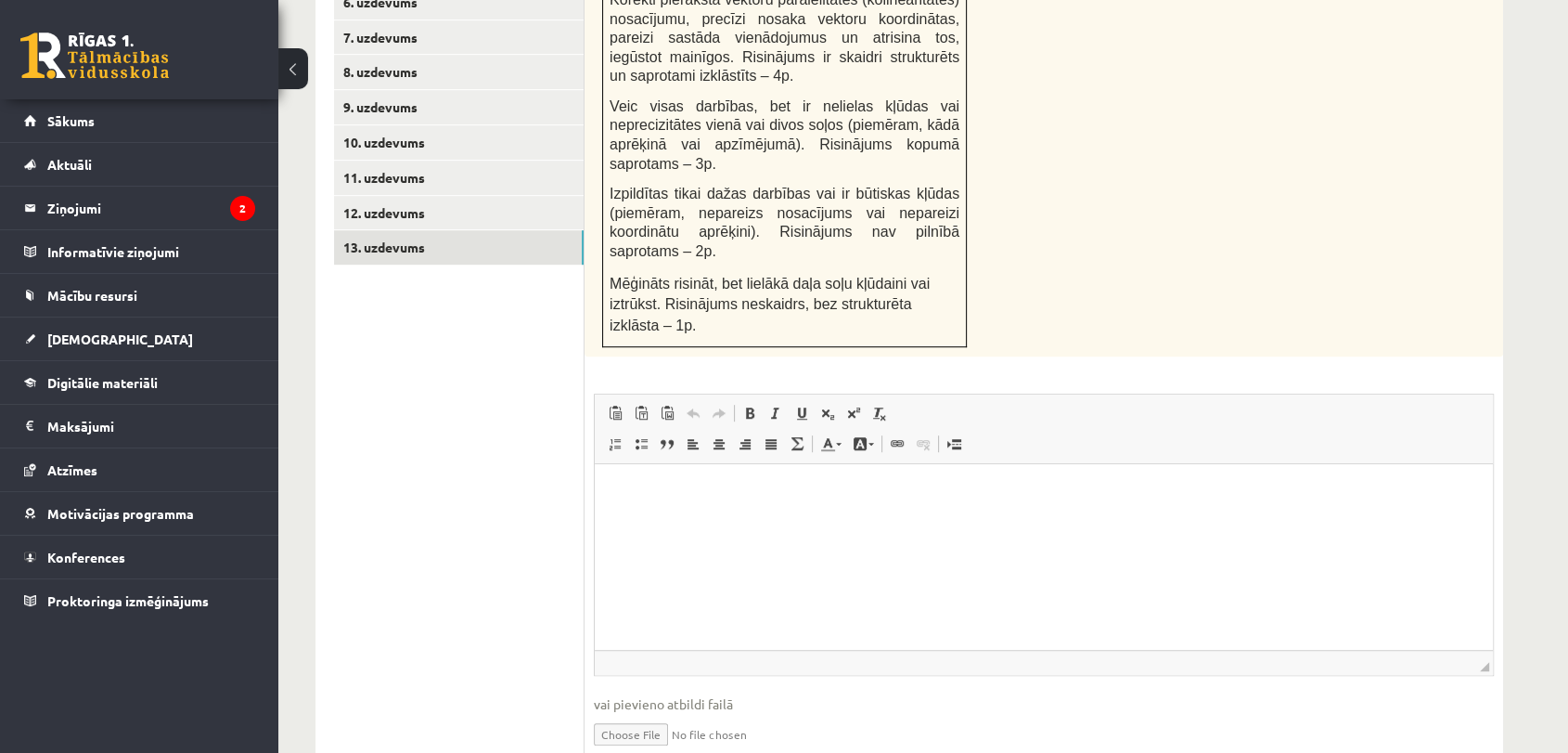
click at [631, 714] on input "file" at bounding box center [1044, 732] width 900 height 38
type input "**********"
click at [492, 126] on link "10. uzdevums" at bounding box center [459, 143] width 249 height 35
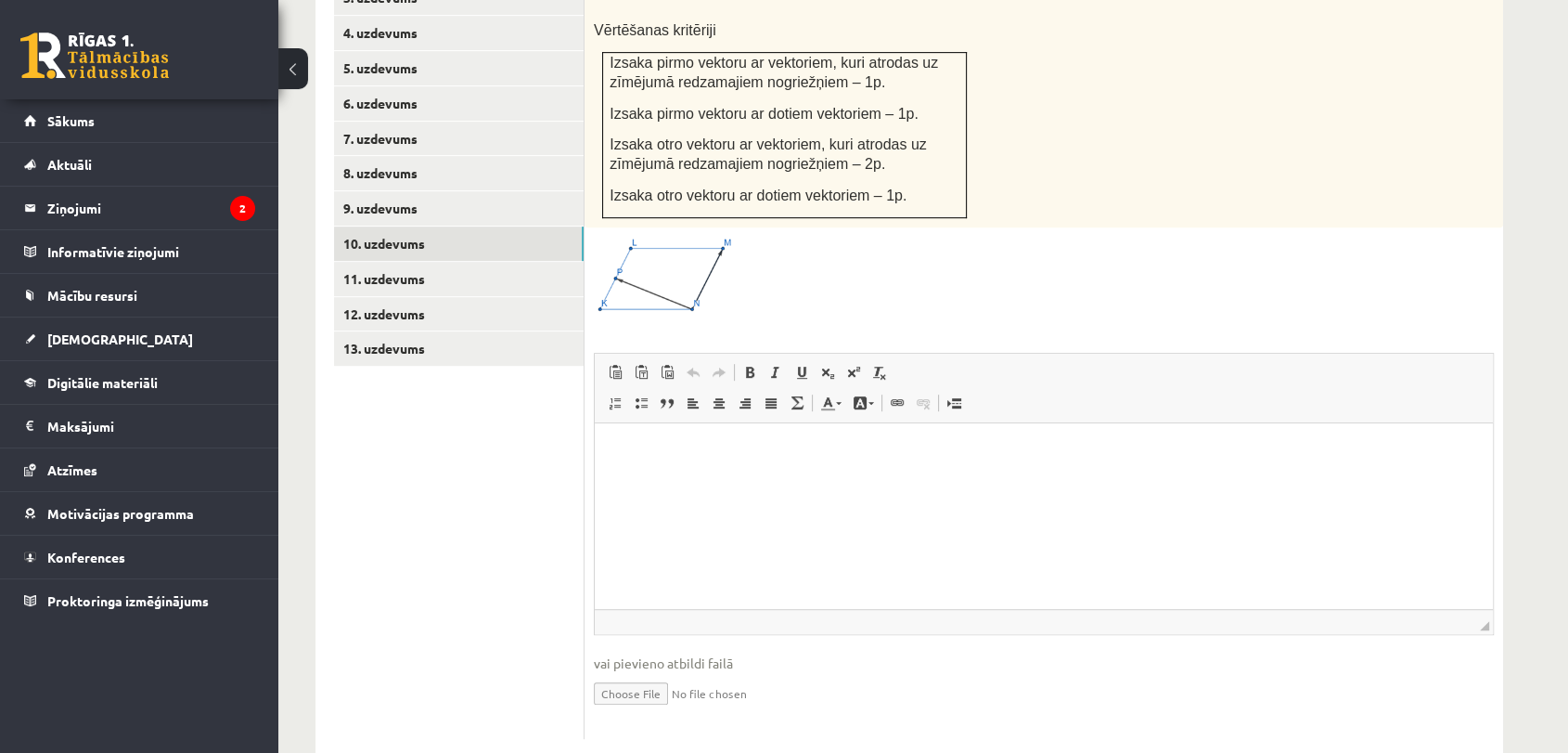
scroll to position [0, 0]
click at [1375, 252] on div at bounding box center [1044, 276] width 900 height 79
click at [554, 262] on link "11. uzdevums" at bounding box center [459, 279] width 249 height 35
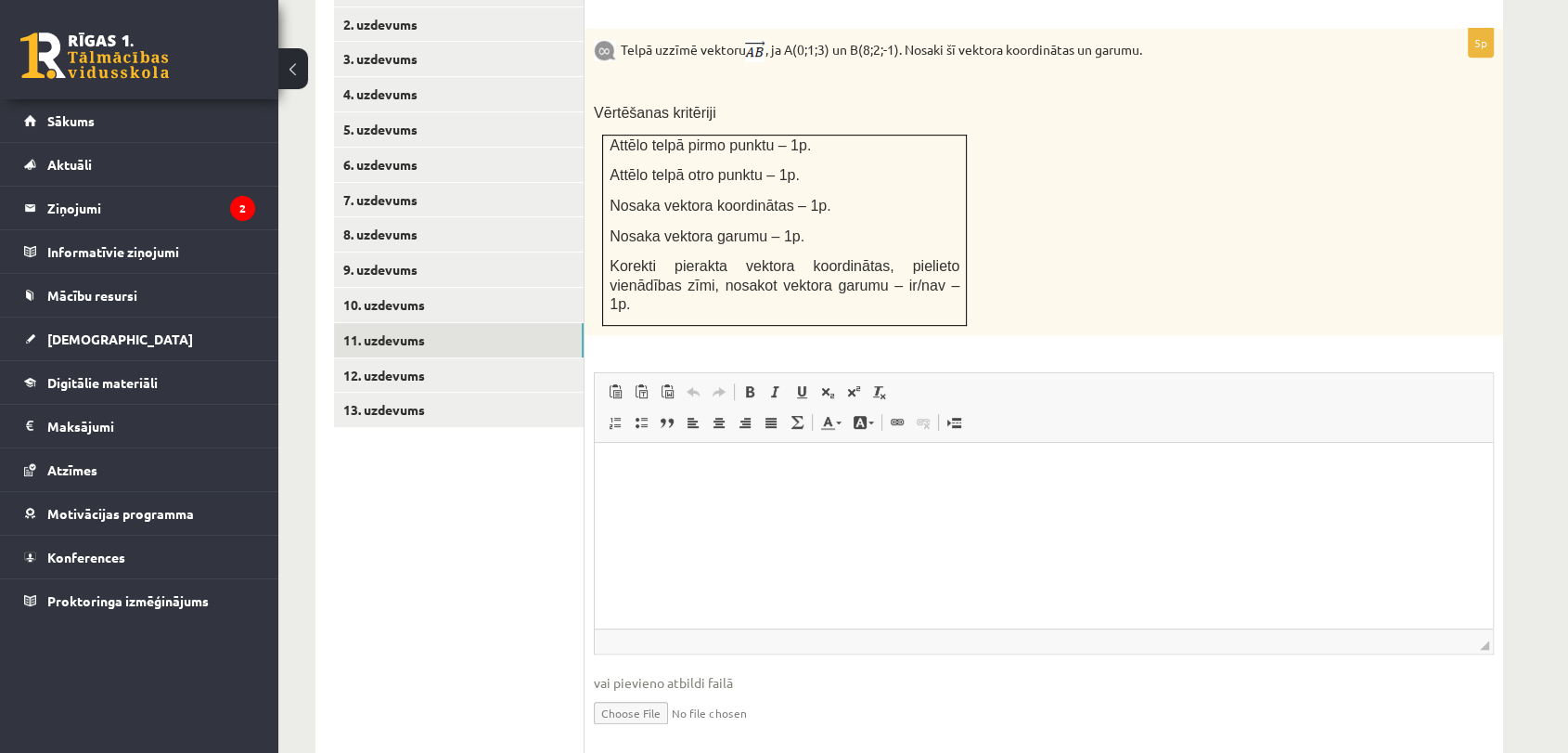
click at [624, 692] on input "file" at bounding box center [1044, 711] width 900 height 38
type input "**********"
click at [475, 288] on link "10. uzdevums" at bounding box center [459, 305] width 249 height 35
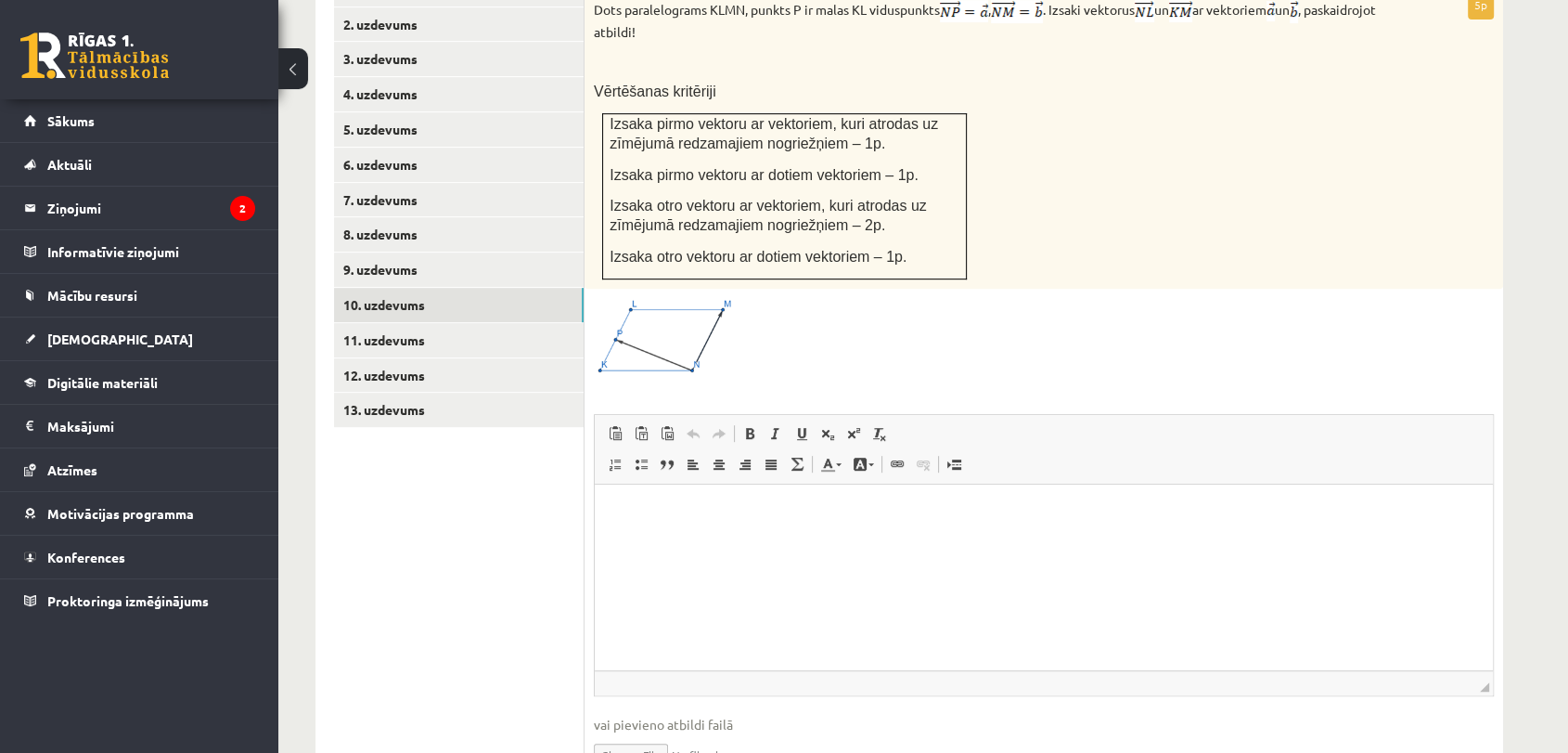
click at [611, 734] on input "file" at bounding box center [1044, 753] width 900 height 38
type input "**********"
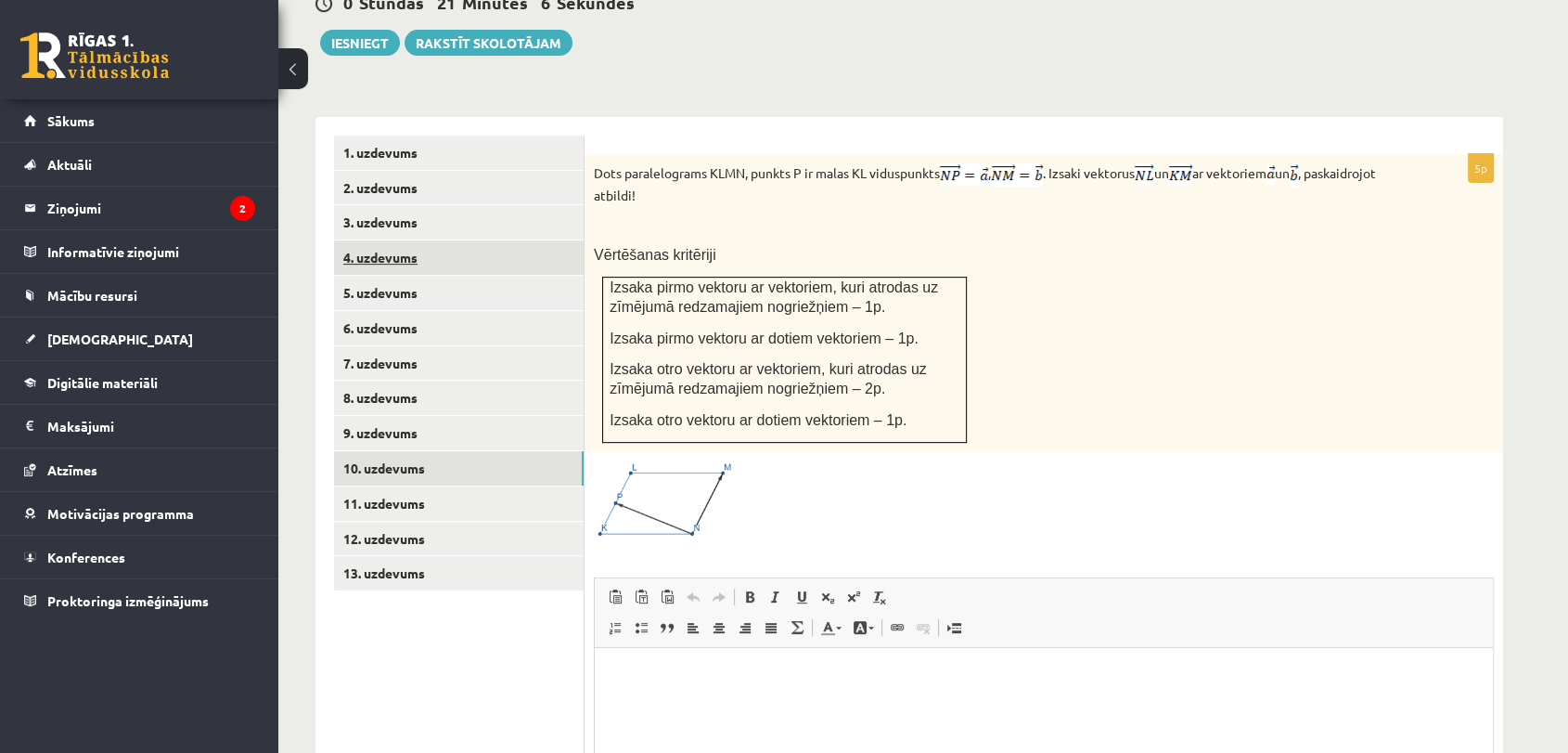
scroll to position [611, 0]
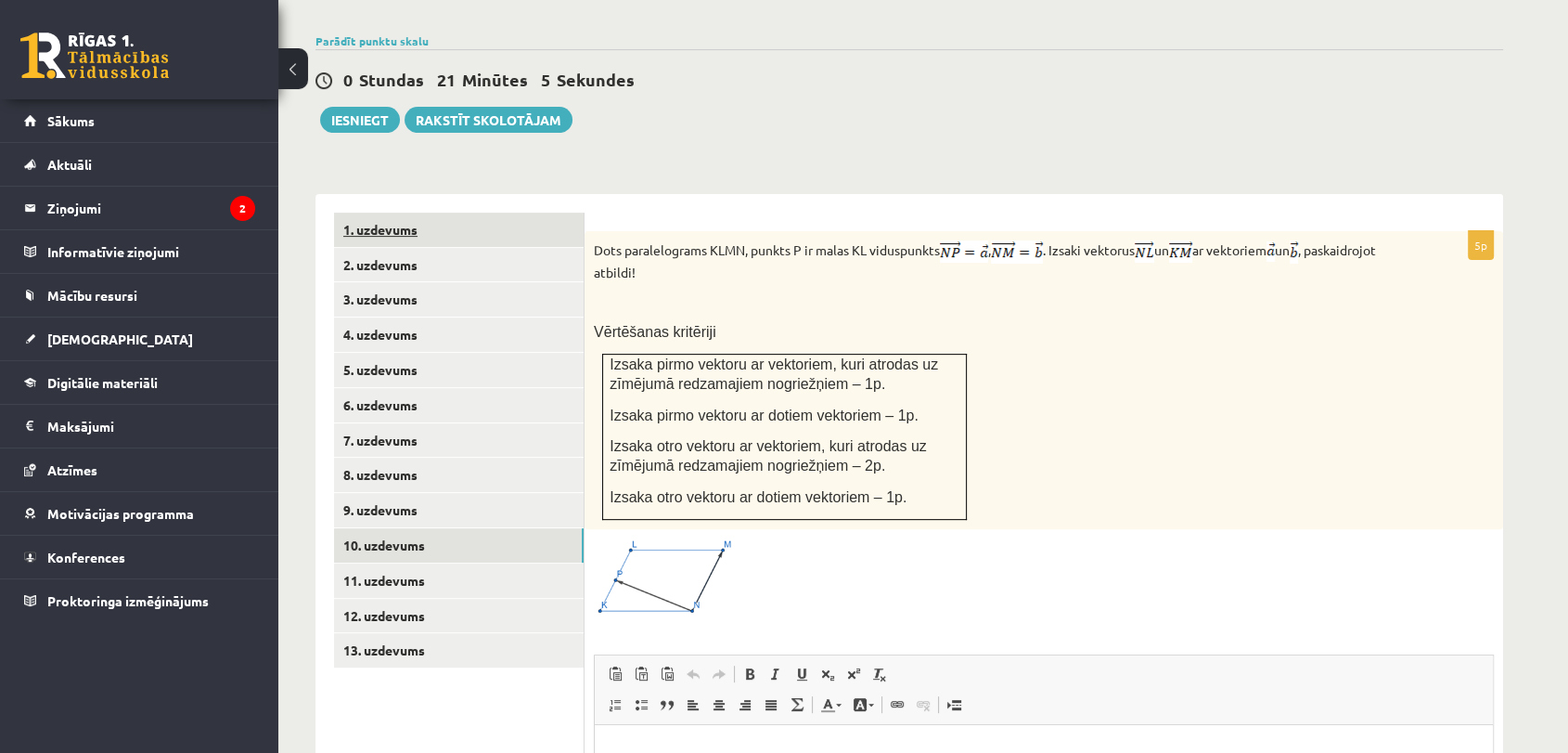
click at [429, 213] on link "1. uzdevums" at bounding box center [459, 230] width 249 height 35
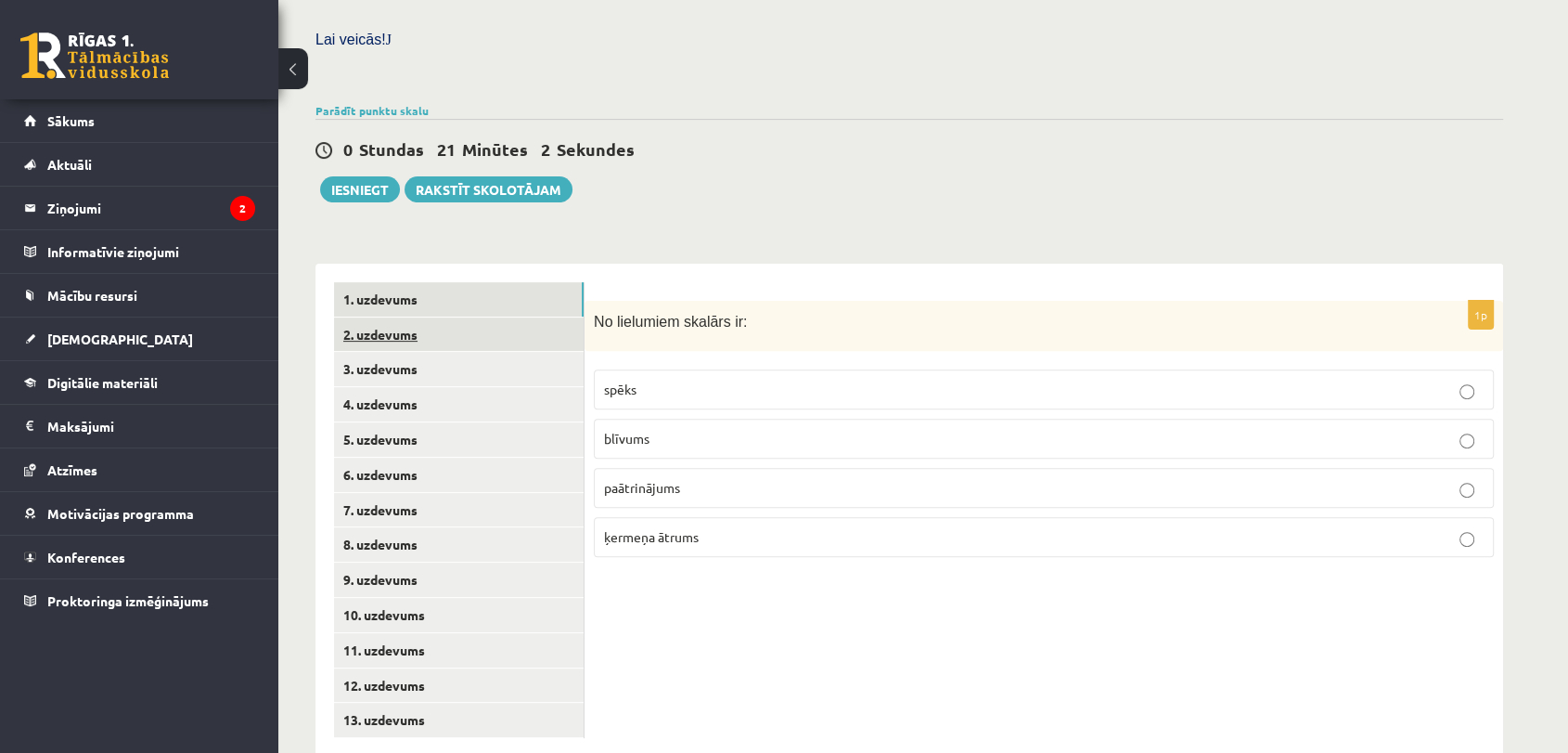
click at [458, 317] on link "2. uzdevums" at bounding box center [459, 334] width 249 height 35
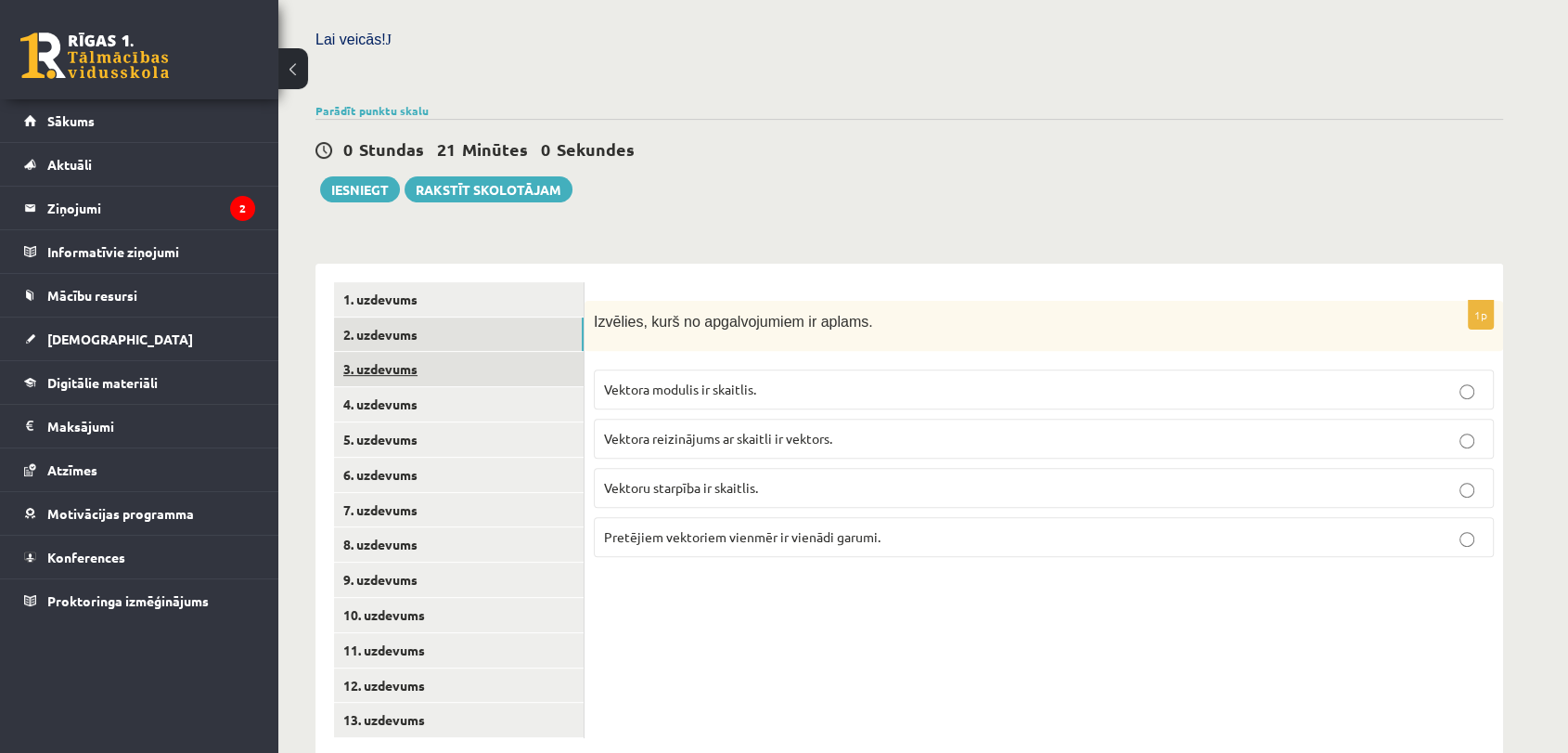
click at [496, 352] on link "3. uzdevums" at bounding box center [459, 369] width 249 height 35
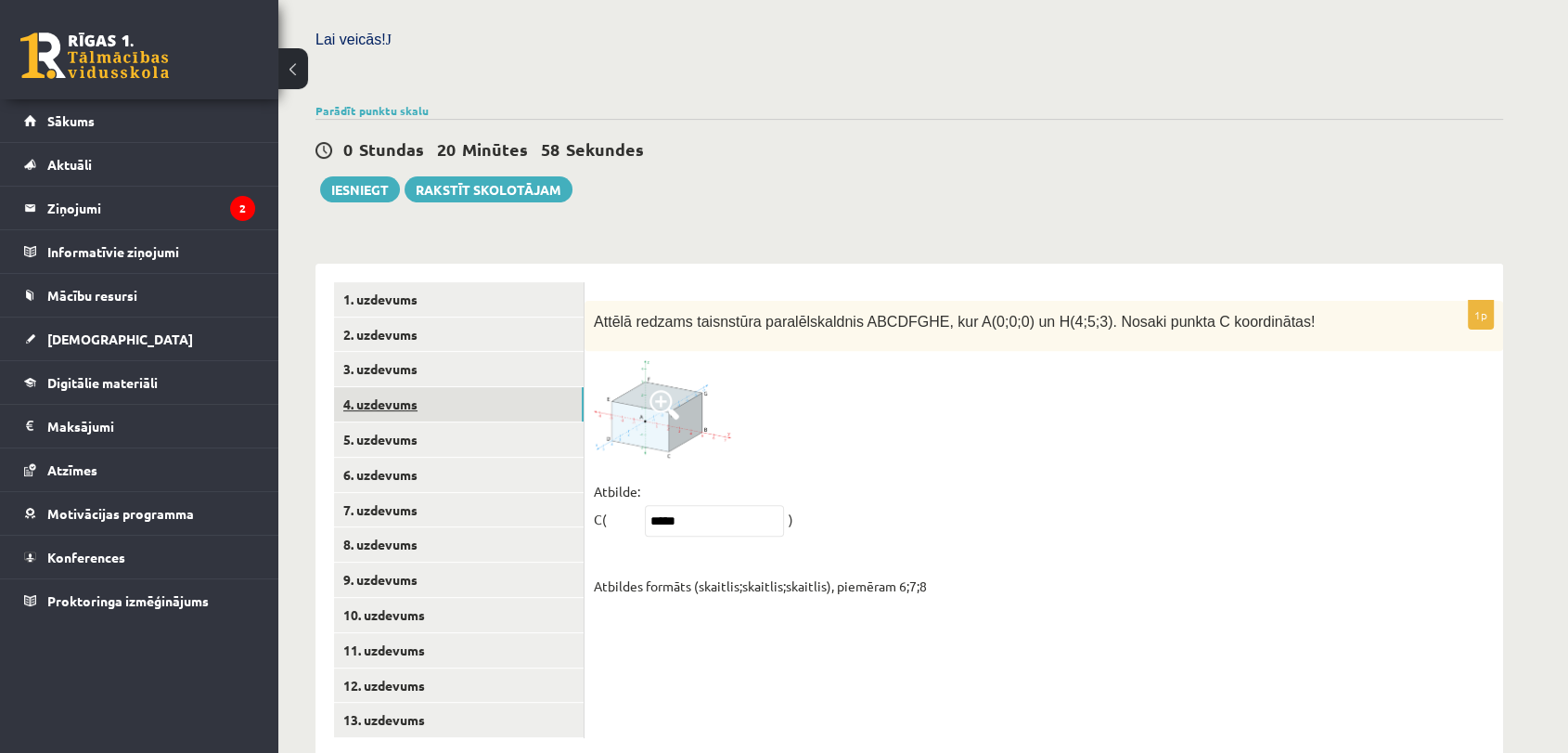
click at [500, 387] on link "4. uzdevums" at bounding box center [459, 404] width 249 height 35
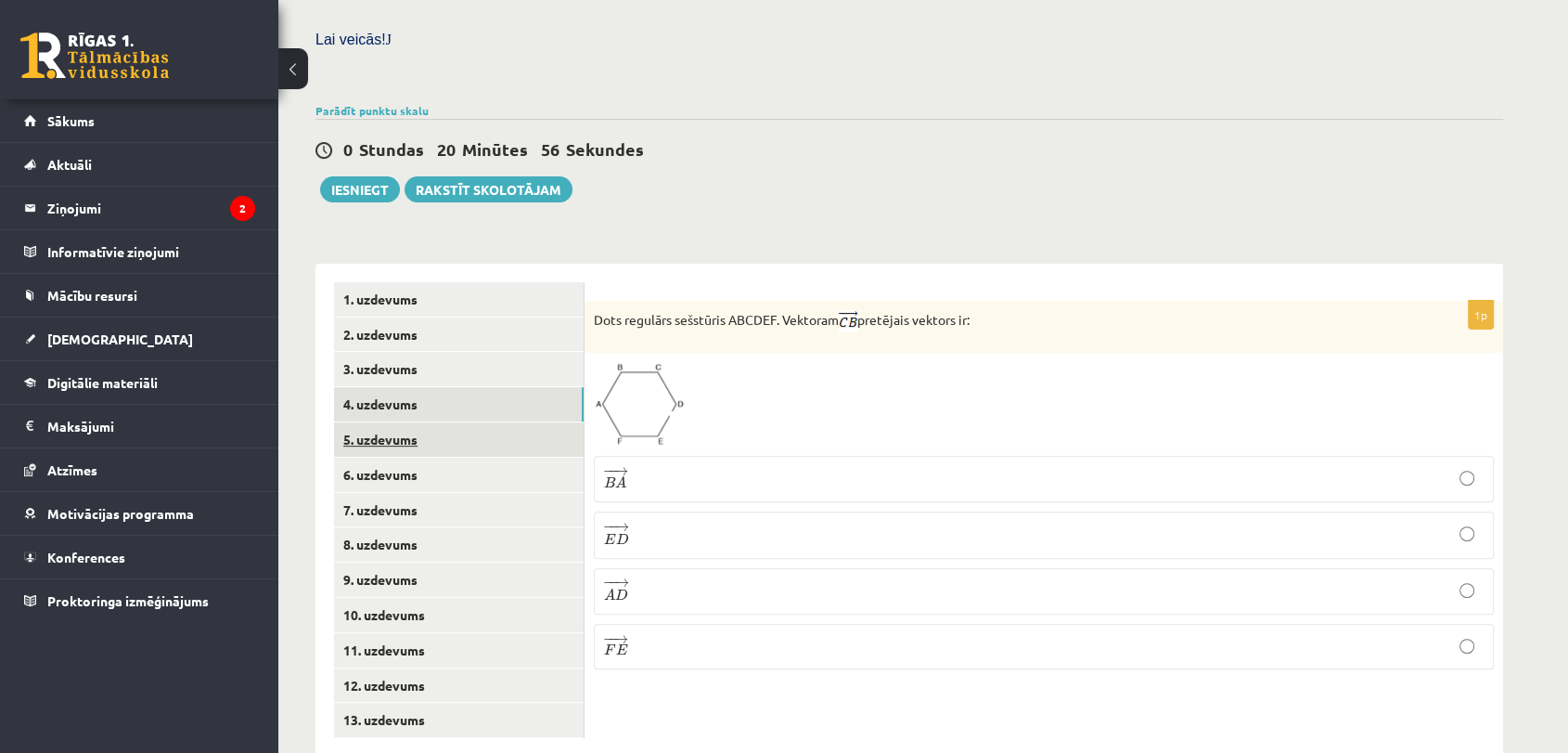
click at [492, 422] on link "5. uzdevums" at bounding box center [459, 439] width 249 height 35
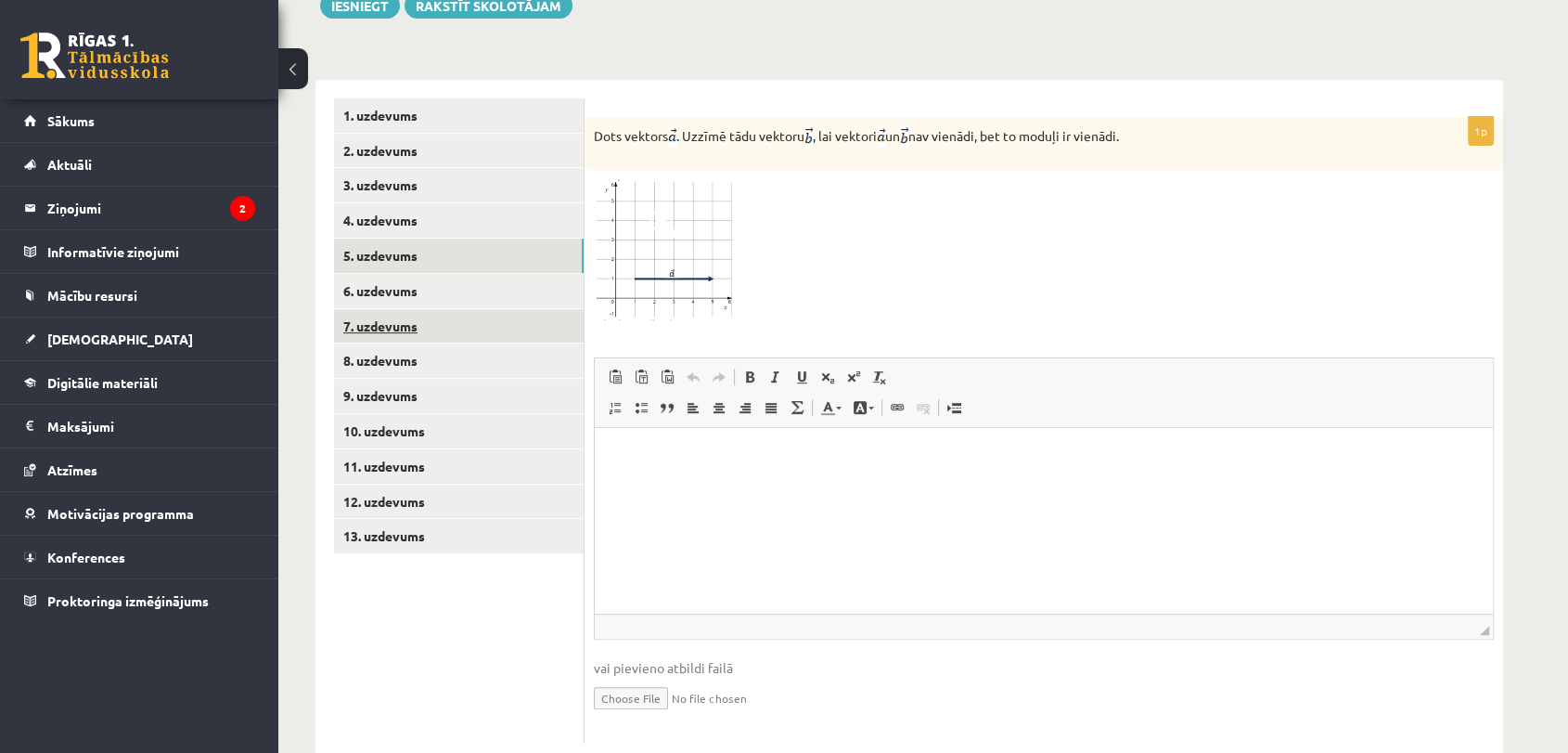
scroll to position [731, 0]
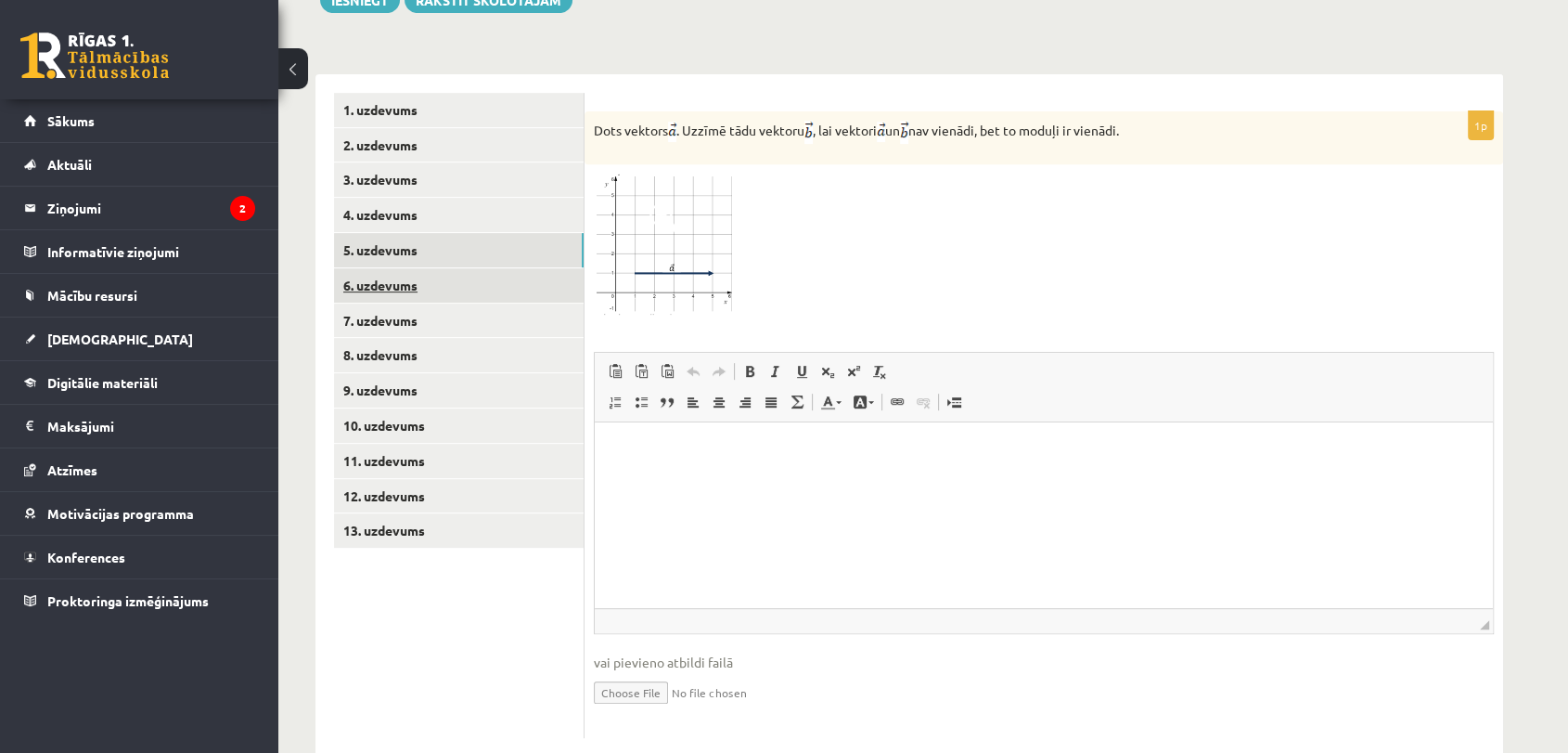
click at [517, 268] on link "6. uzdevums" at bounding box center [459, 285] width 249 height 35
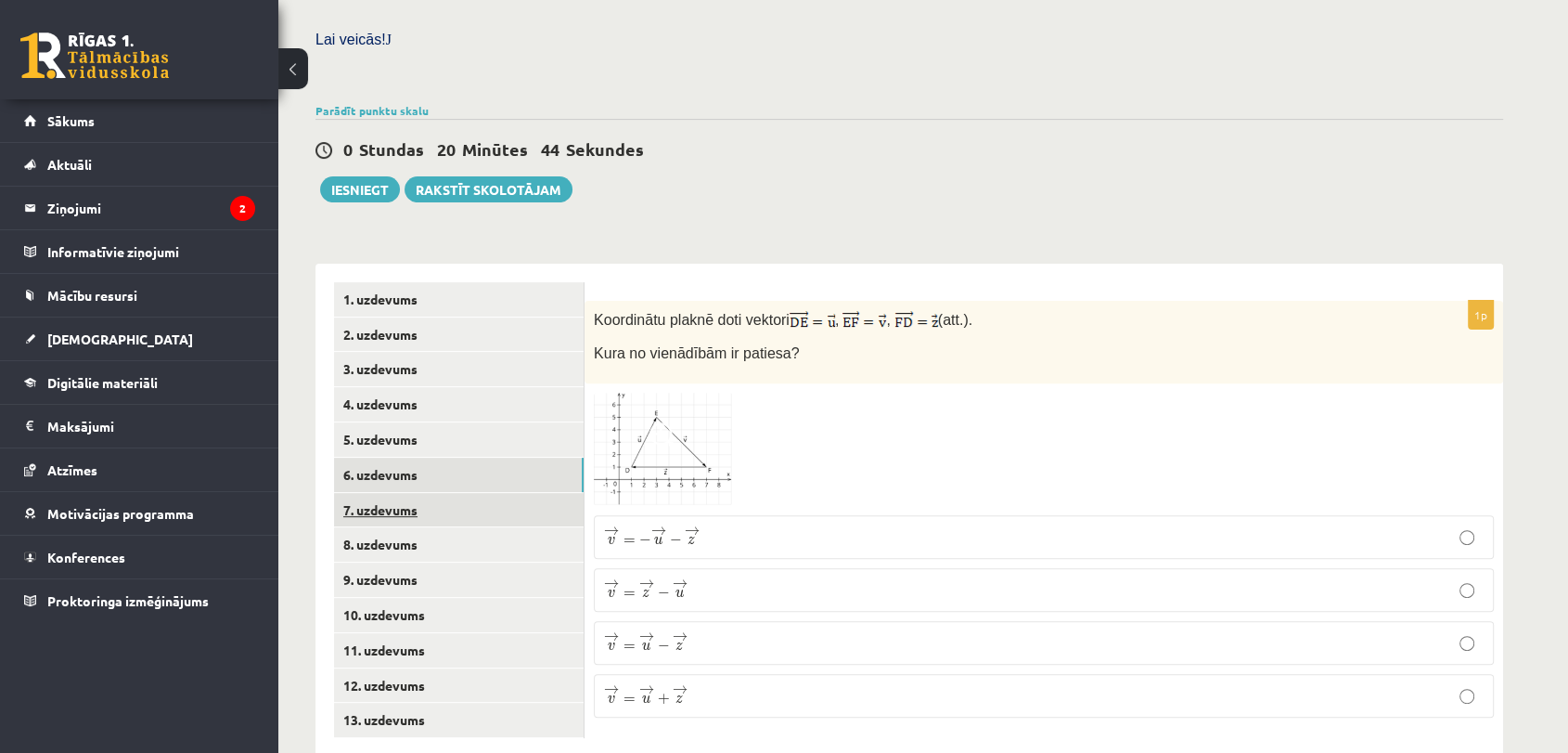
click at [475, 492] on link "7. uzdevums" at bounding box center [459, 509] width 249 height 35
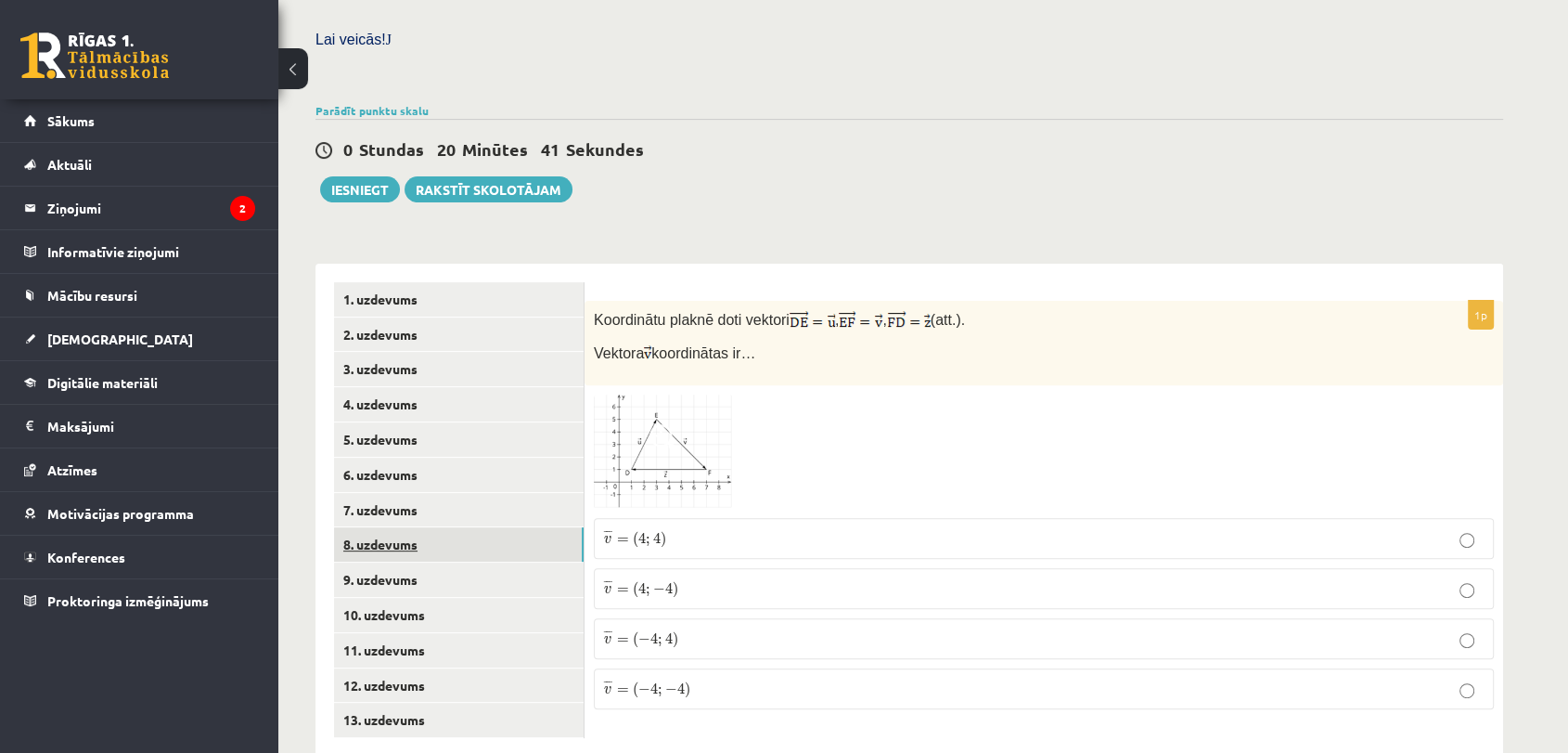
click at [472, 527] on link "8. uzdevums" at bounding box center [459, 544] width 249 height 35
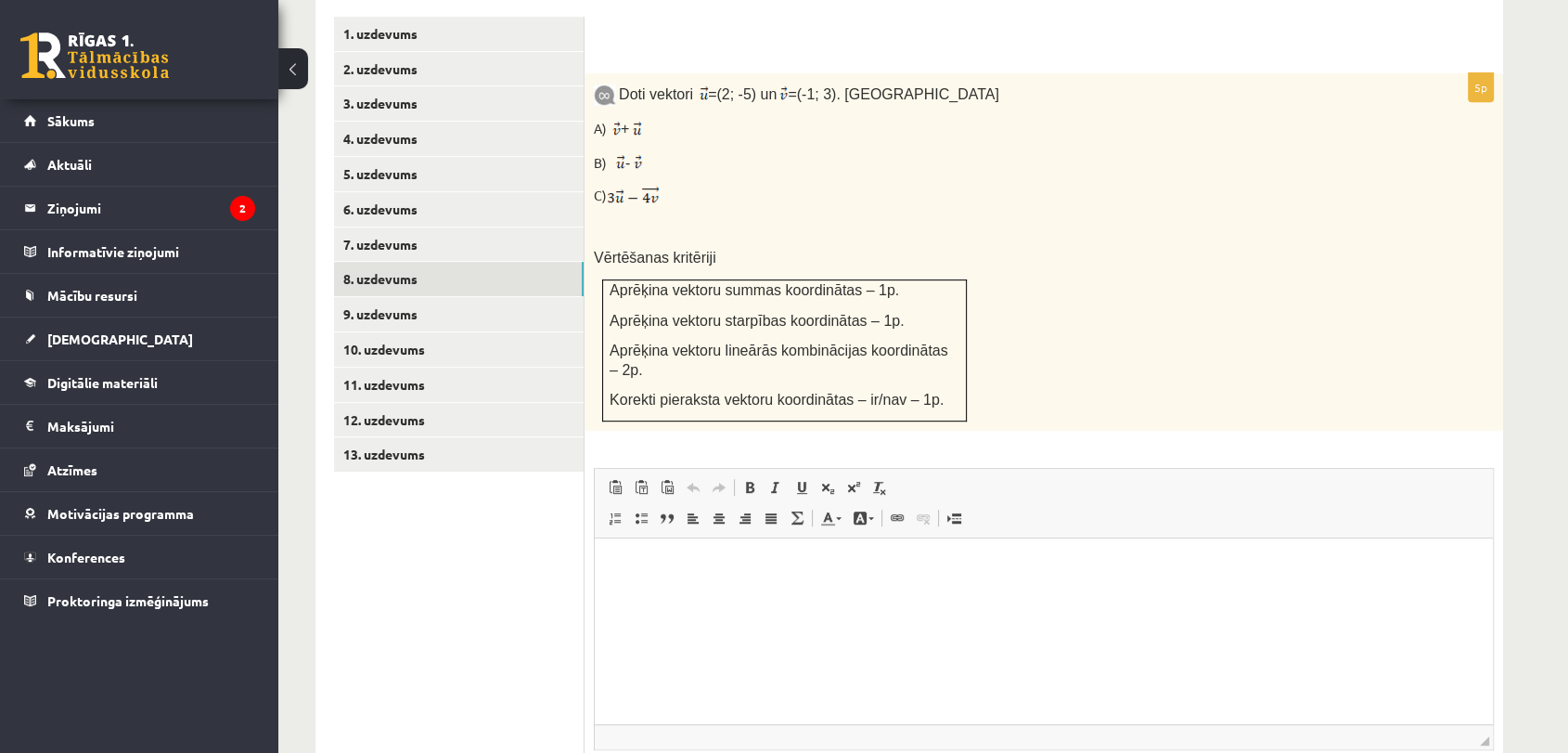
scroll to position [922, 0]
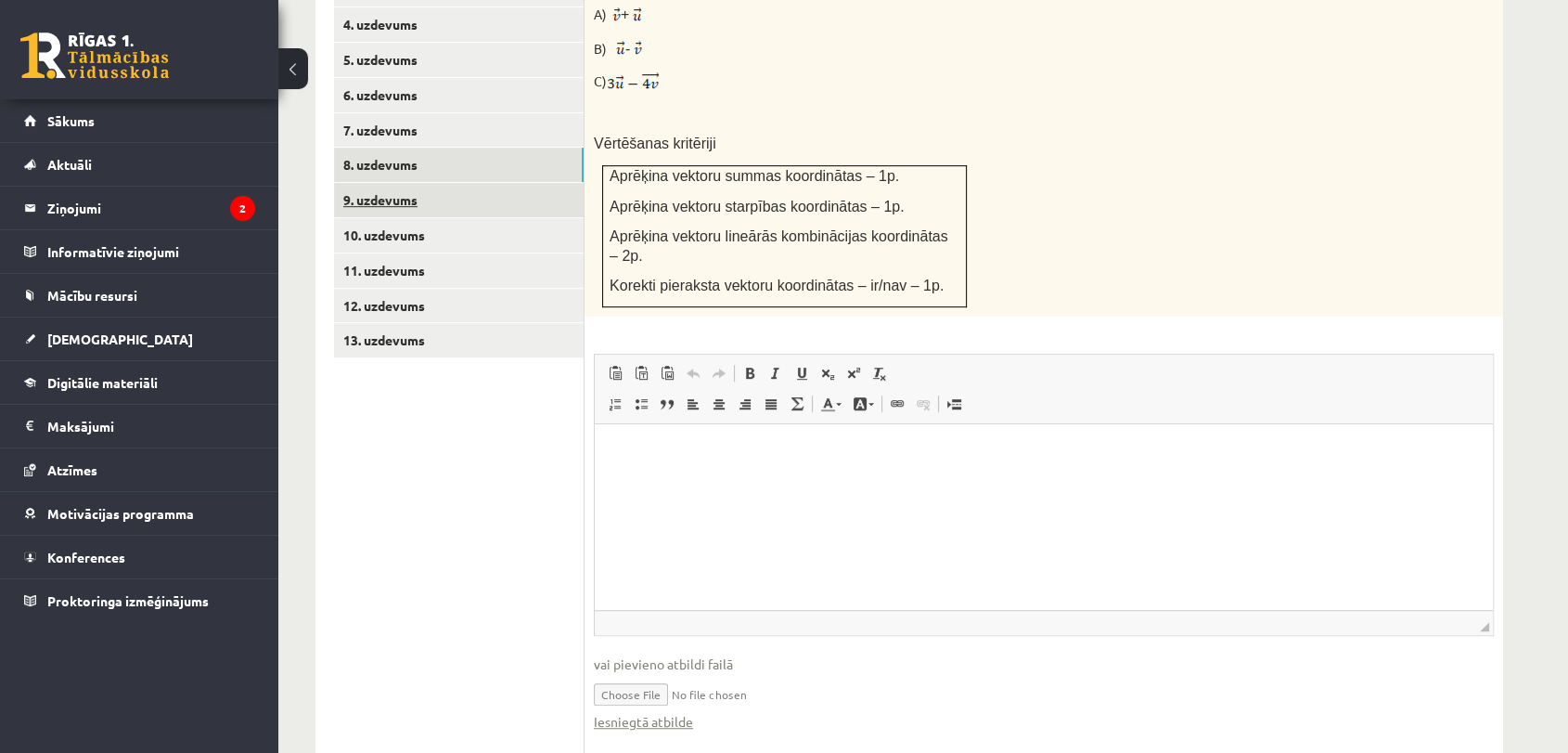
click at [481, 183] on link "9. uzdevums" at bounding box center [459, 200] width 249 height 35
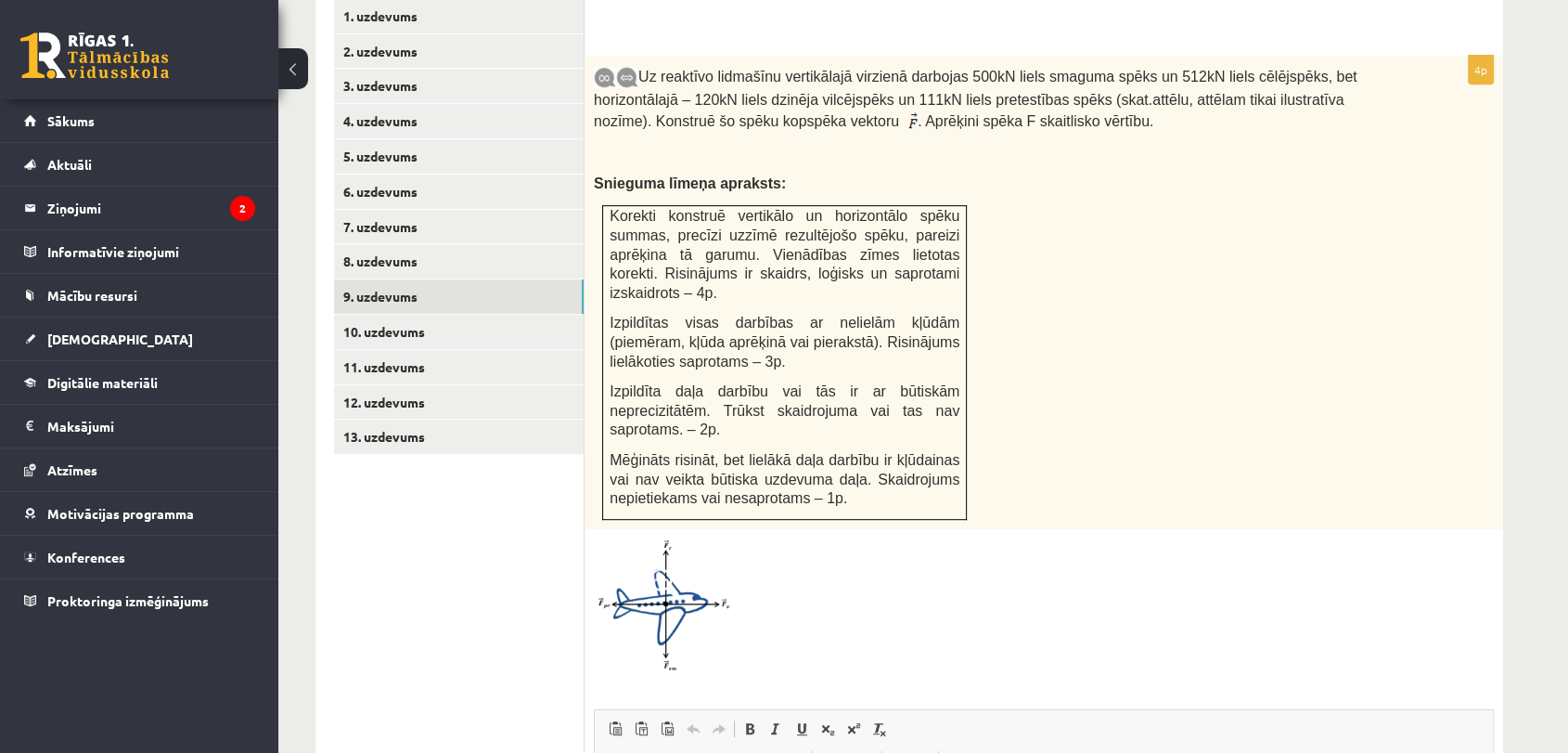
scroll to position [811, 0]
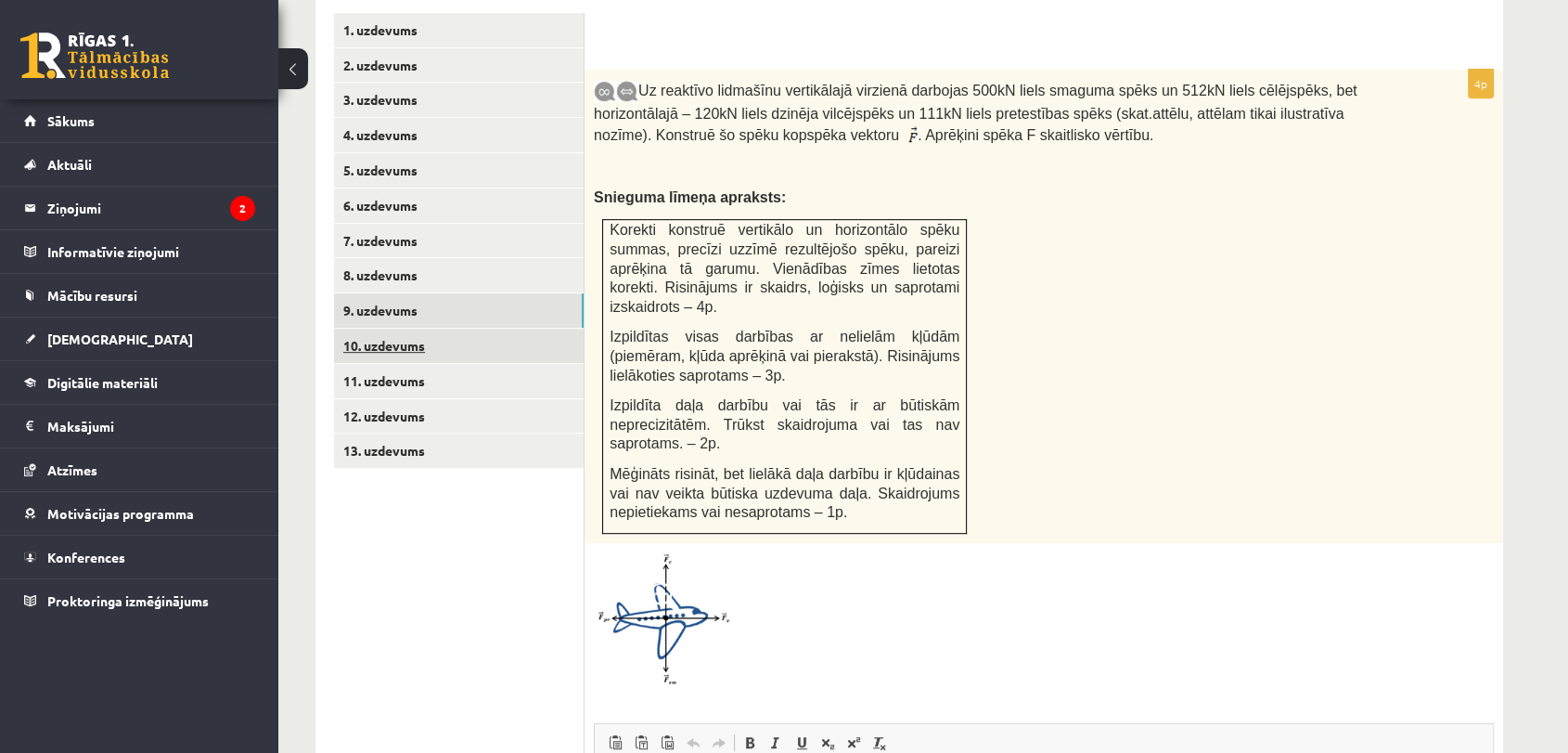
click at [505, 328] on link "10. uzdevums" at bounding box center [459, 345] width 249 height 35
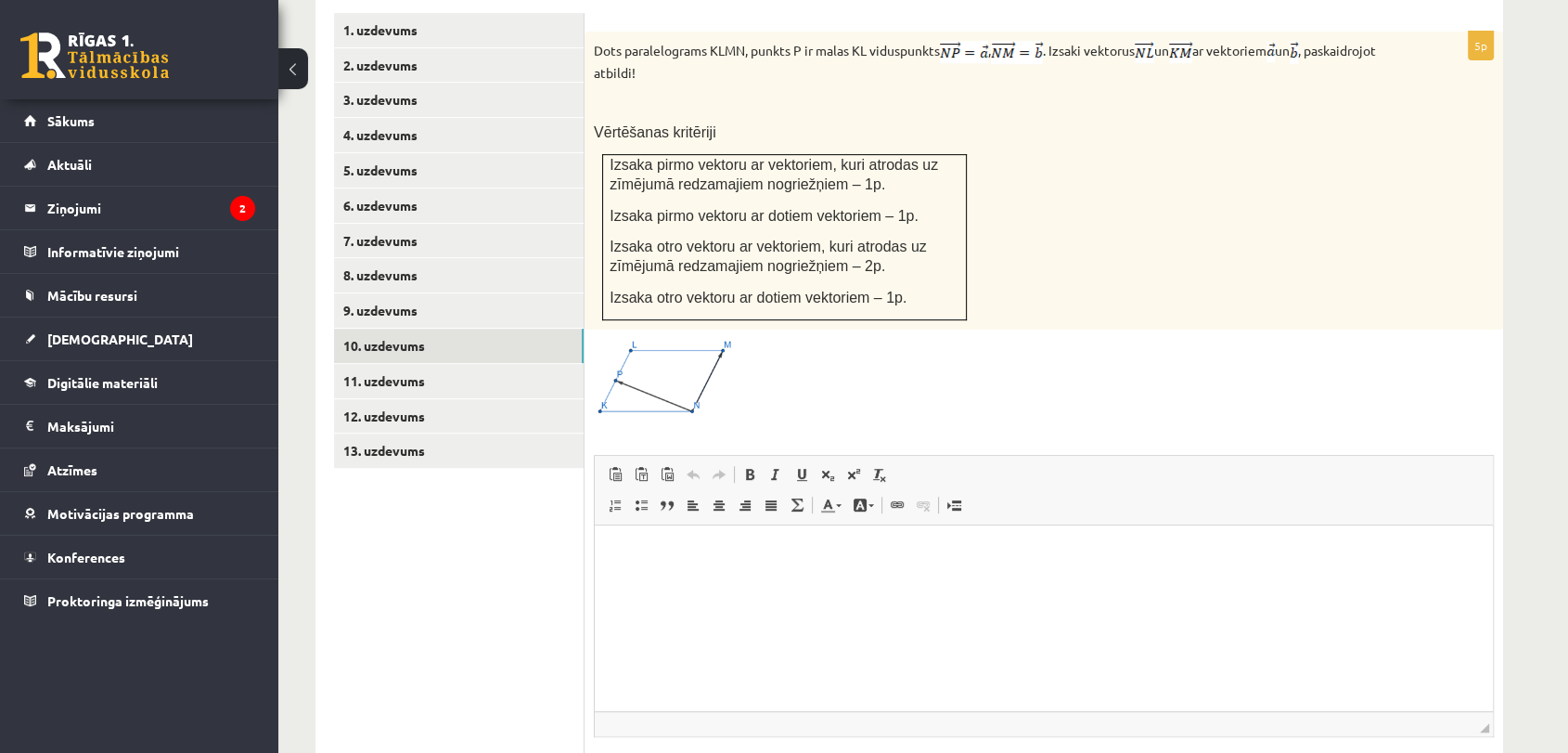
scroll to position [0, 0]
click at [501, 364] on link "11. uzdevums" at bounding box center [459, 381] width 249 height 35
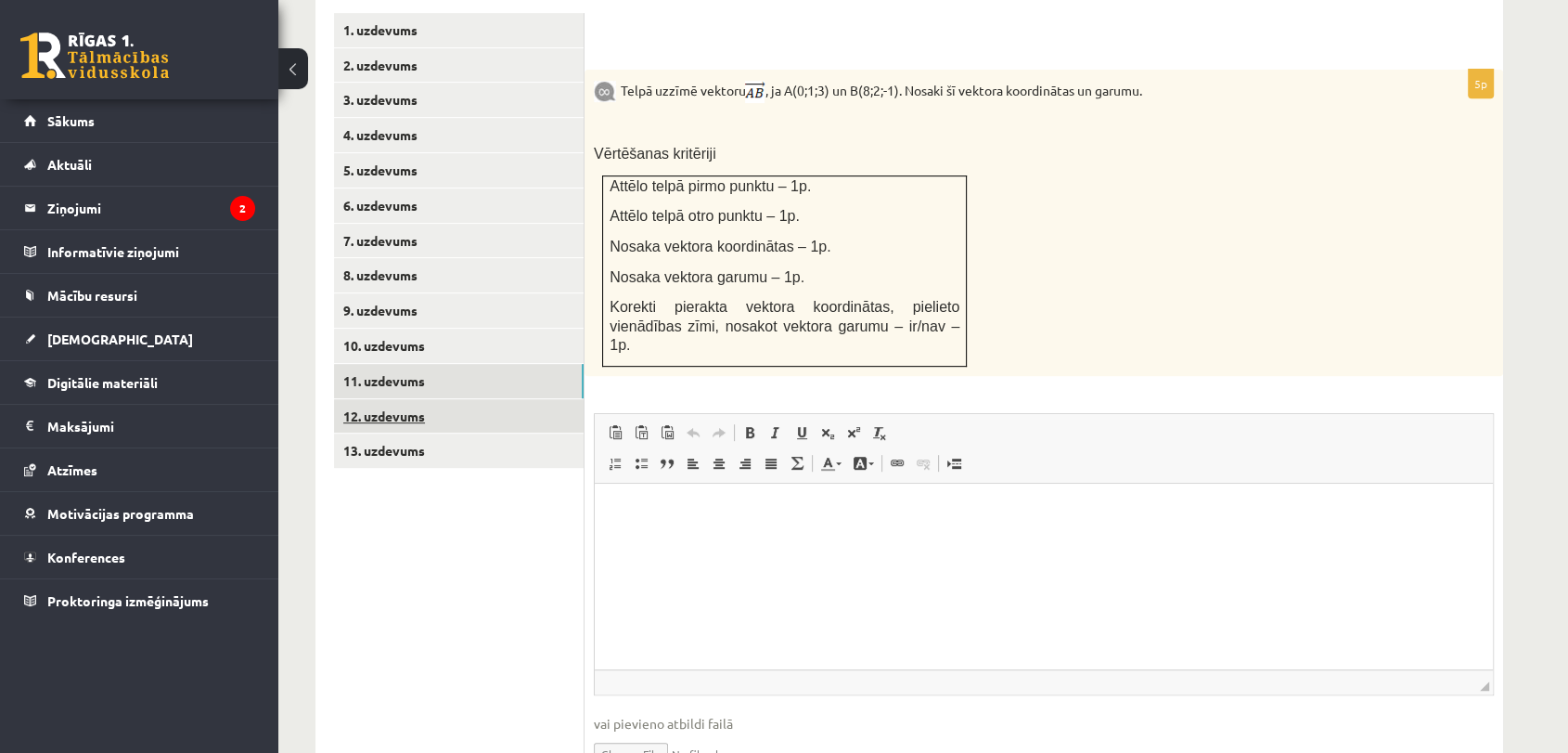
click at [504, 399] on link "12. uzdevums" at bounding box center [459, 416] width 249 height 35
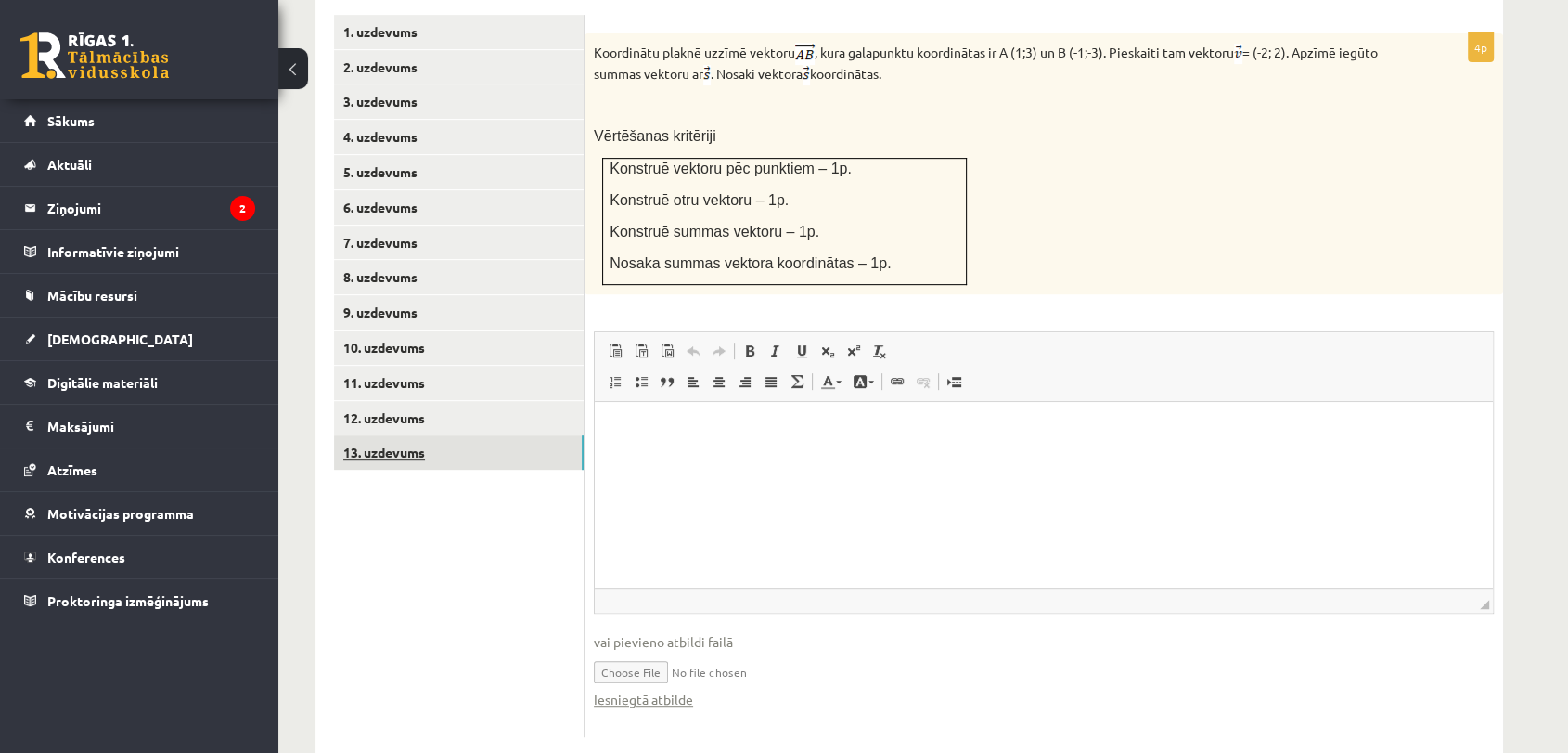
click at [475, 435] on link "13. uzdevums" at bounding box center [459, 452] width 249 height 35
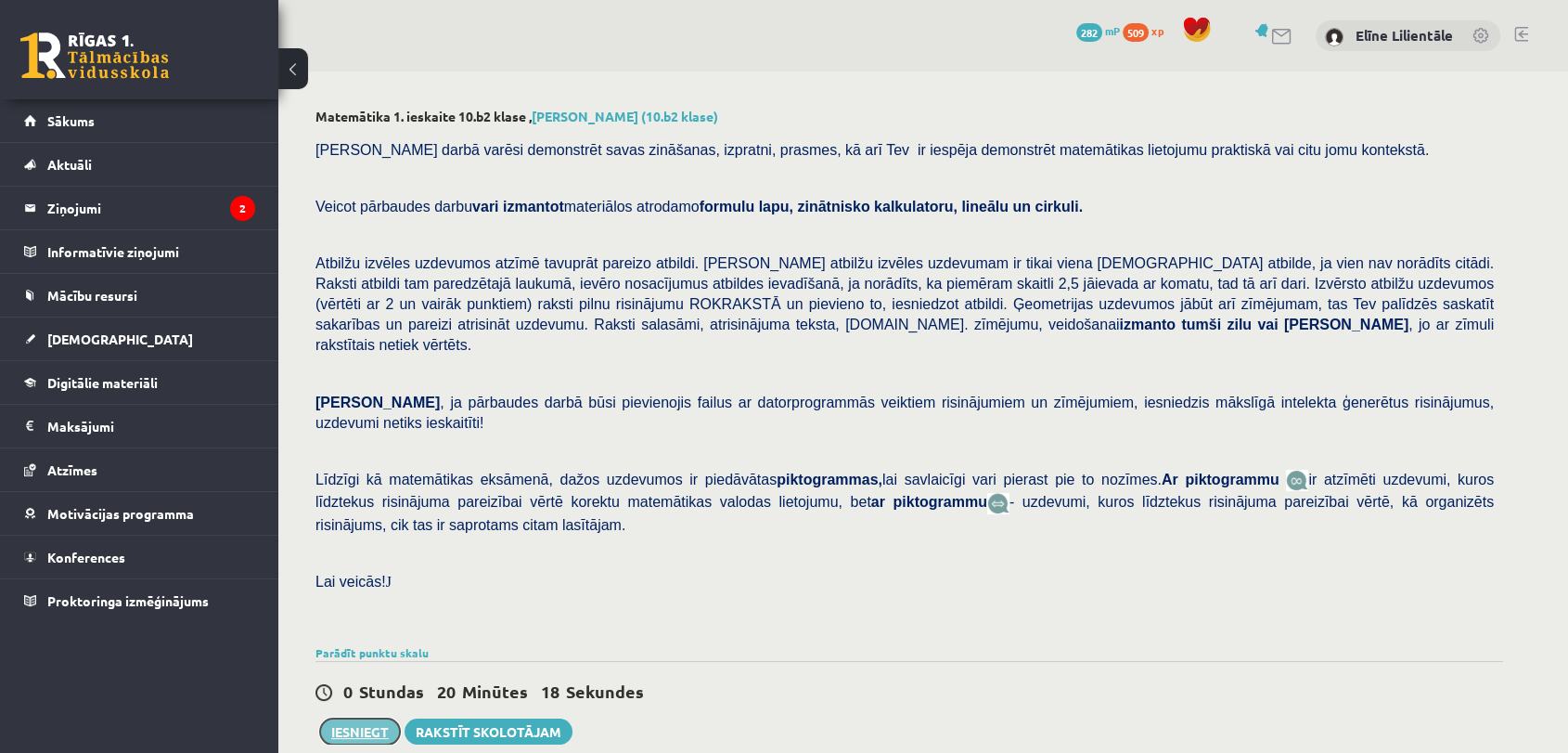
click at [369, 718] on button "Iesniegt" at bounding box center [359, 731] width 80 height 26
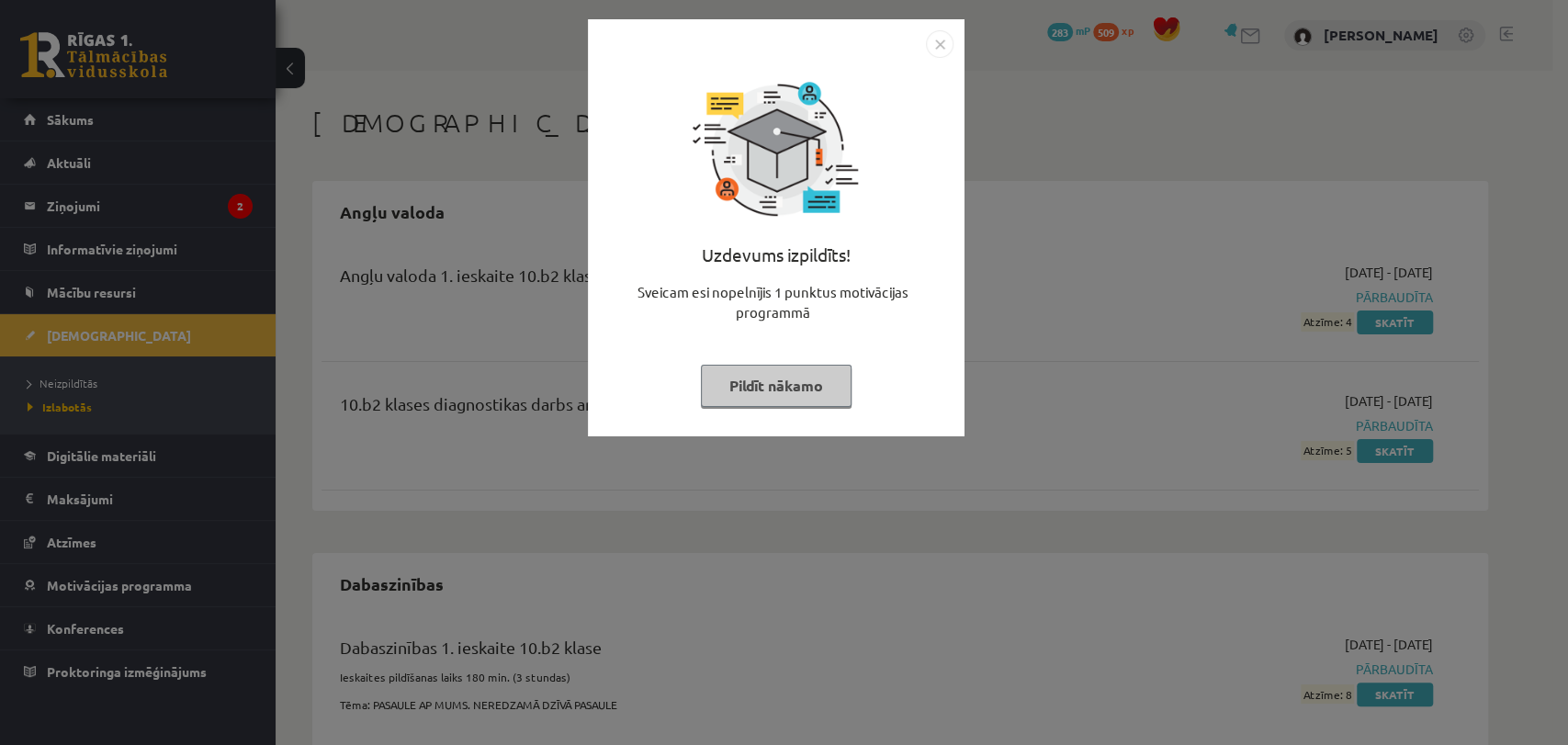
click at [806, 381] on button "Pildīt nākamo" at bounding box center [776, 386] width 150 height 43
